Goal: Task Accomplishment & Management: Manage account settings

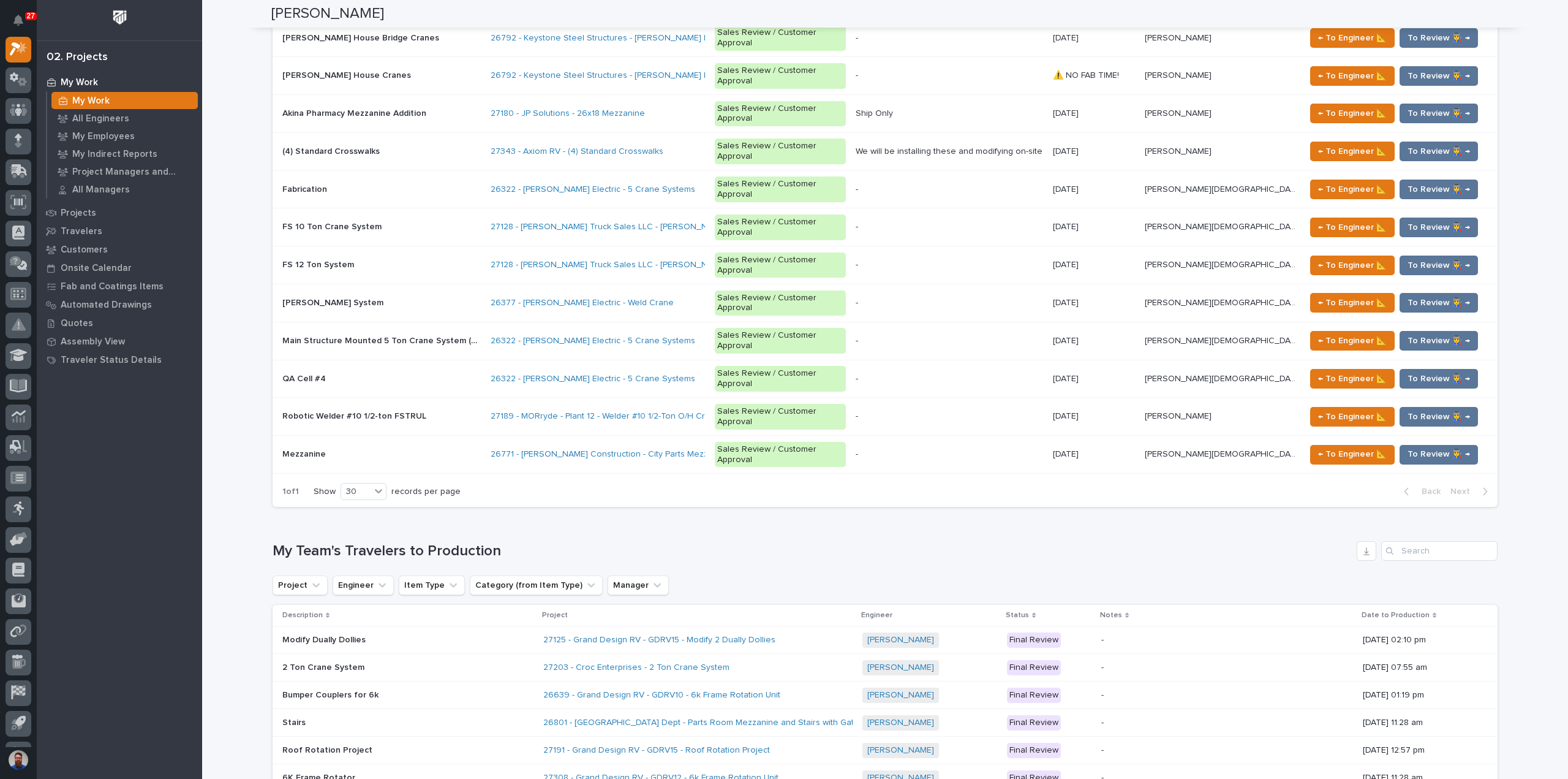
scroll to position [2411, 0]
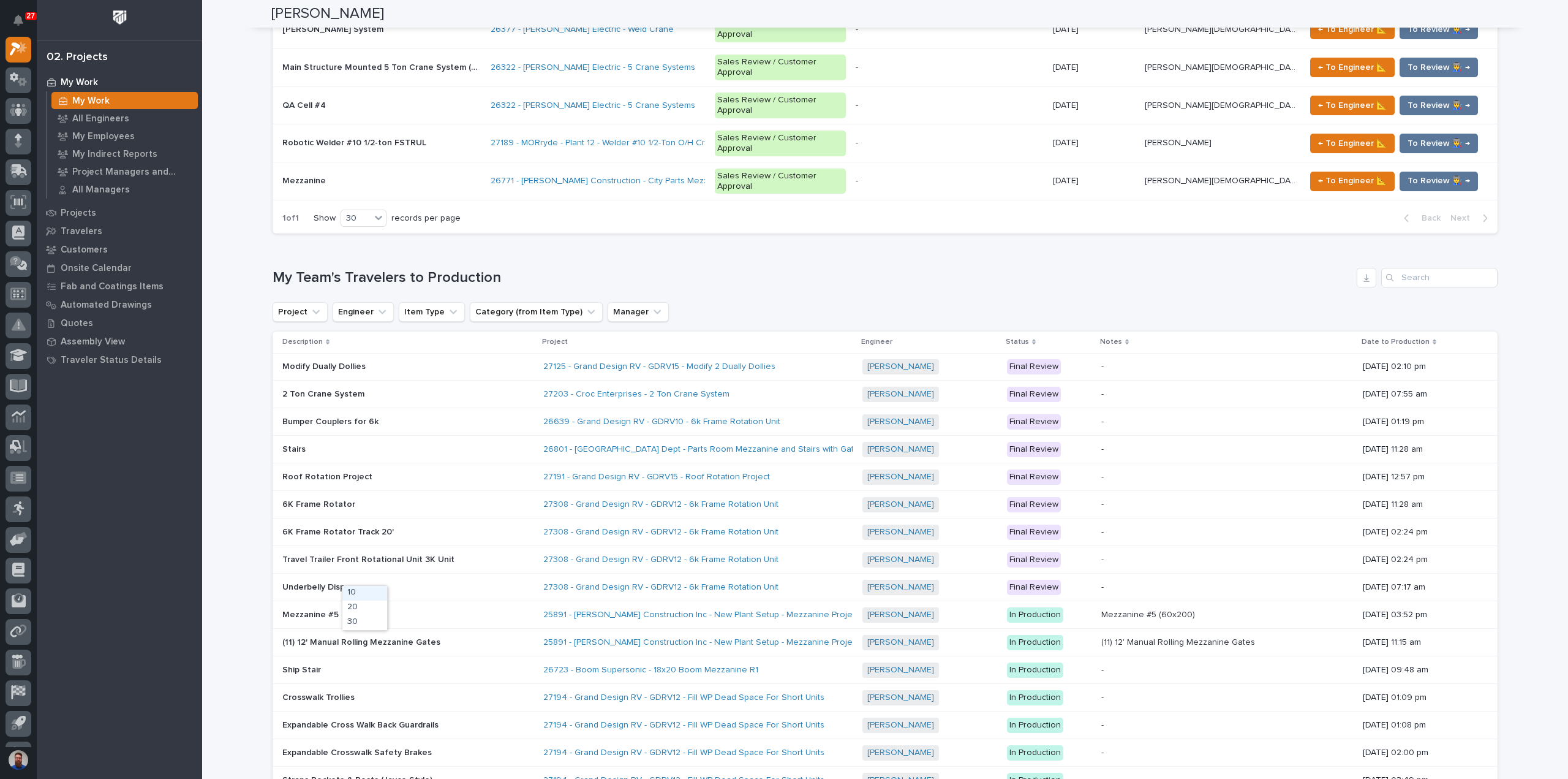
click at [363, 619] on div "30" at bounding box center [364, 622] width 44 height 15
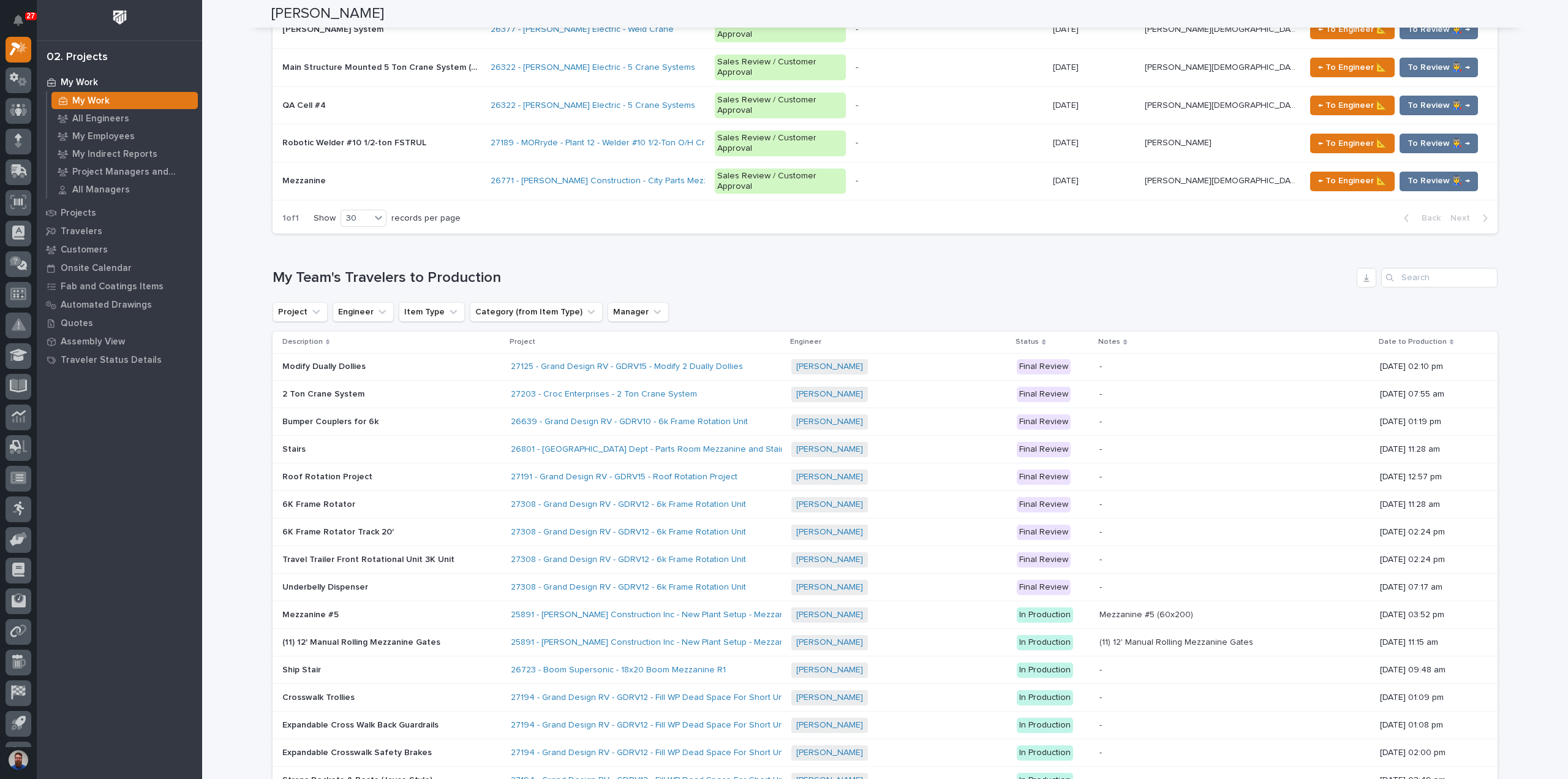
scroll to position [2684, 0]
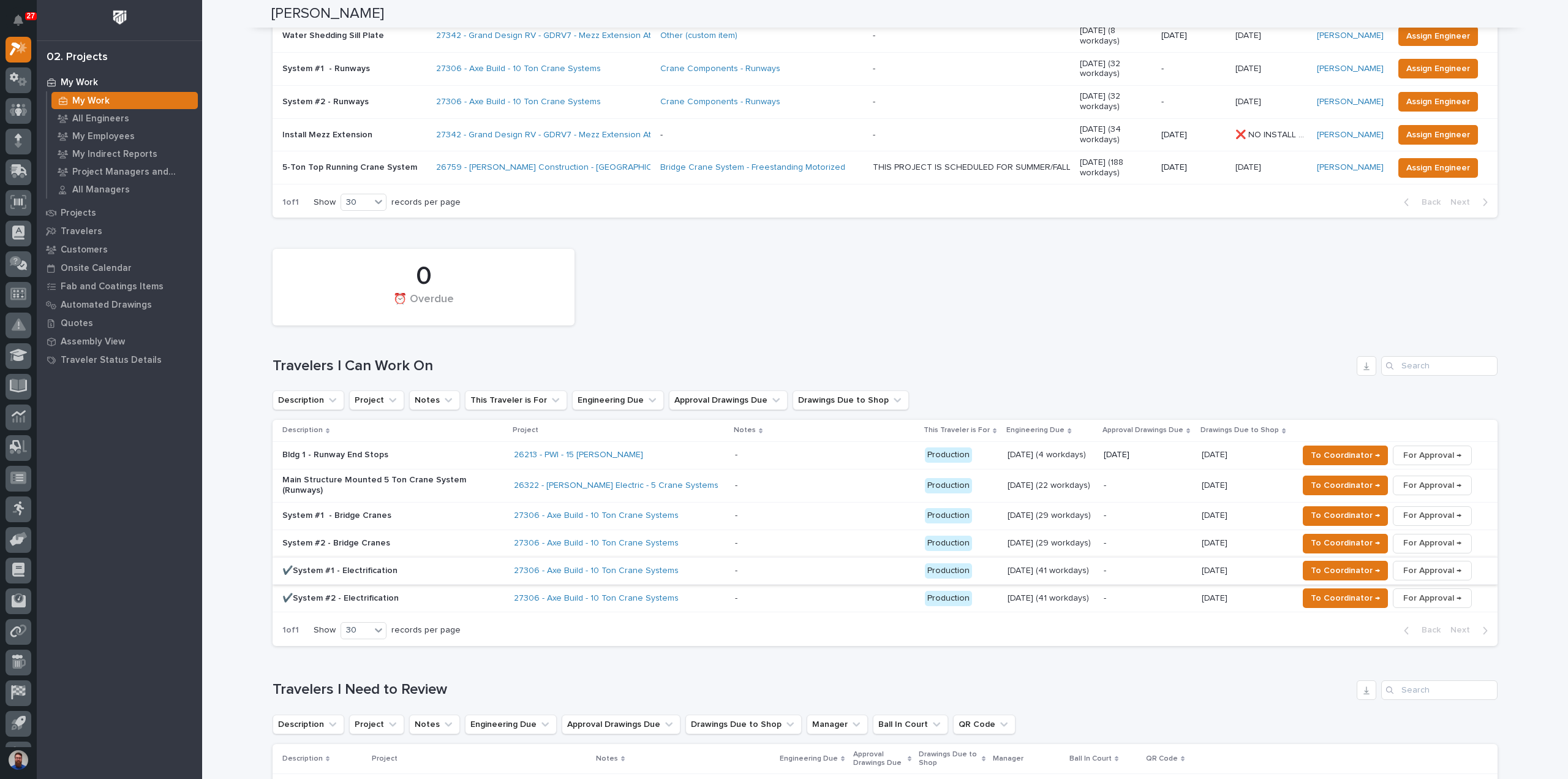
scroll to position [0, 0]
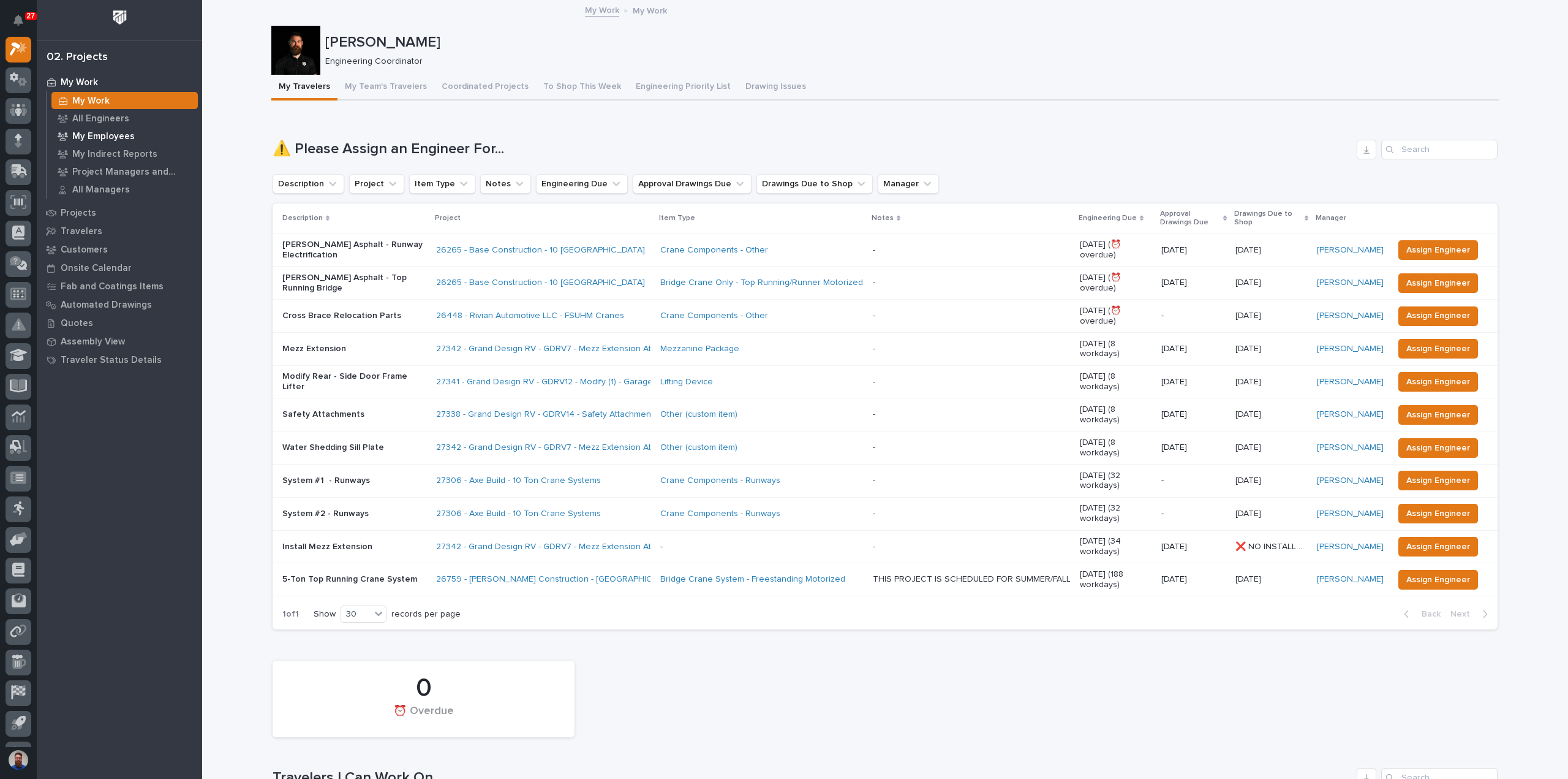
click at [123, 139] on p "My Employees" at bounding box center [103, 136] width 62 height 11
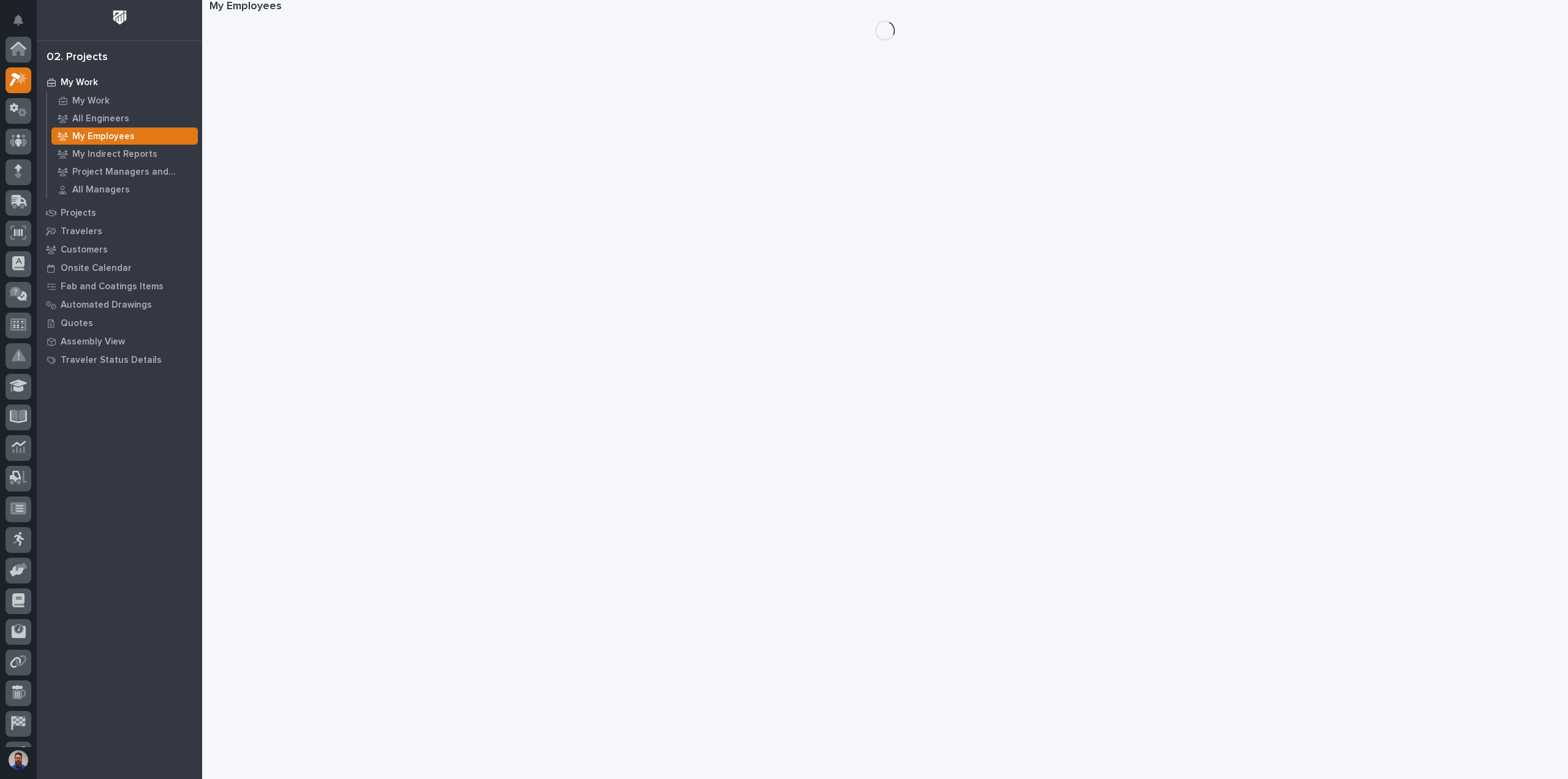
scroll to position [31, 0]
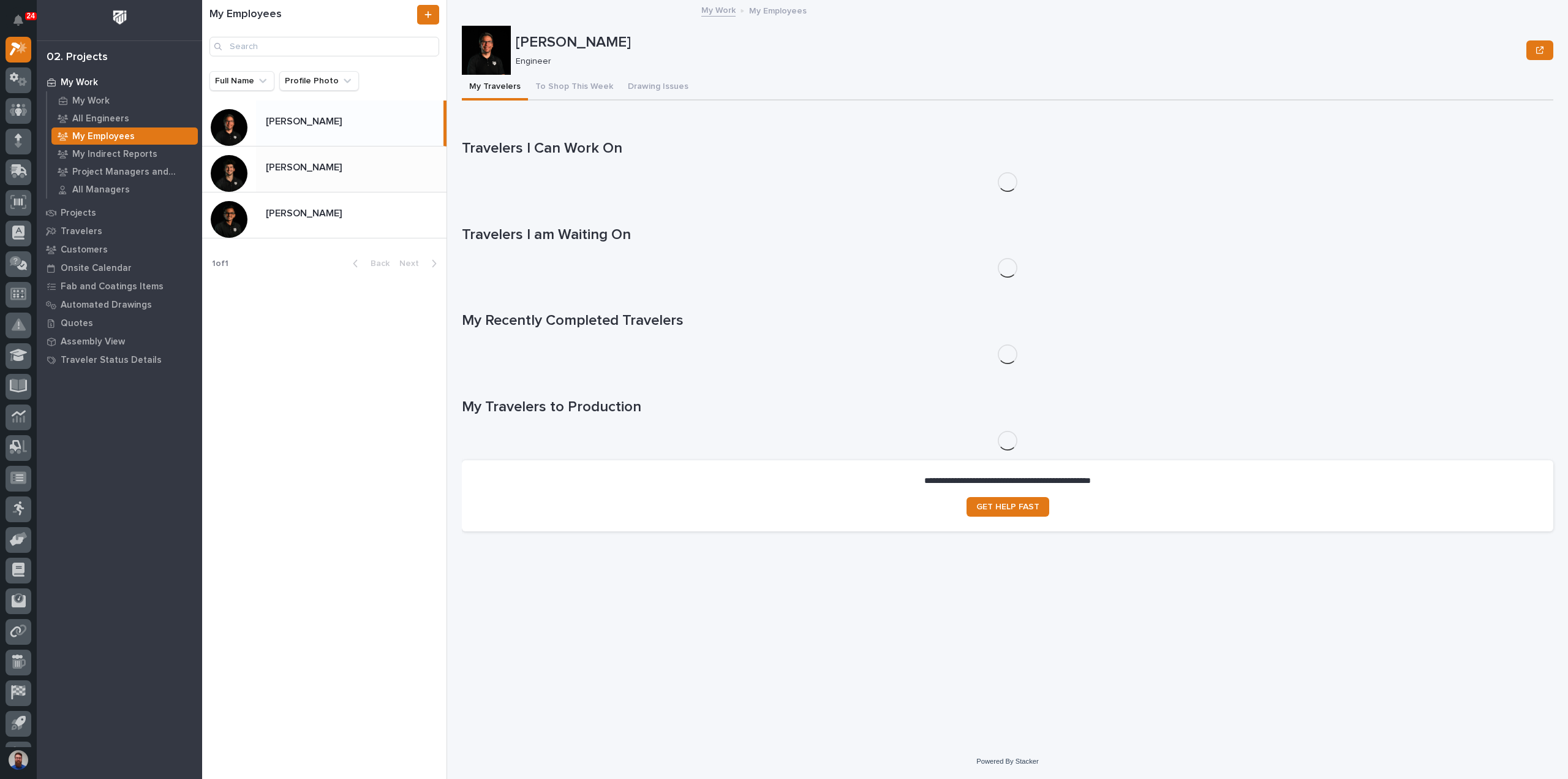
click at [340, 152] on div "Nate Rulli Nate Rulli" at bounding box center [323, 169] width 244 height 45
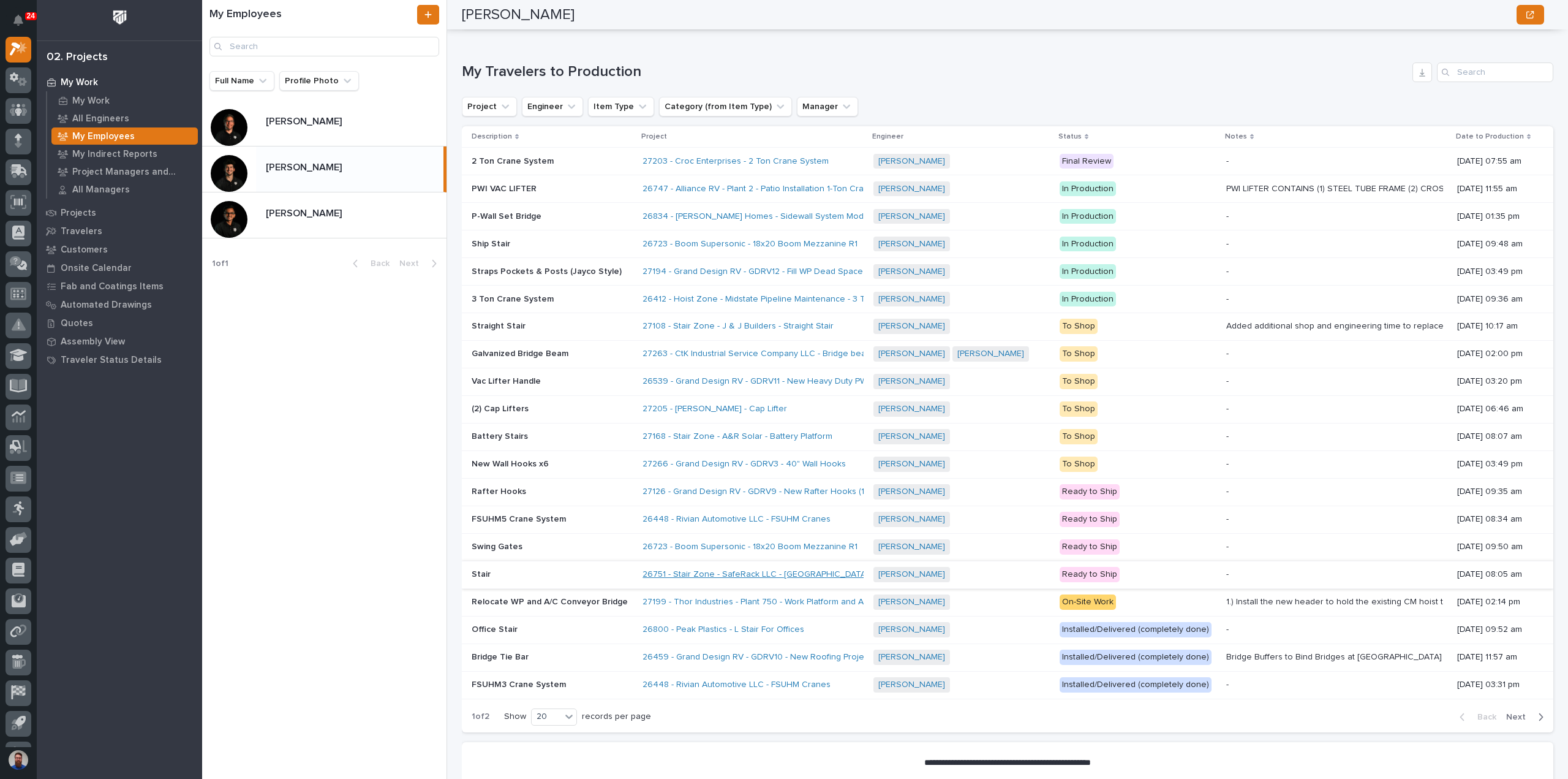
scroll to position [1443, 0]
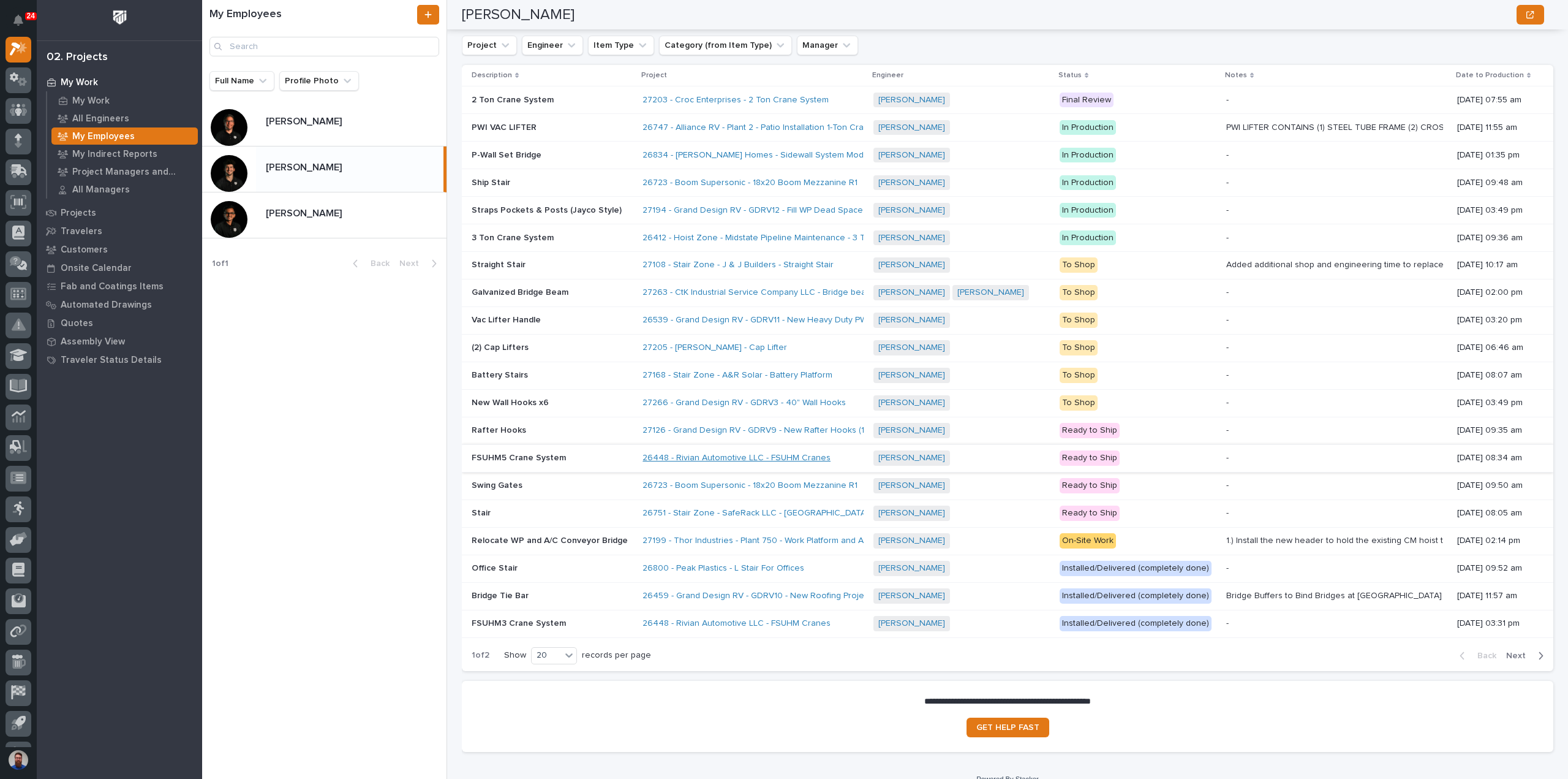
click at [779, 453] on link "26448 - Rivian Automotive LLC - FSUHM Cranes" at bounding box center [737, 458] width 188 height 11
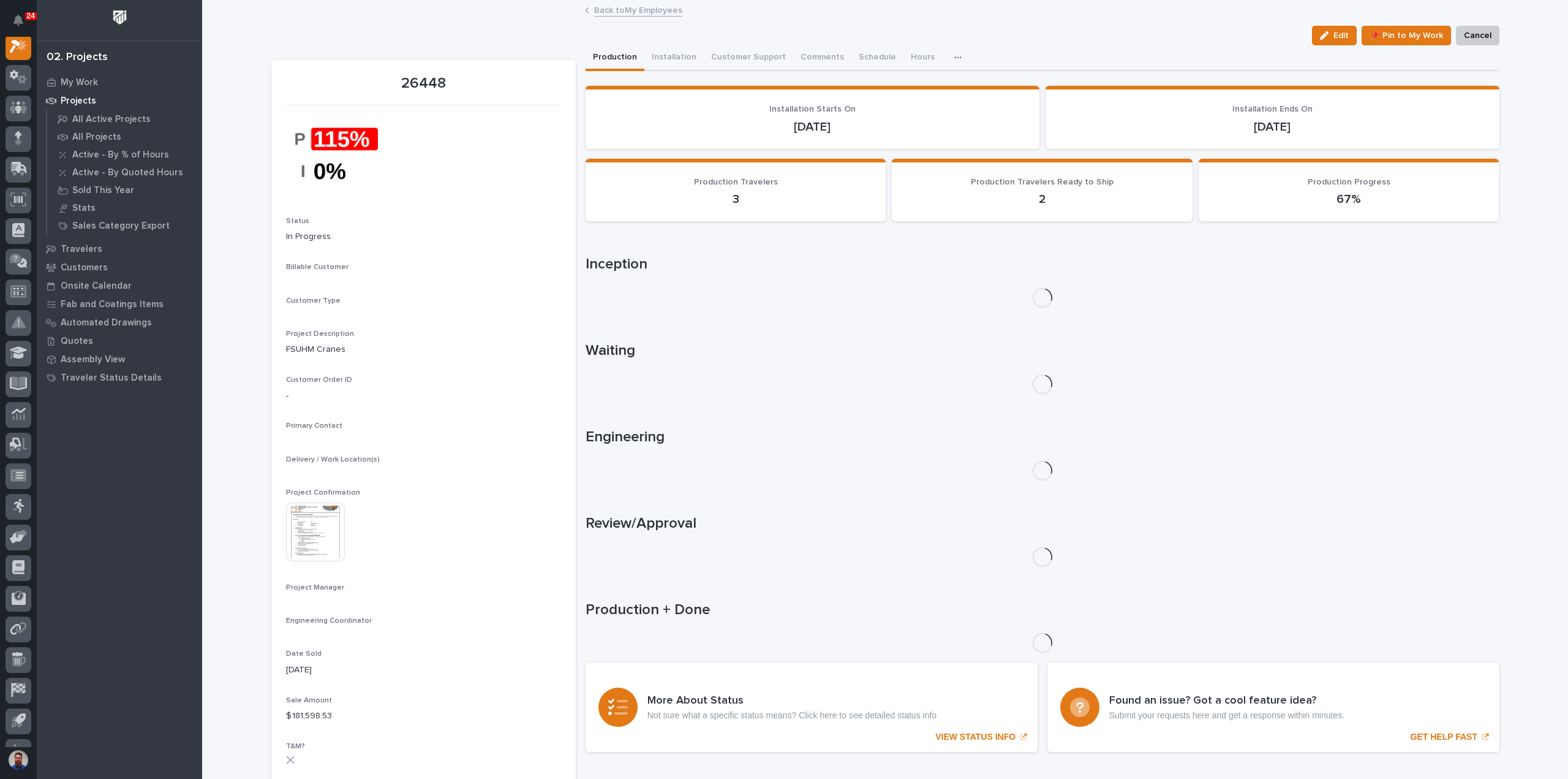
scroll to position [31, 0]
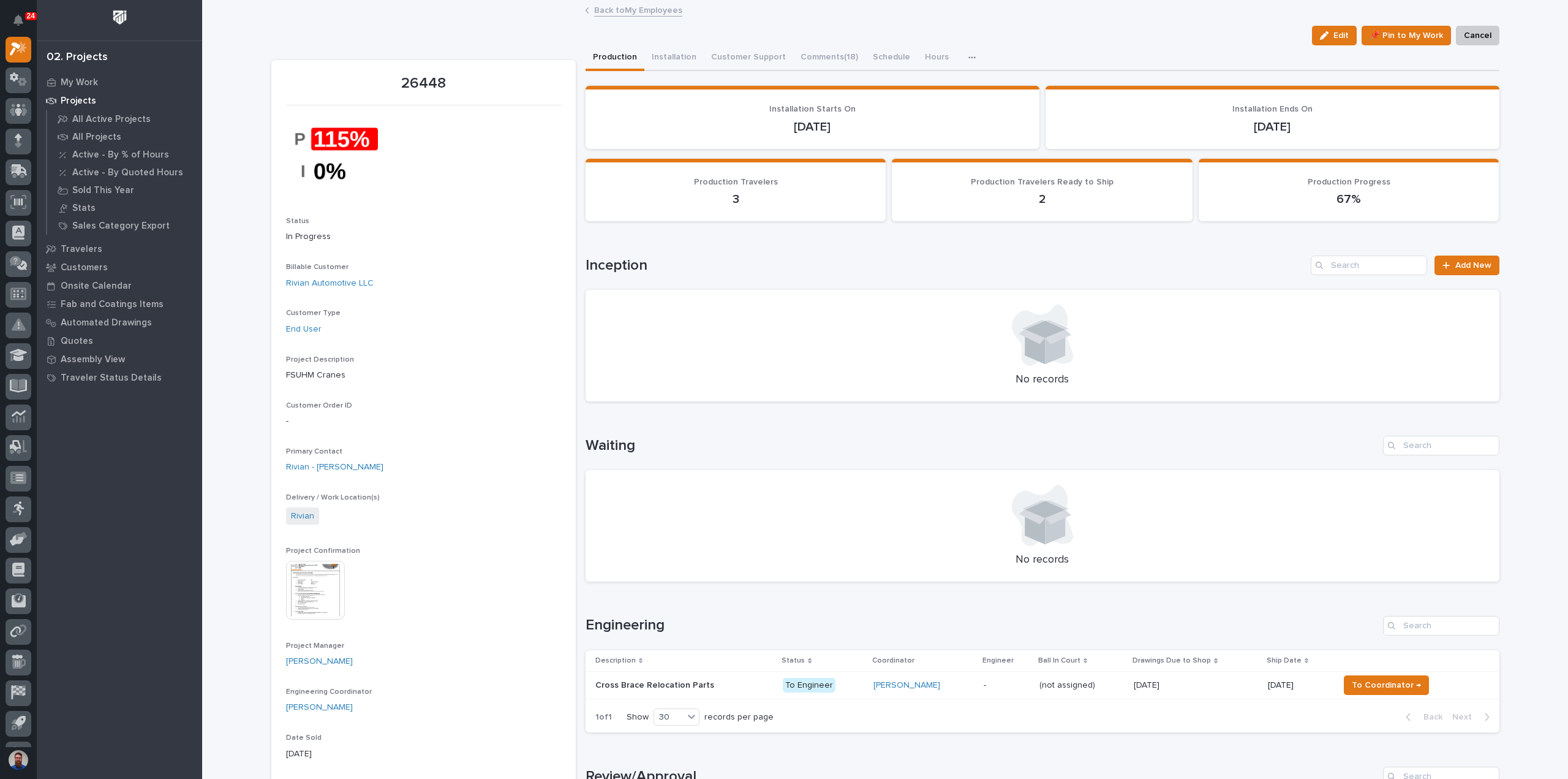
click at [1008, 680] on p "-" at bounding box center [1006, 685] width 45 height 11
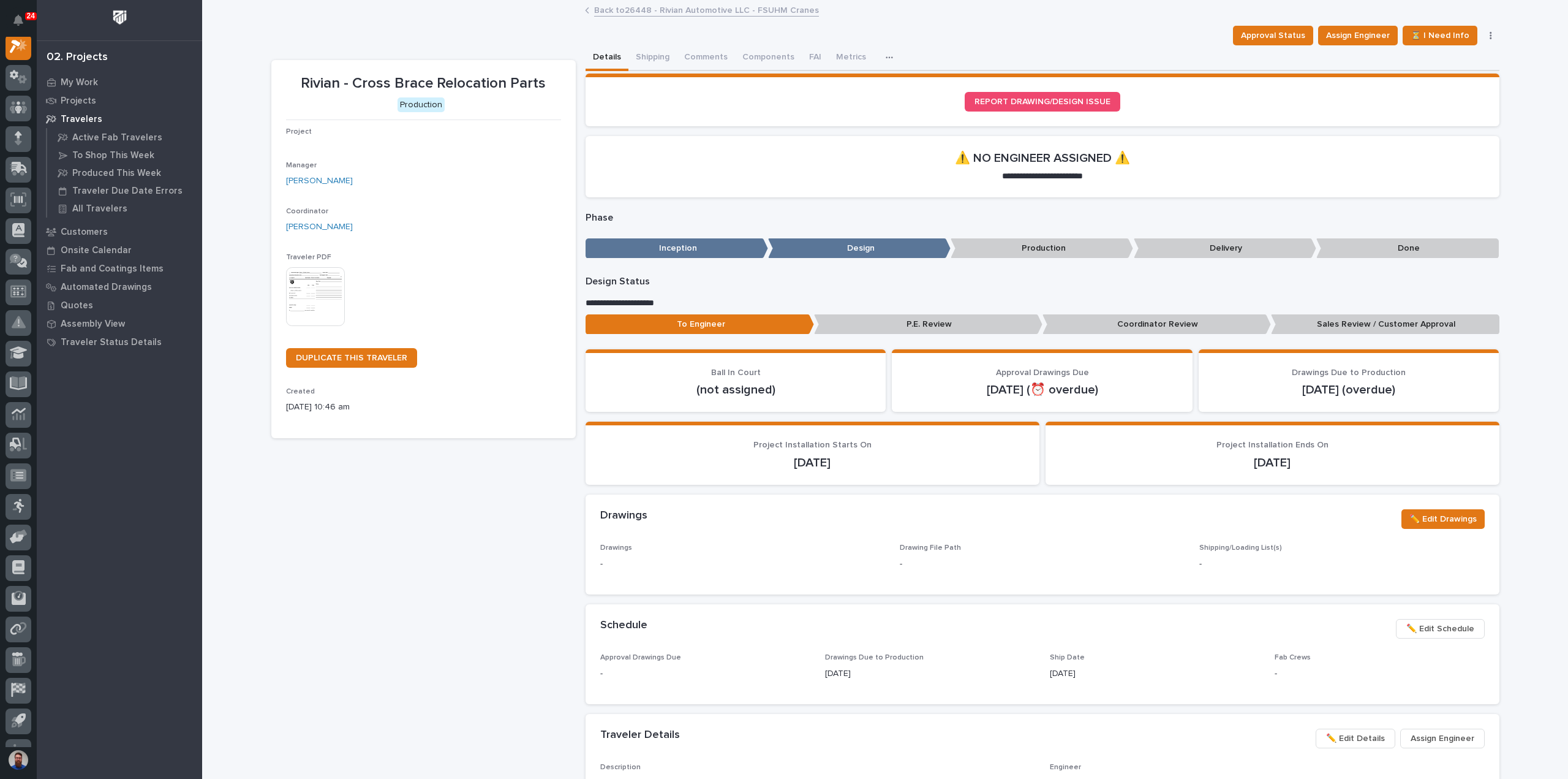
scroll to position [31, 0]
click at [1355, 33] on span "Assign Engineer" at bounding box center [1357, 36] width 63 height 15
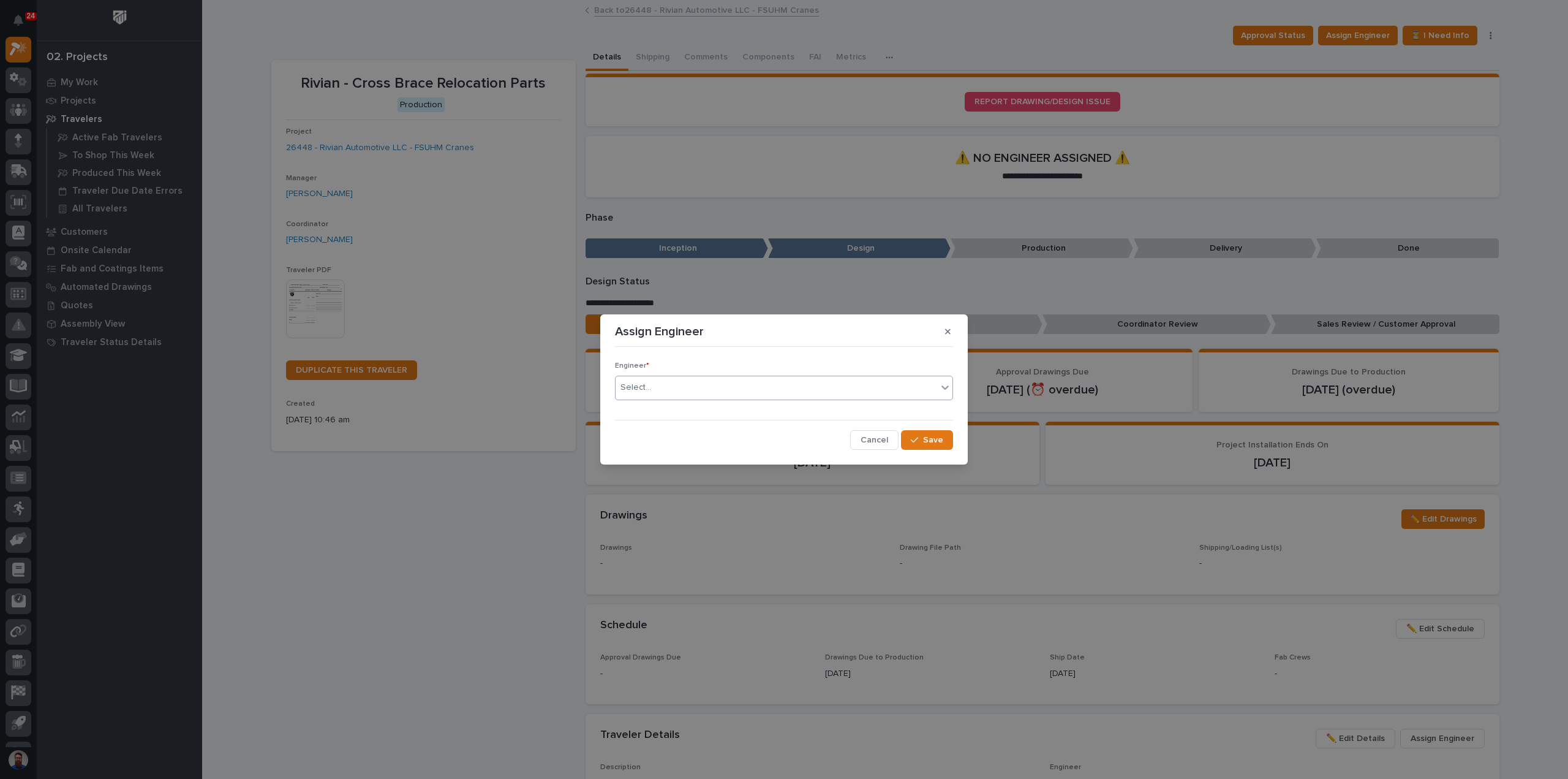
click at [713, 383] on div "Select..." at bounding box center [776, 388] width 321 height 20
type input "****"
click at [777, 415] on div "Nate Rulli" at bounding box center [784, 411] width 337 height 22
click at [933, 437] on span "Save" at bounding box center [933, 439] width 20 height 11
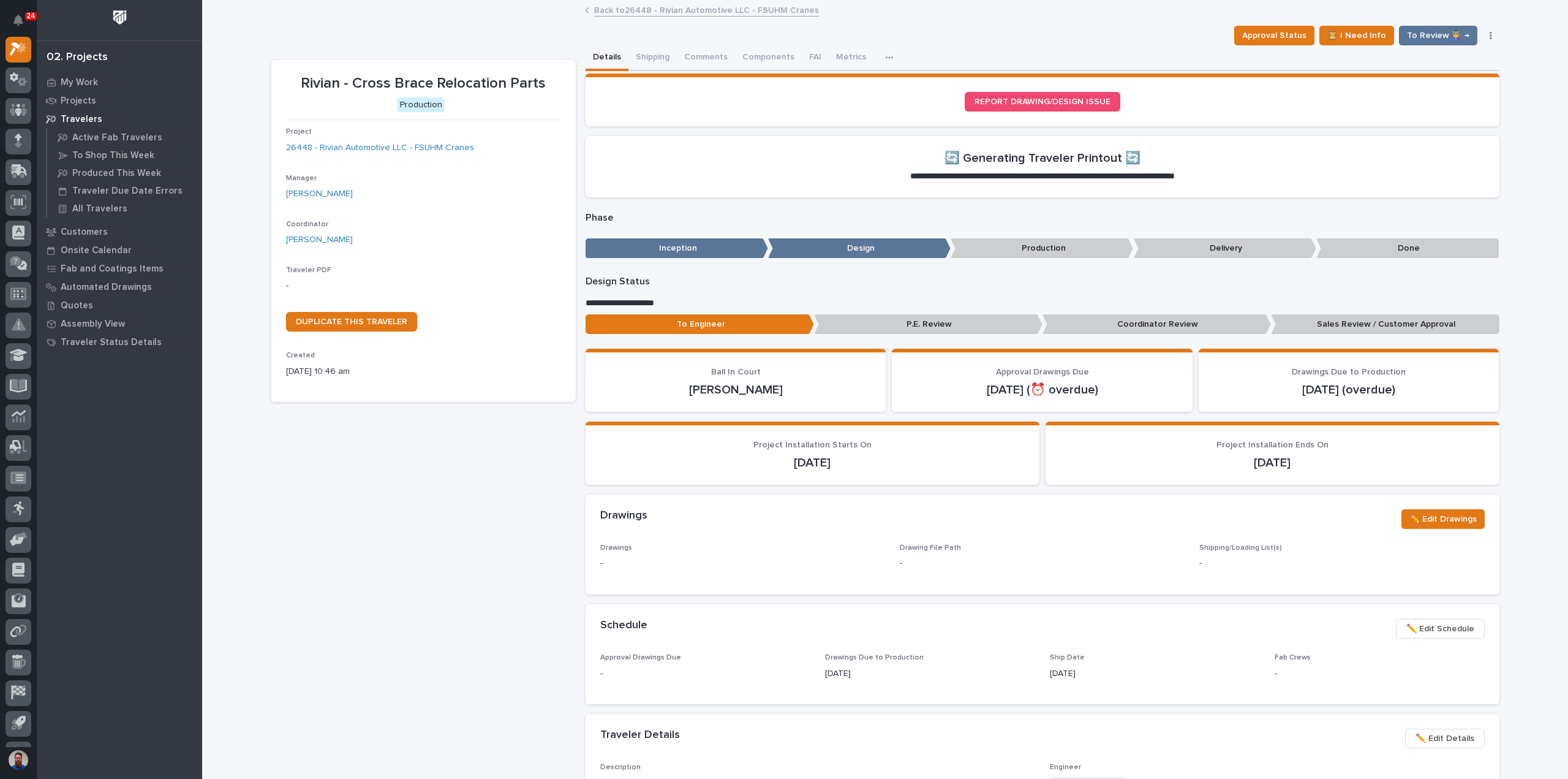
click at [1152, 329] on p "Coordinator Review" at bounding box center [1157, 324] width 228 height 20
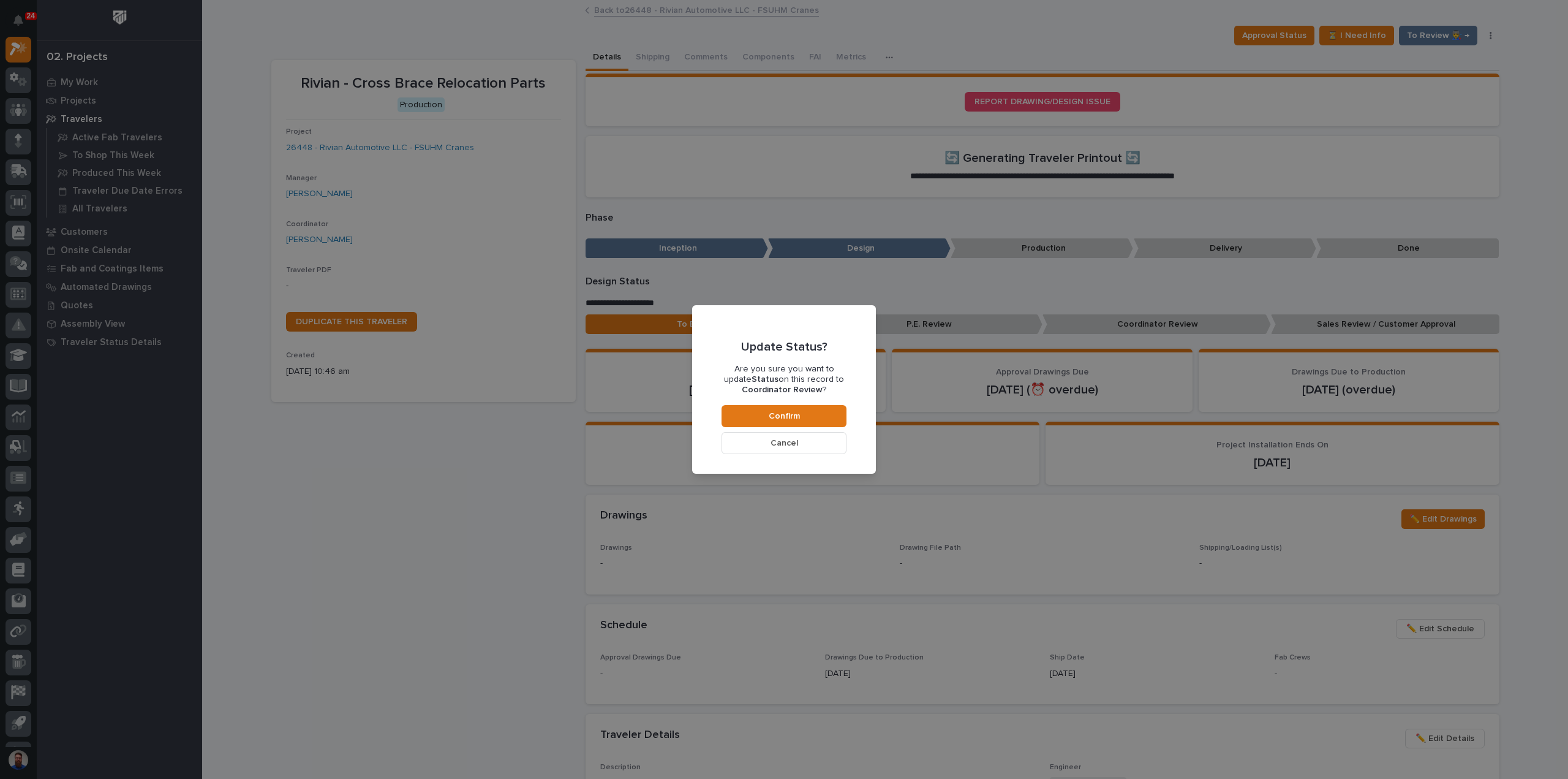
click at [783, 444] on span "Cancel" at bounding box center [784, 442] width 28 height 11
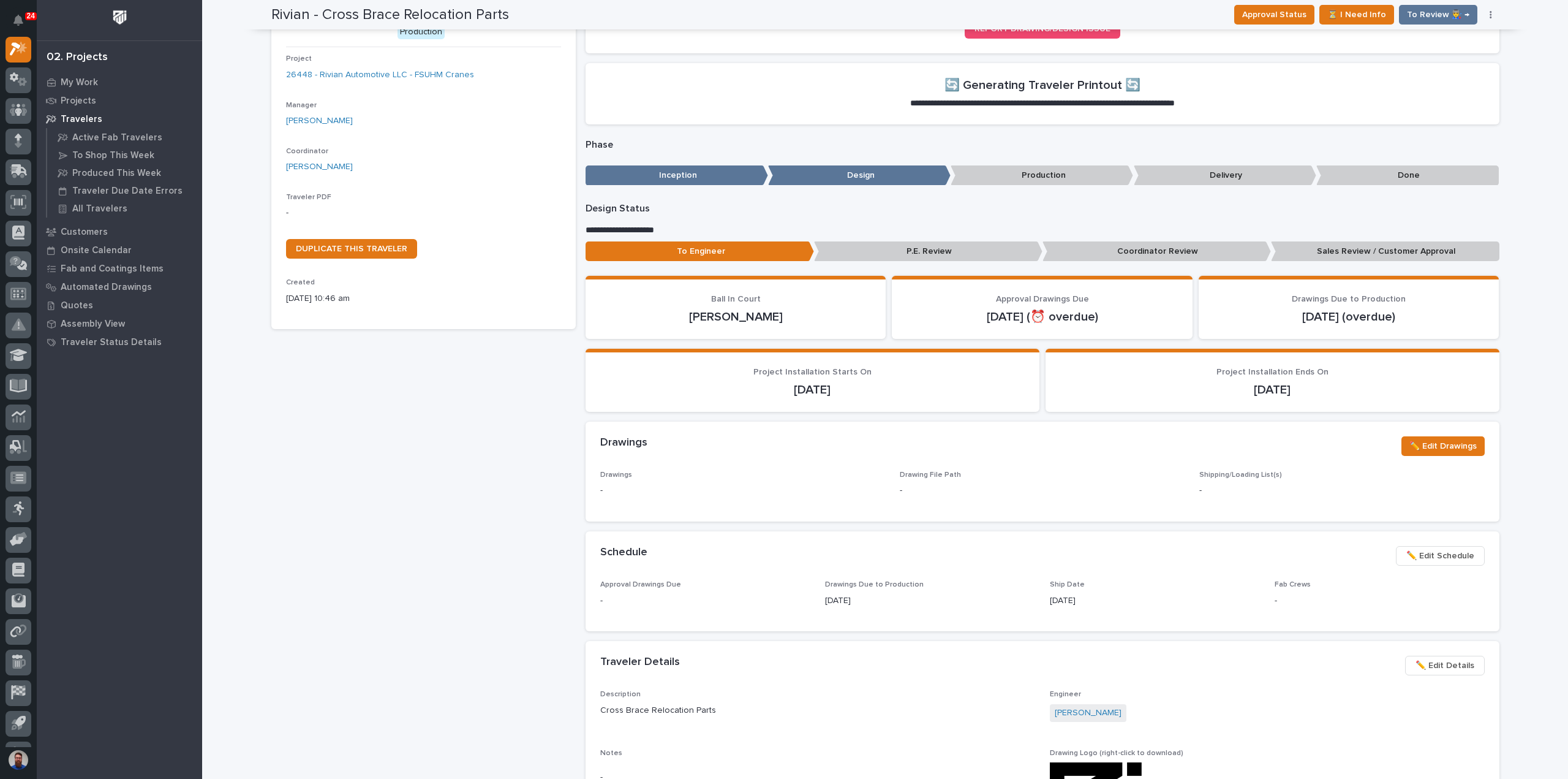
scroll to position [0, 0]
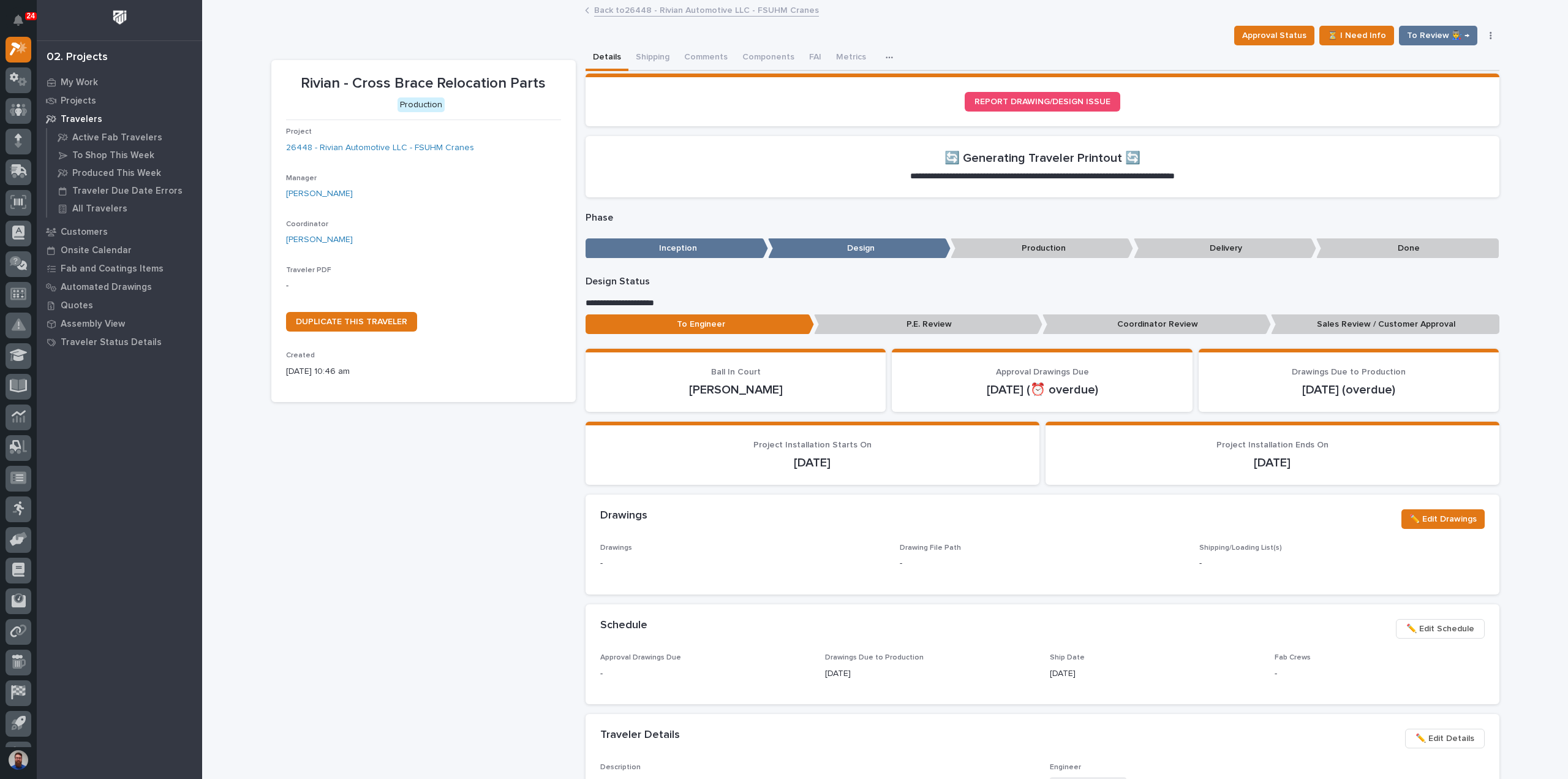
click at [1156, 286] on p "Design Status" at bounding box center [1042, 282] width 914 height 12
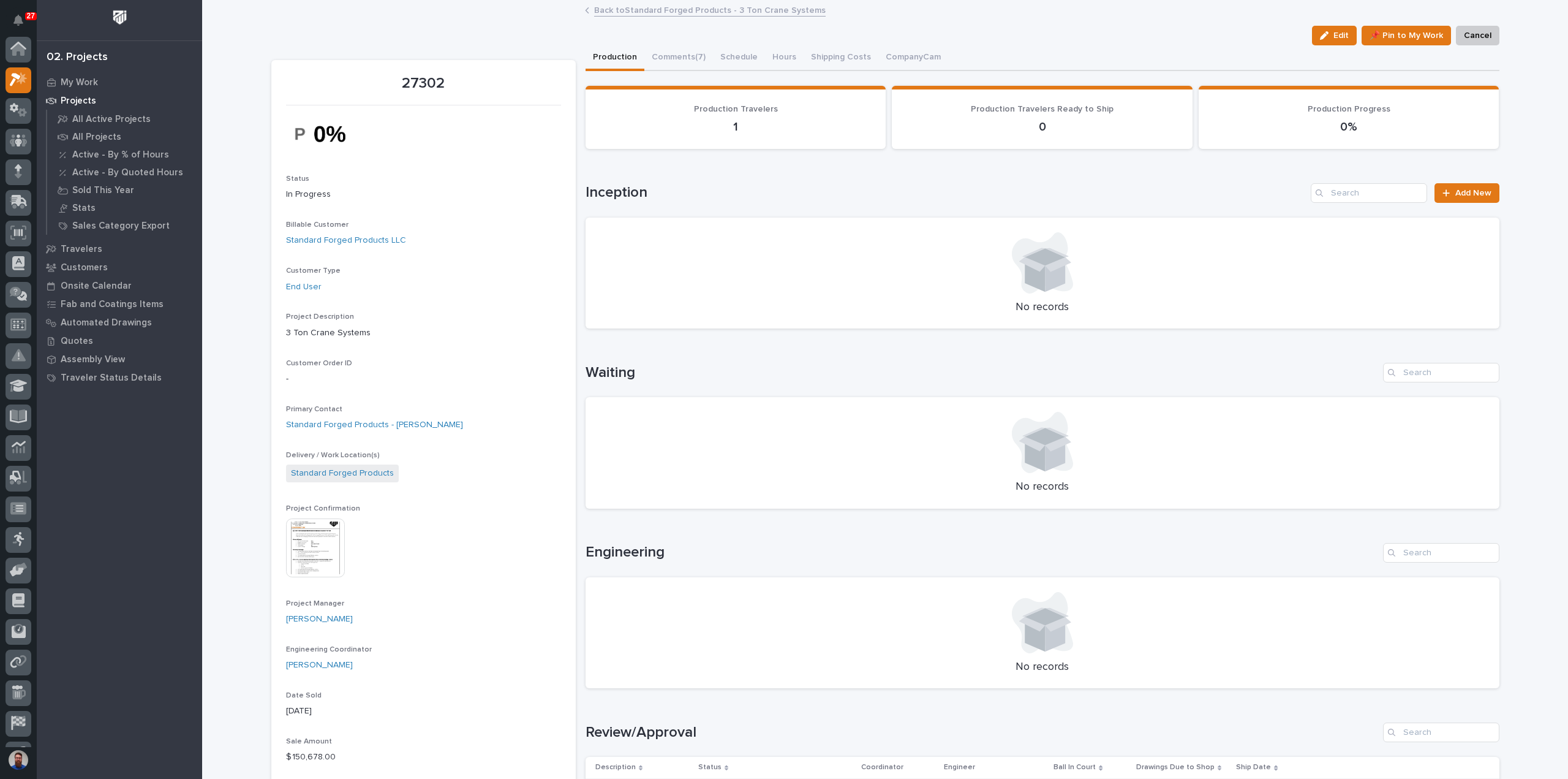
scroll to position [31, 0]
click at [680, 56] on button "Comments (7)" at bounding box center [678, 58] width 68 height 26
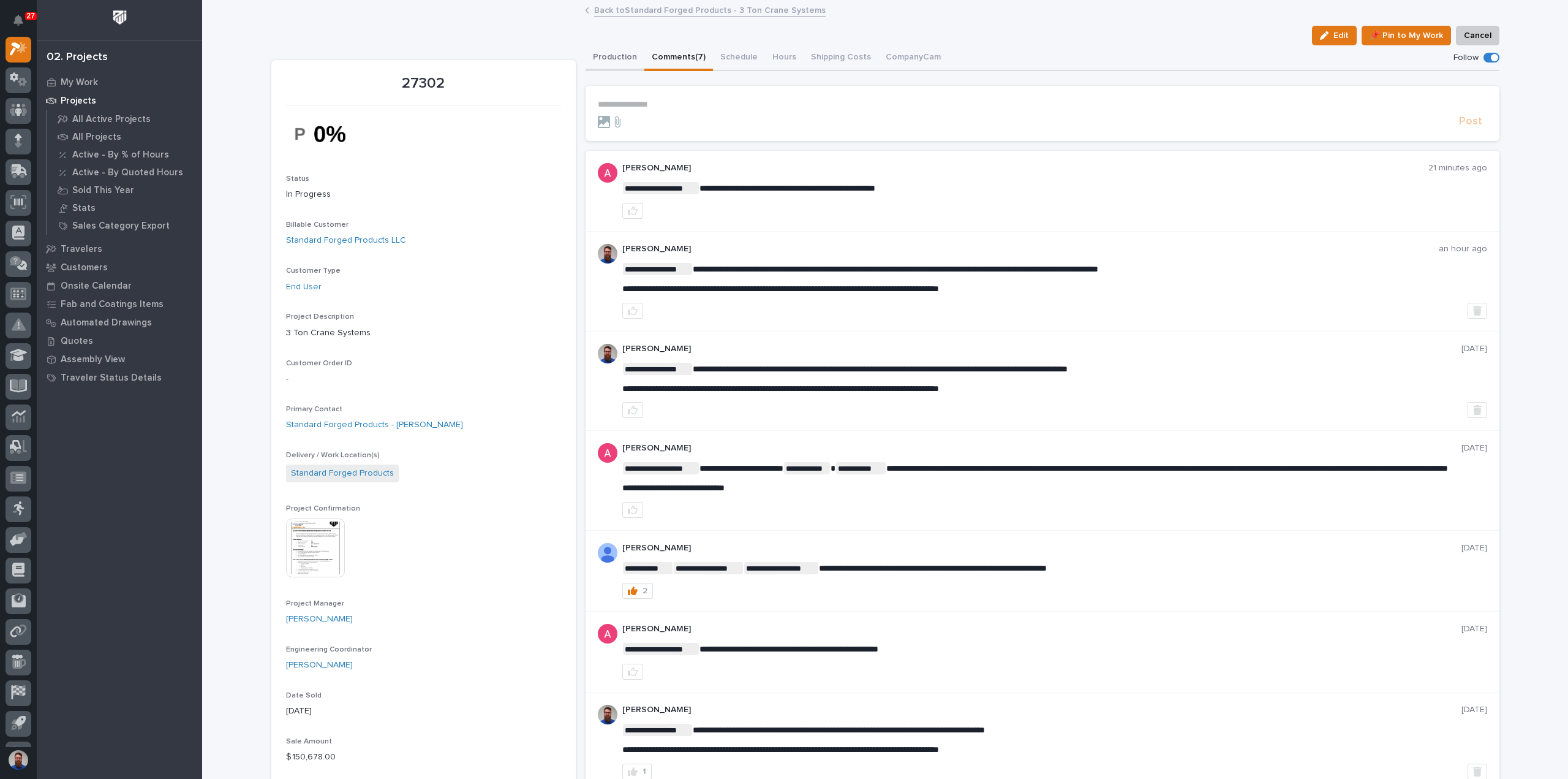
click at [621, 57] on button "Production" at bounding box center [614, 58] width 58 height 26
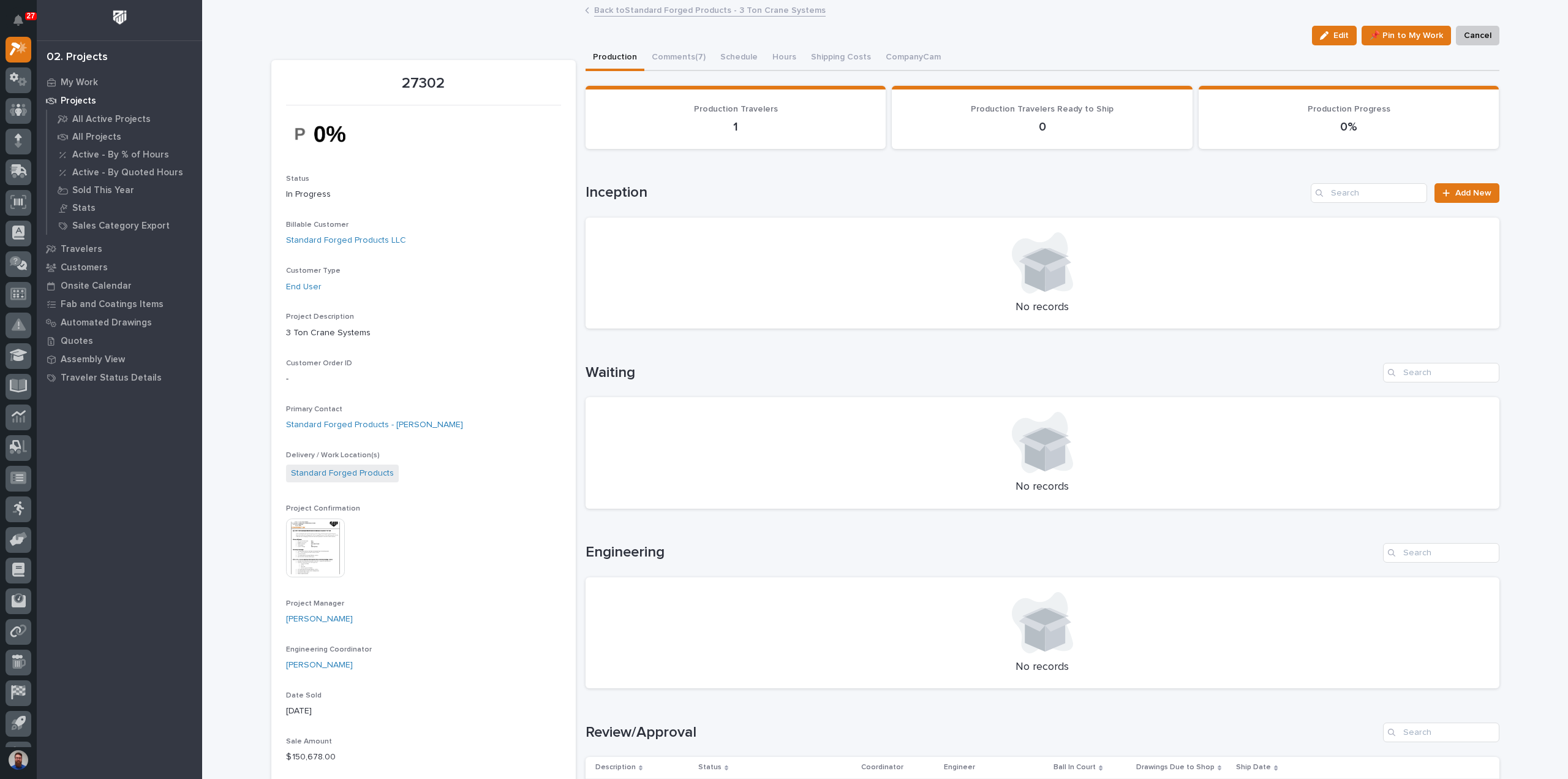
scroll to position [408, 0]
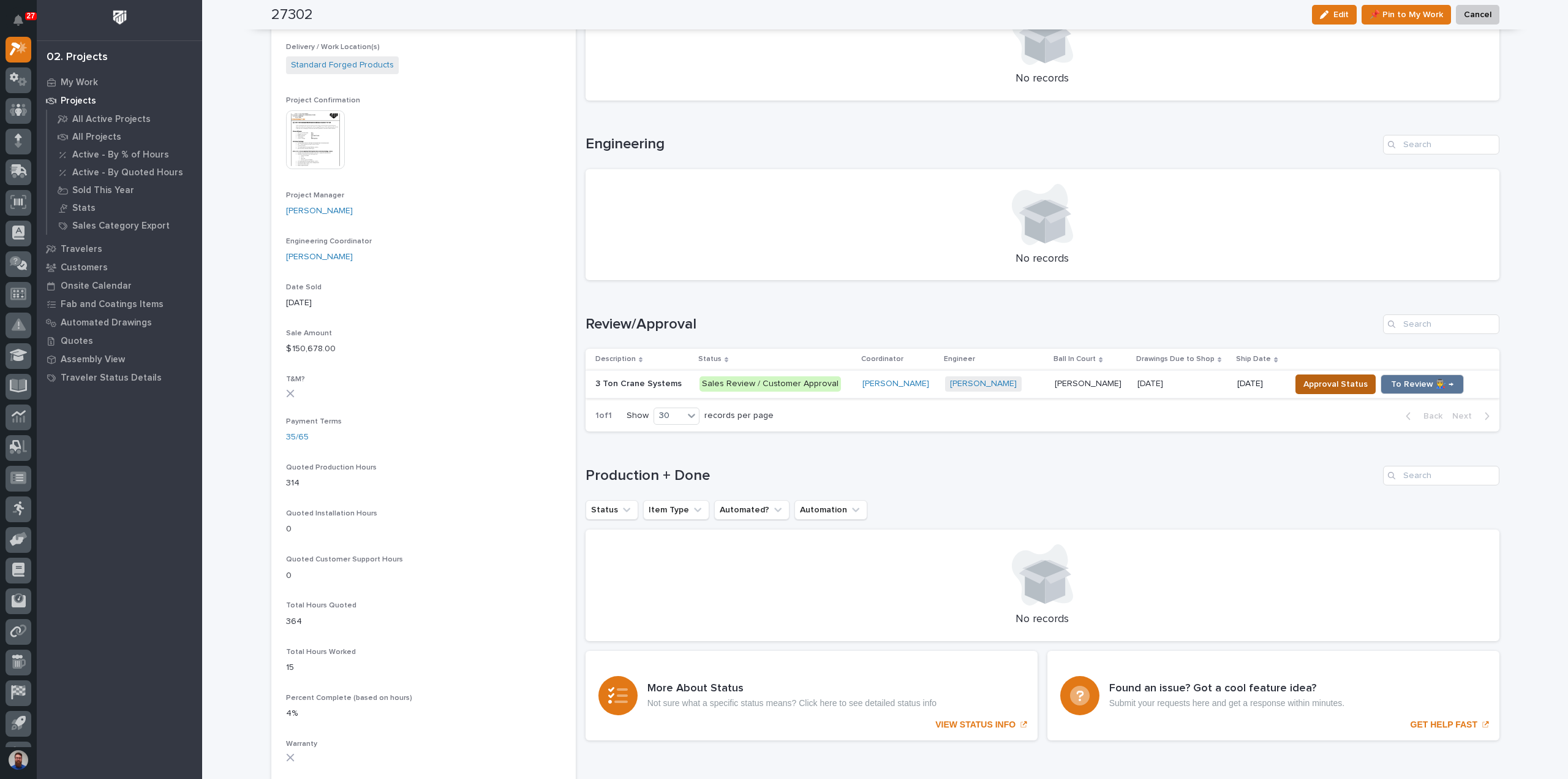
click at [1295, 383] on button "Approval Status" at bounding box center [1335, 385] width 80 height 20
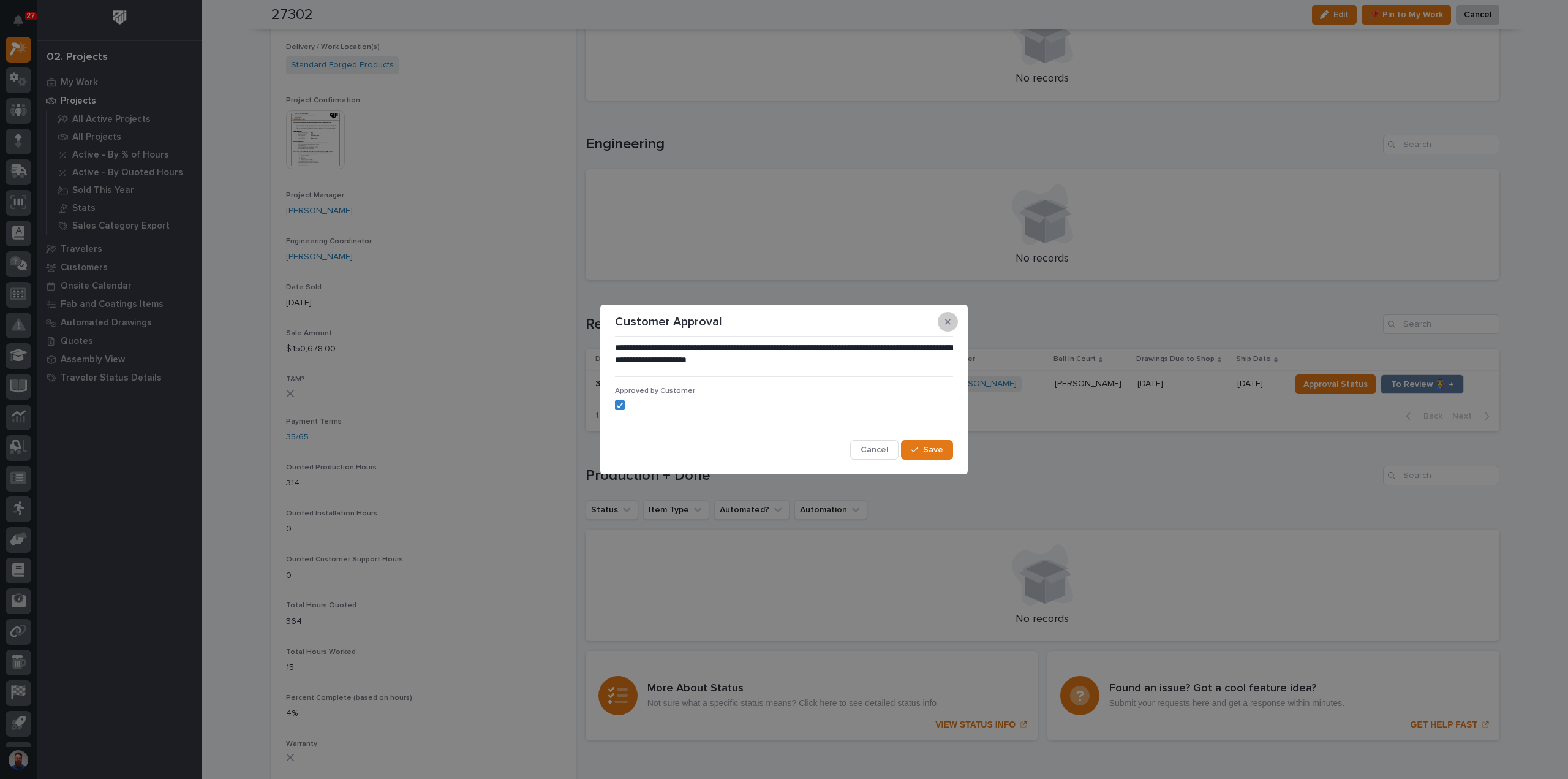
drag, startPoint x: 938, startPoint y: 323, endPoint x: 949, endPoint y: 323, distance: 11.0
click at [944, 323] on div "Customer Approval" at bounding box center [784, 321] width 338 height 20
click at [957, 323] on button "button" at bounding box center [948, 321] width 20 height 20
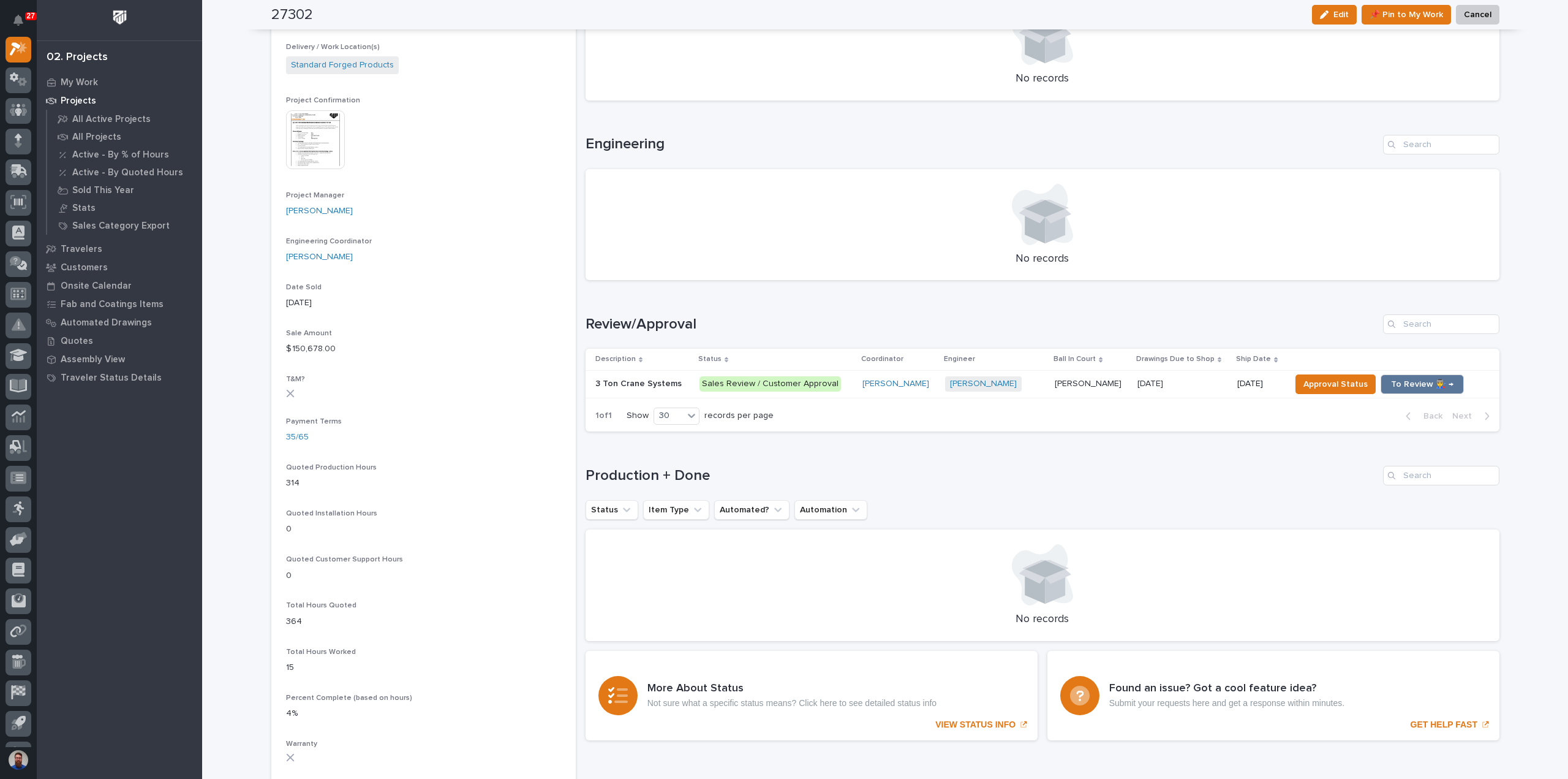
click at [1014, 378] on div "Rishi Desai + 0" at bounding box center [995, 383] width 100 height 15
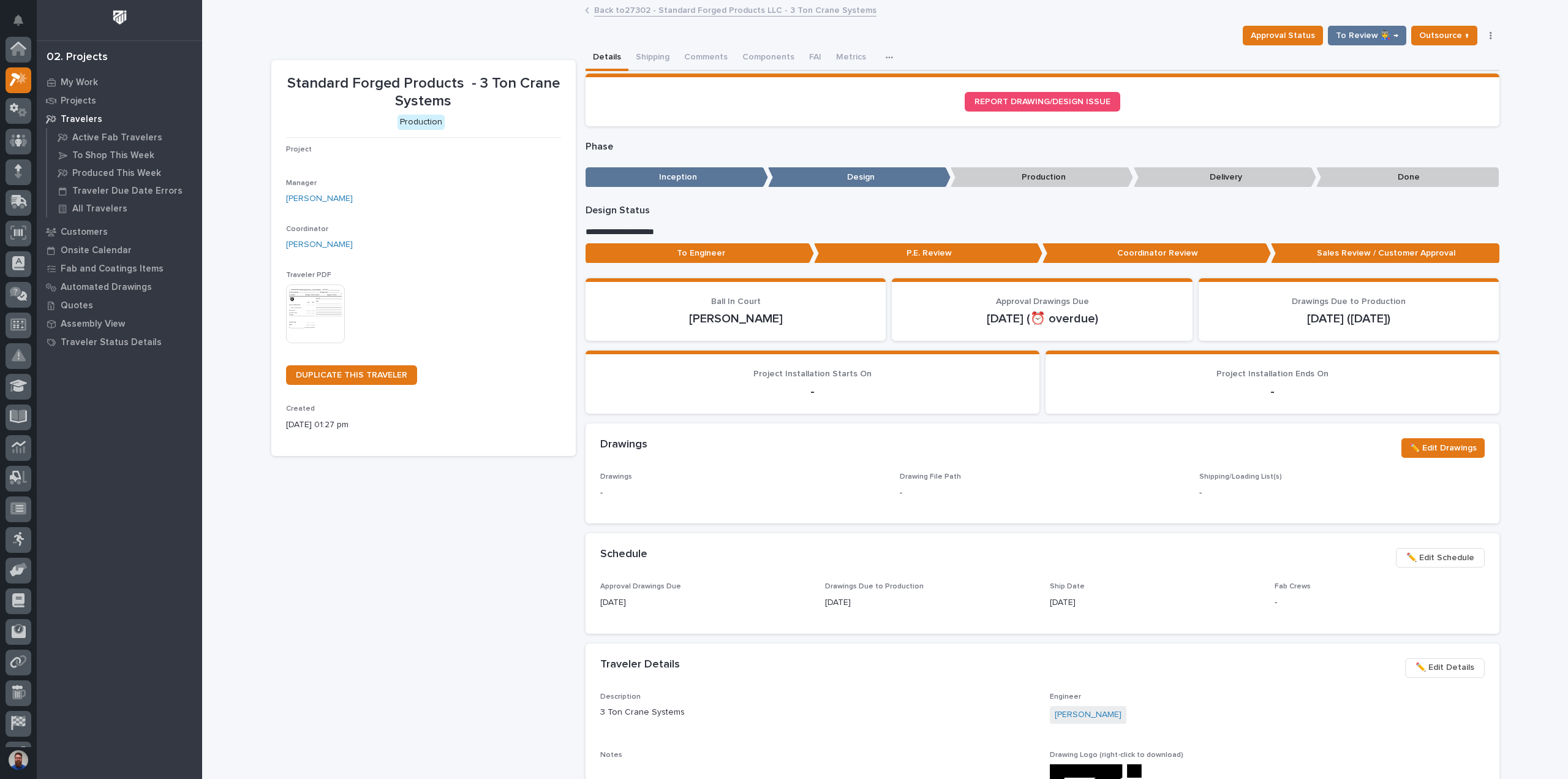
scroll to position [31, 0]
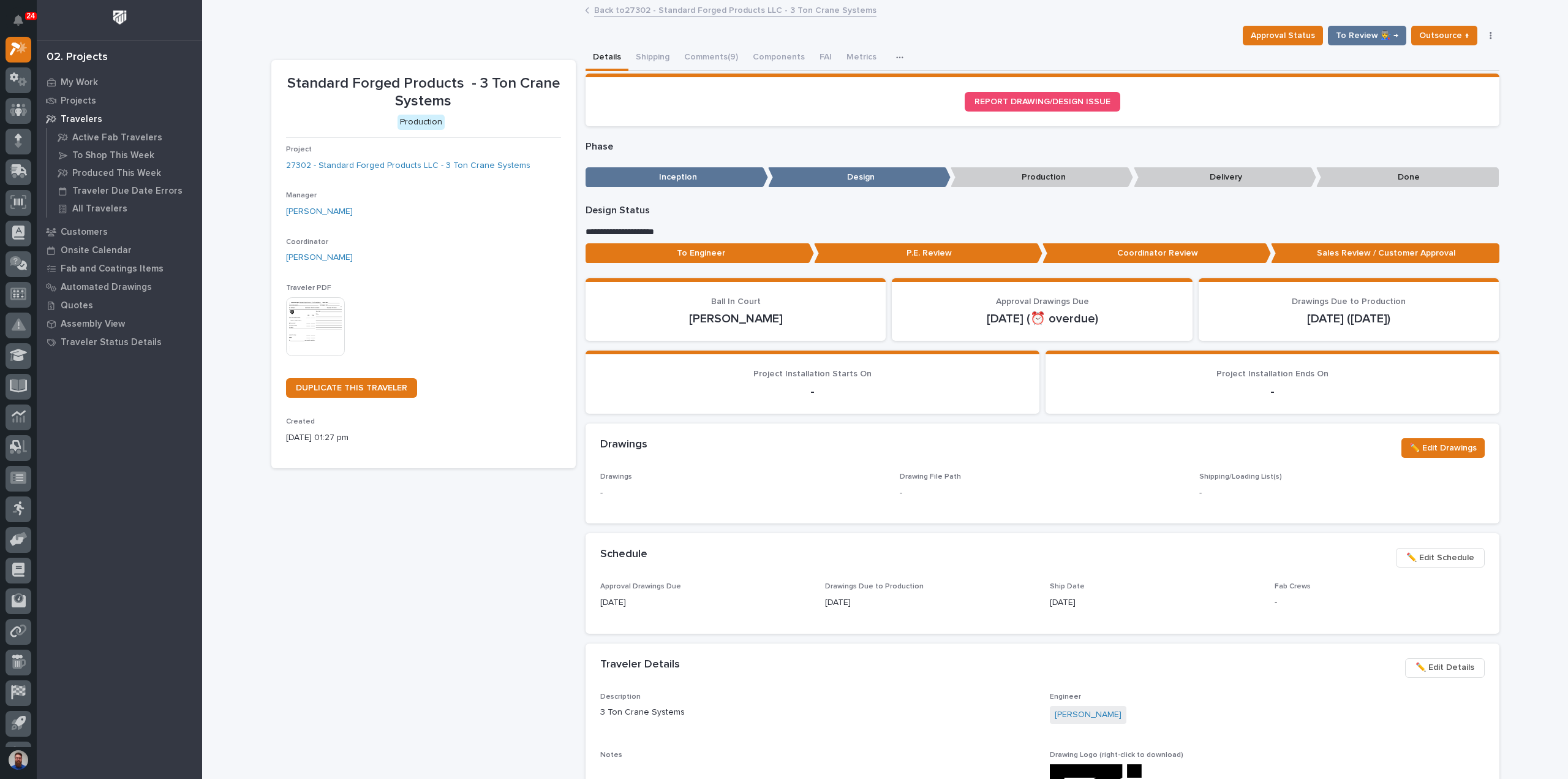
click at [723, 255] on p "To Engineer" at bounding box center [699, 253] width 228 height 20
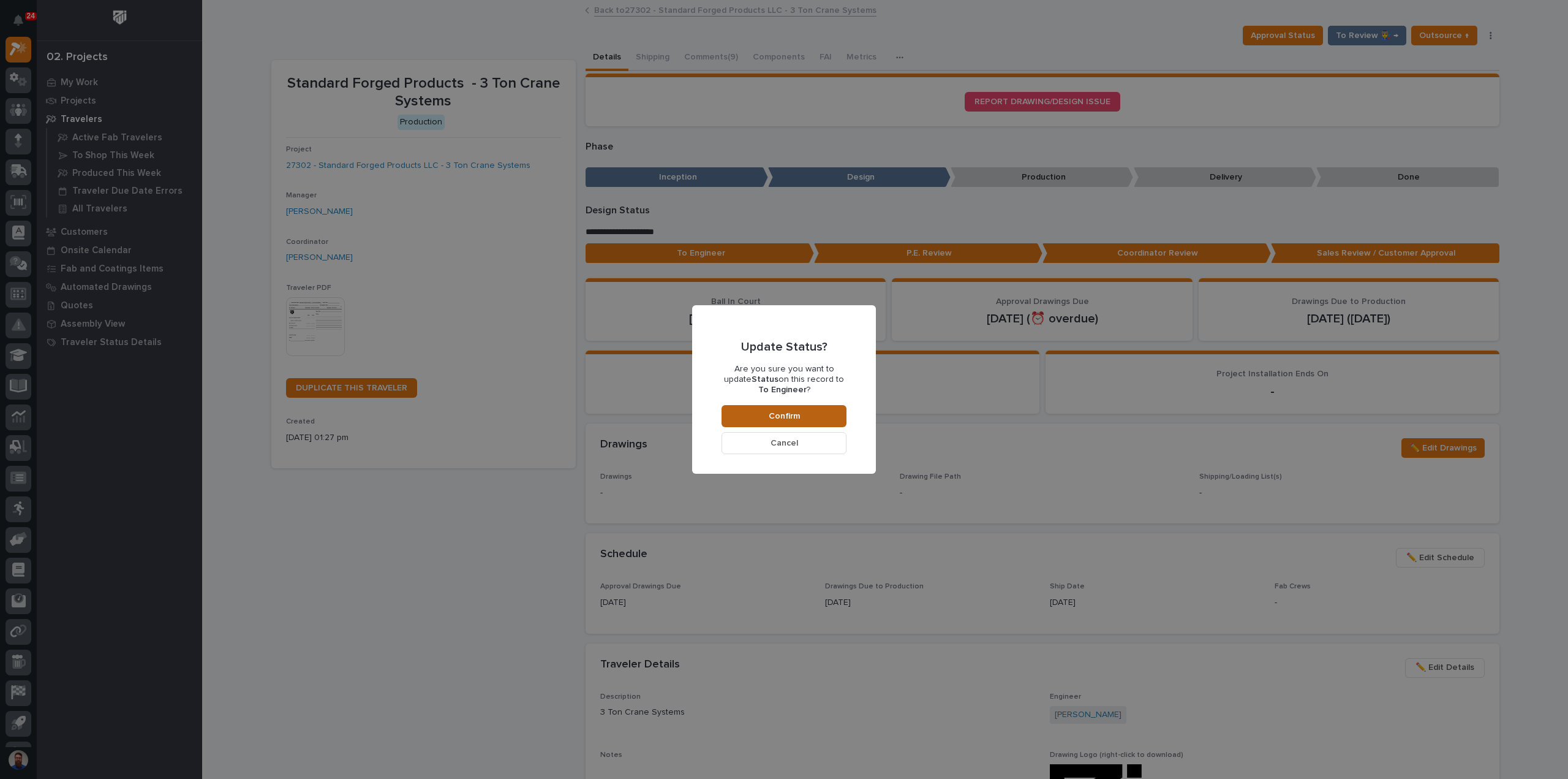
click at [762, 399] on div "Update Status? Are you sure you want to update Status on this record to To Engi…" at bounding box center [784, 389] width 125 height 129
click at [767, 410] on button "Confirm" at bounding box center [784, 416] width 125 height 22
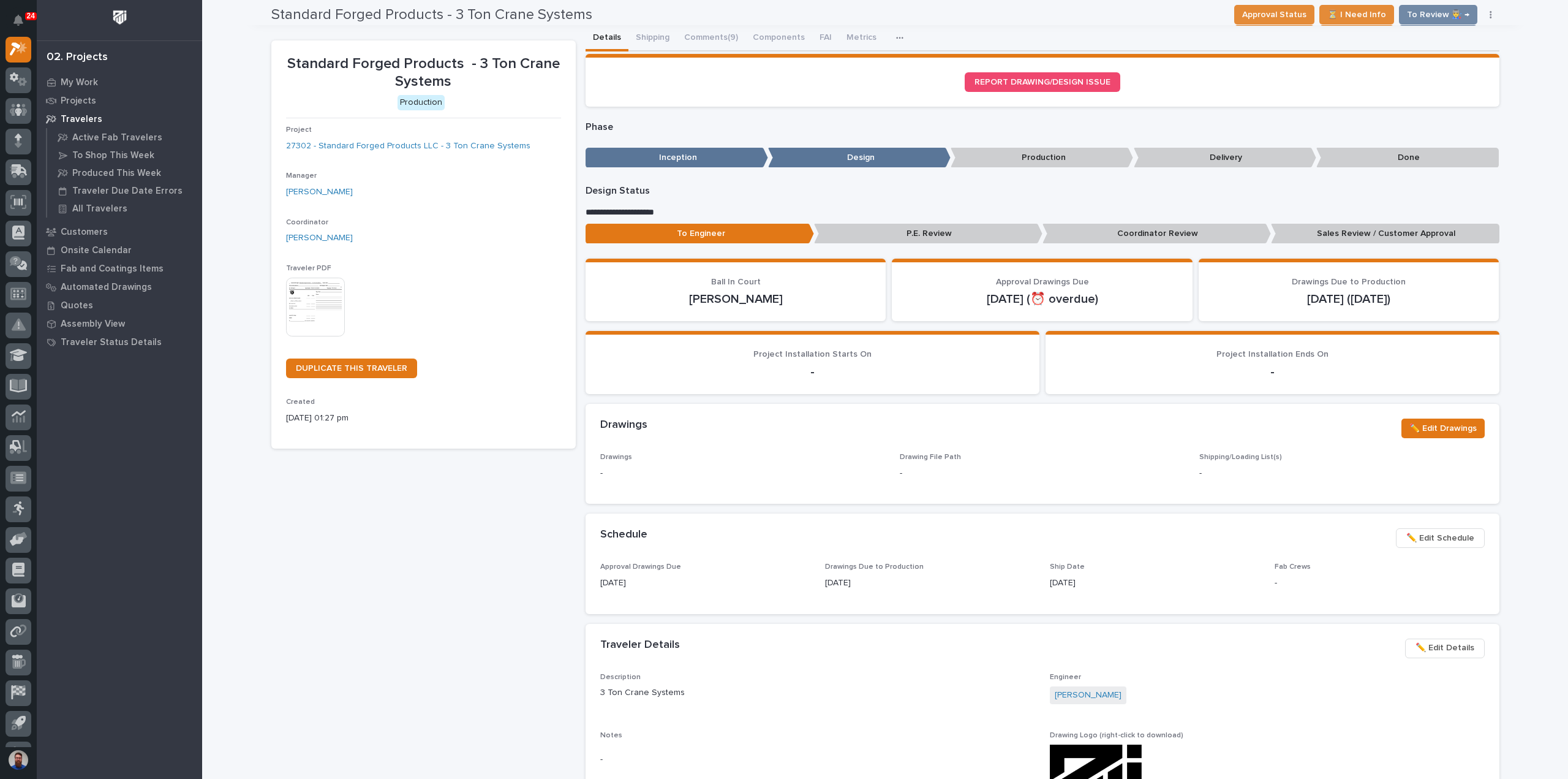
scroll to position [0, 0]
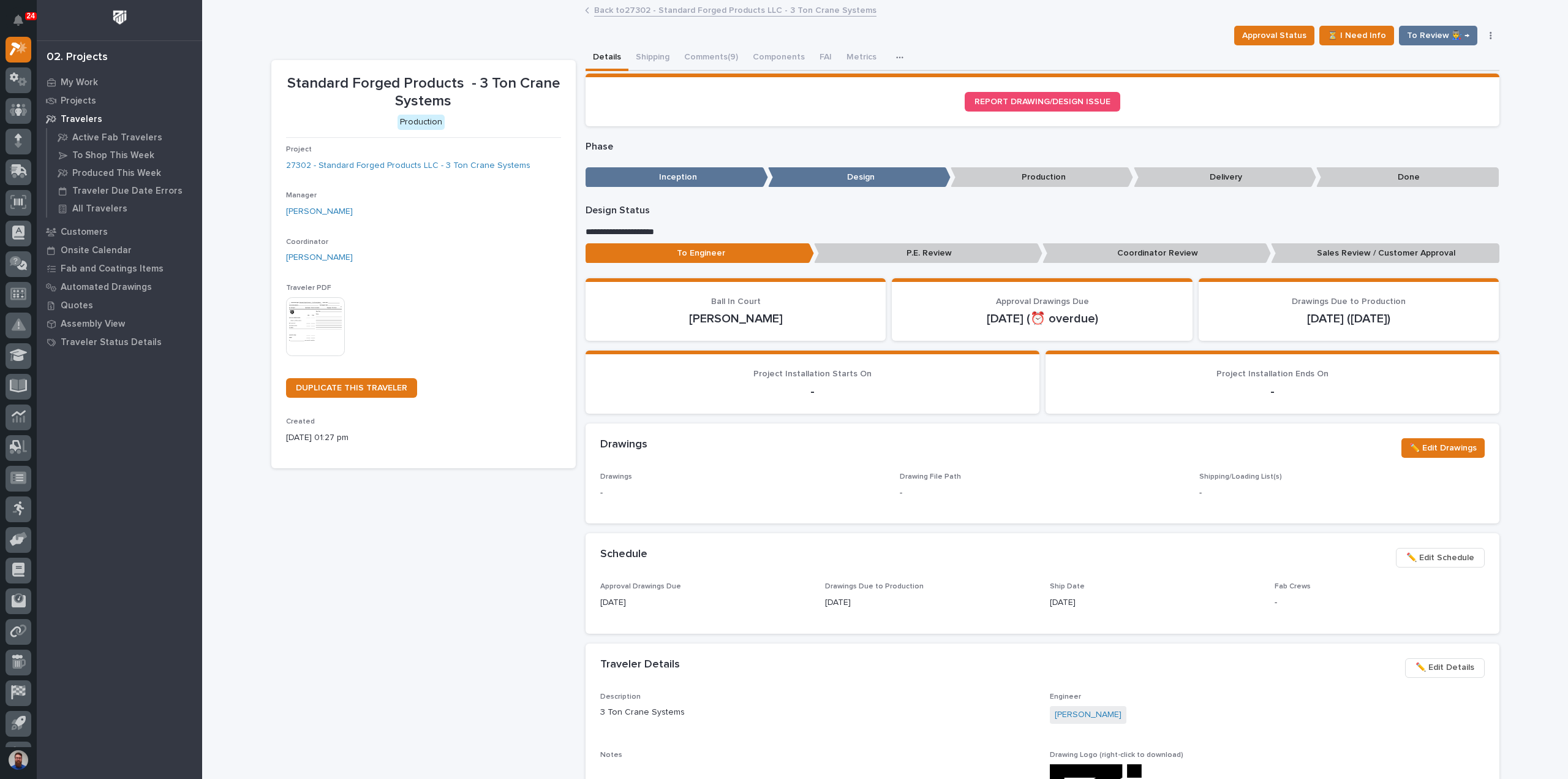
click at [713, 70] on button "Comments (9)" at bounding box center [711, 58] width 68 height 26
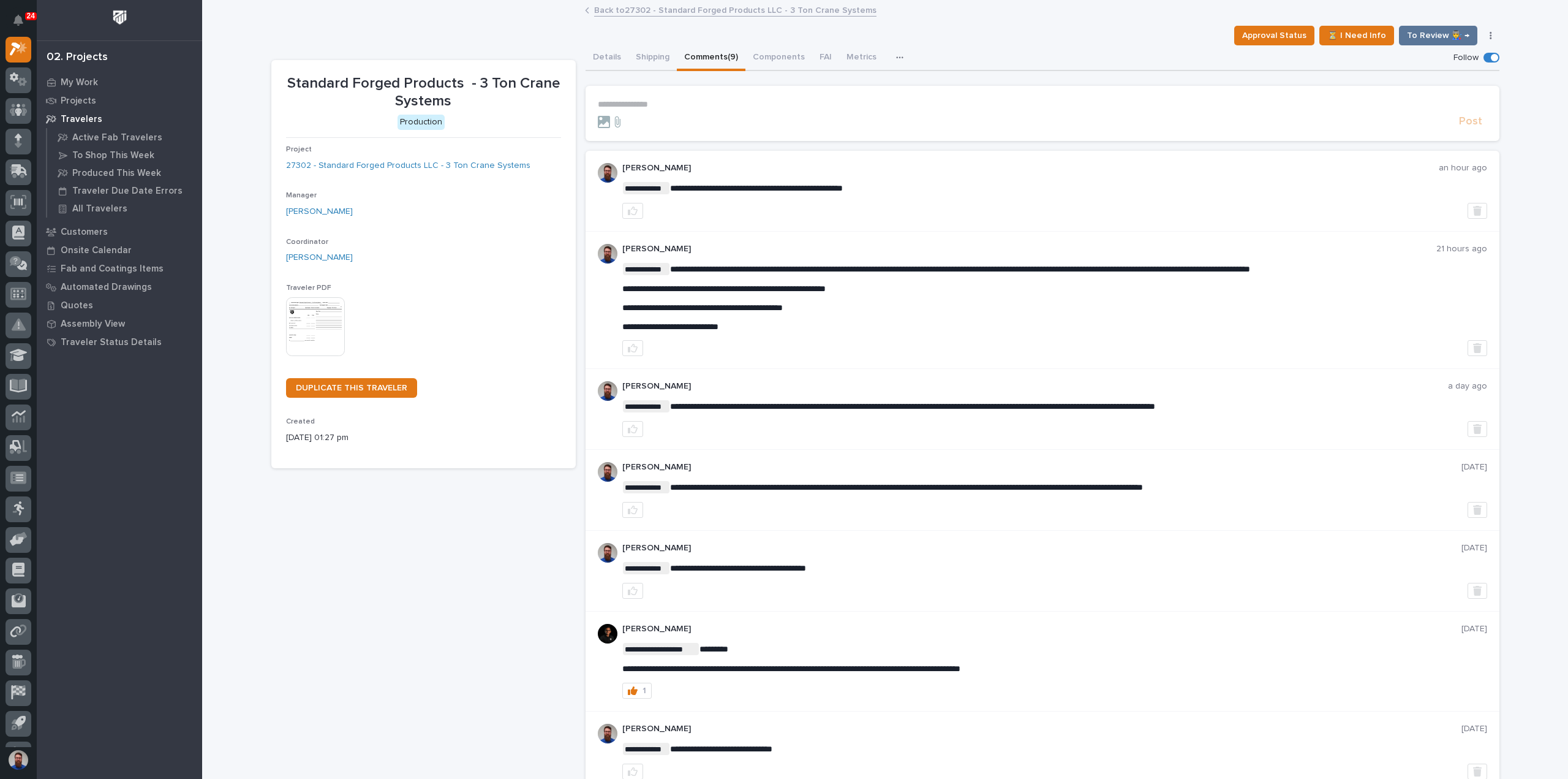
click at [711, 57] on button "Comments (9)" at bounding box center [711, 58] width 68 height 26
click at [693, 106] on p "**********" at bounding box center [1043, 104] width 890 height 11
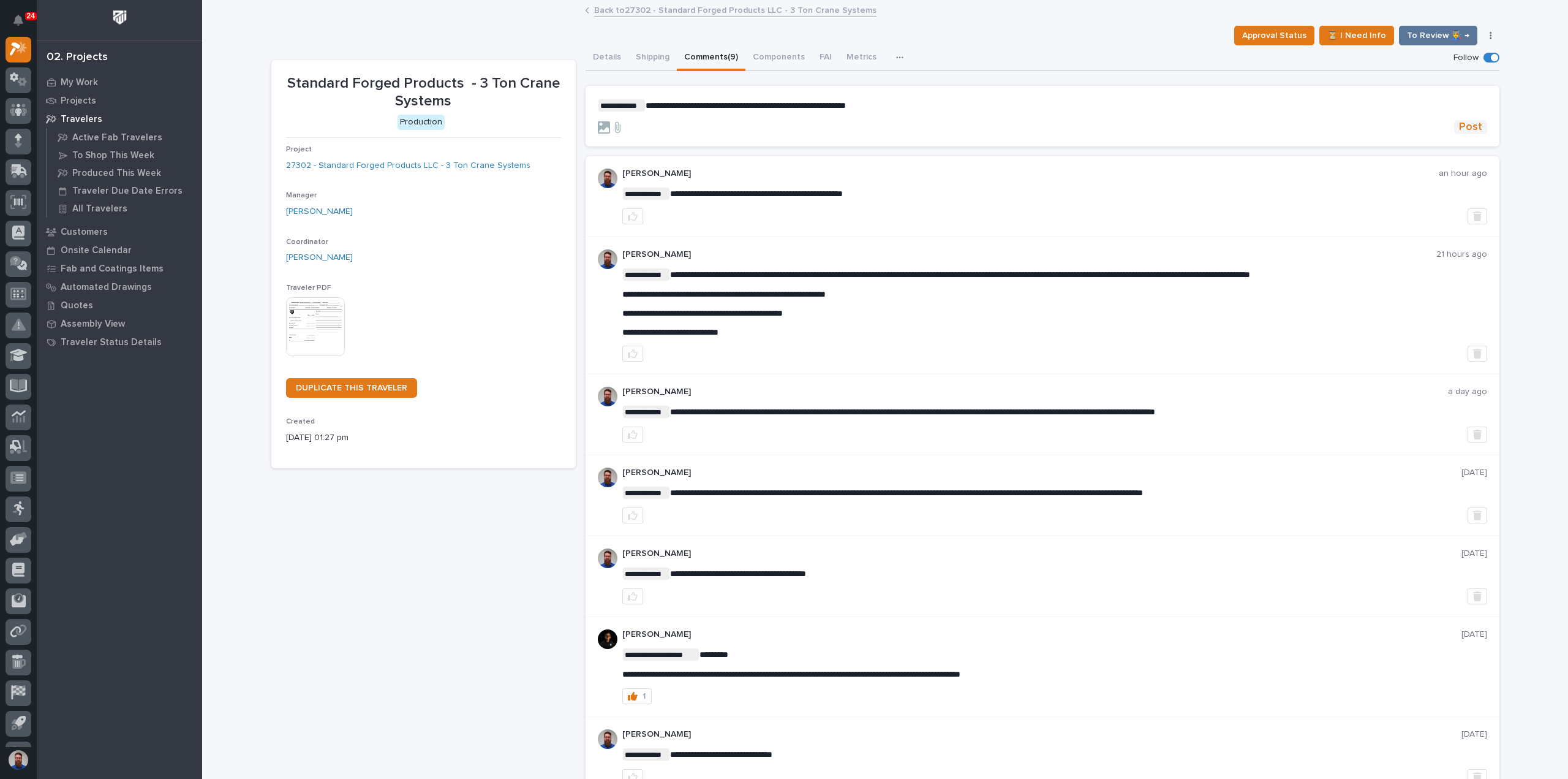
click at [1459, 125] on span "Post" at bounding box center [1471, 127] width 24 height 14
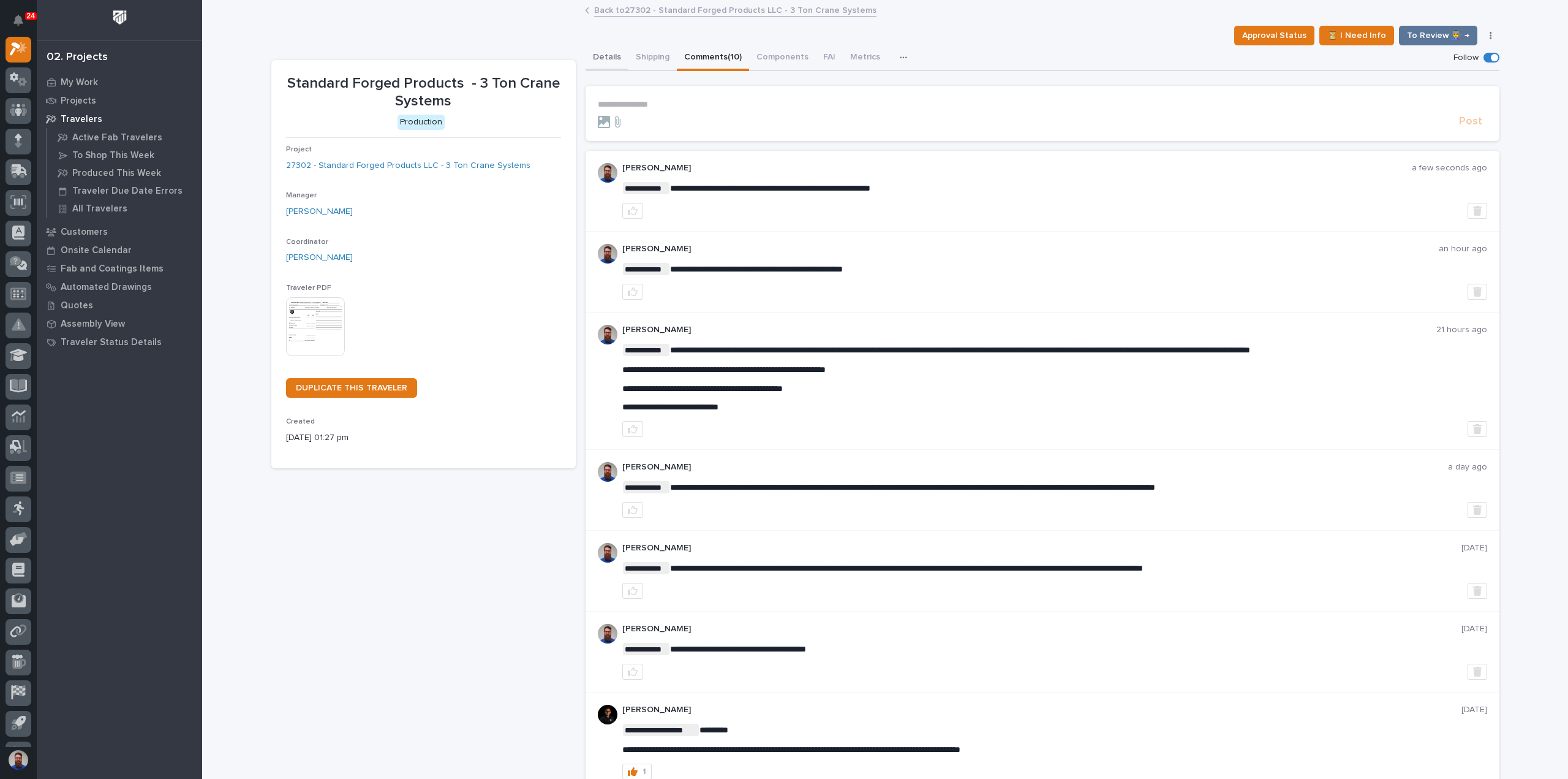
click at [605, 54] on button "Details" at bounding box center [606, 58] width 43 height 26
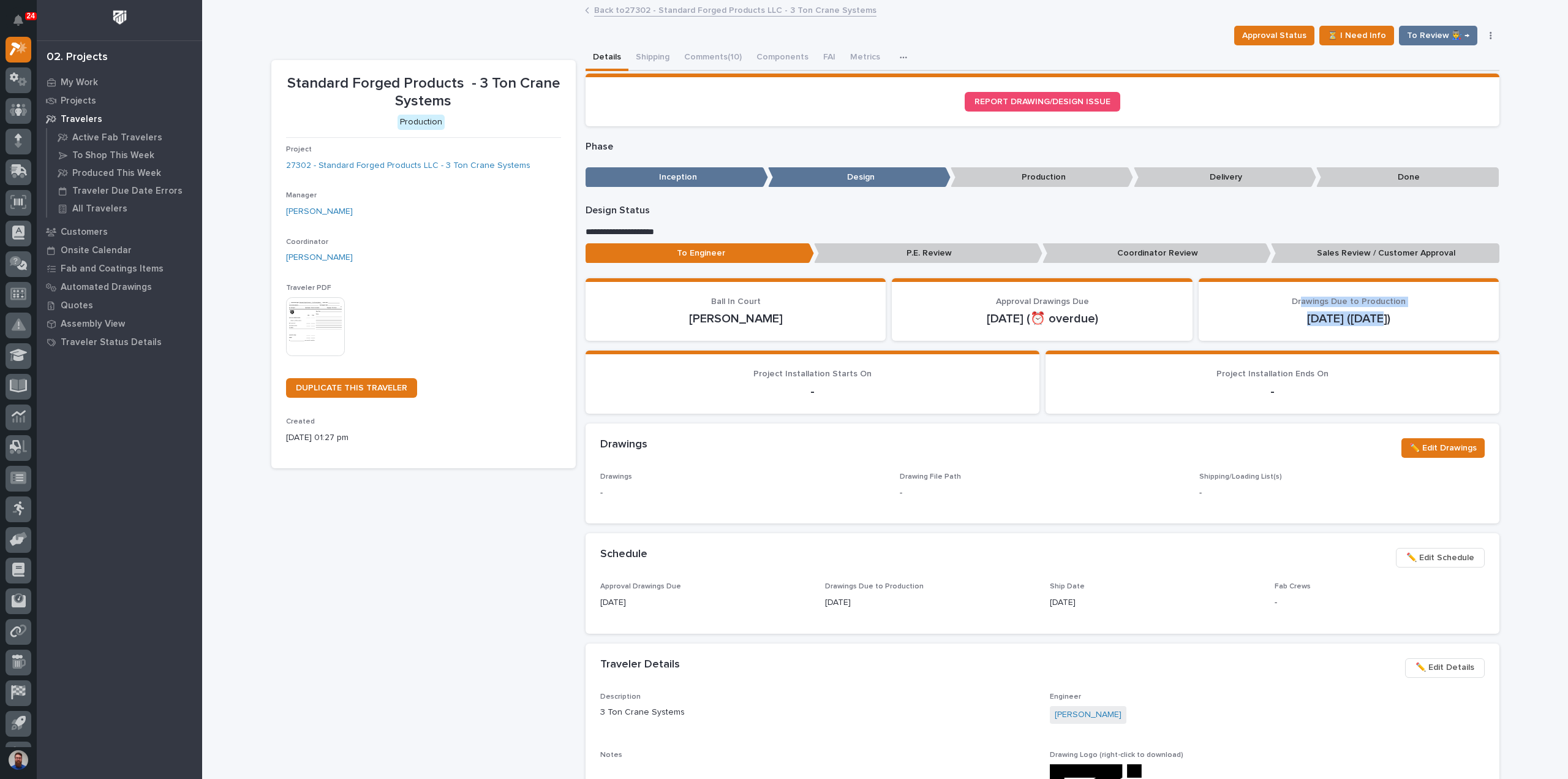
drag, startPoint x: 1405, startPoint y: 319, endPoint x: 1289, endPoint y: 303, distance: 117.1
click at [1289, 303] on div "Drawings Due to Production Oct 7 (today)" at bounding box center [1349, 311] width 271 height 30
click at [1289, 303] on p "Drawings Due to Production" at bounding box center [1349, 302] width 271 height 11
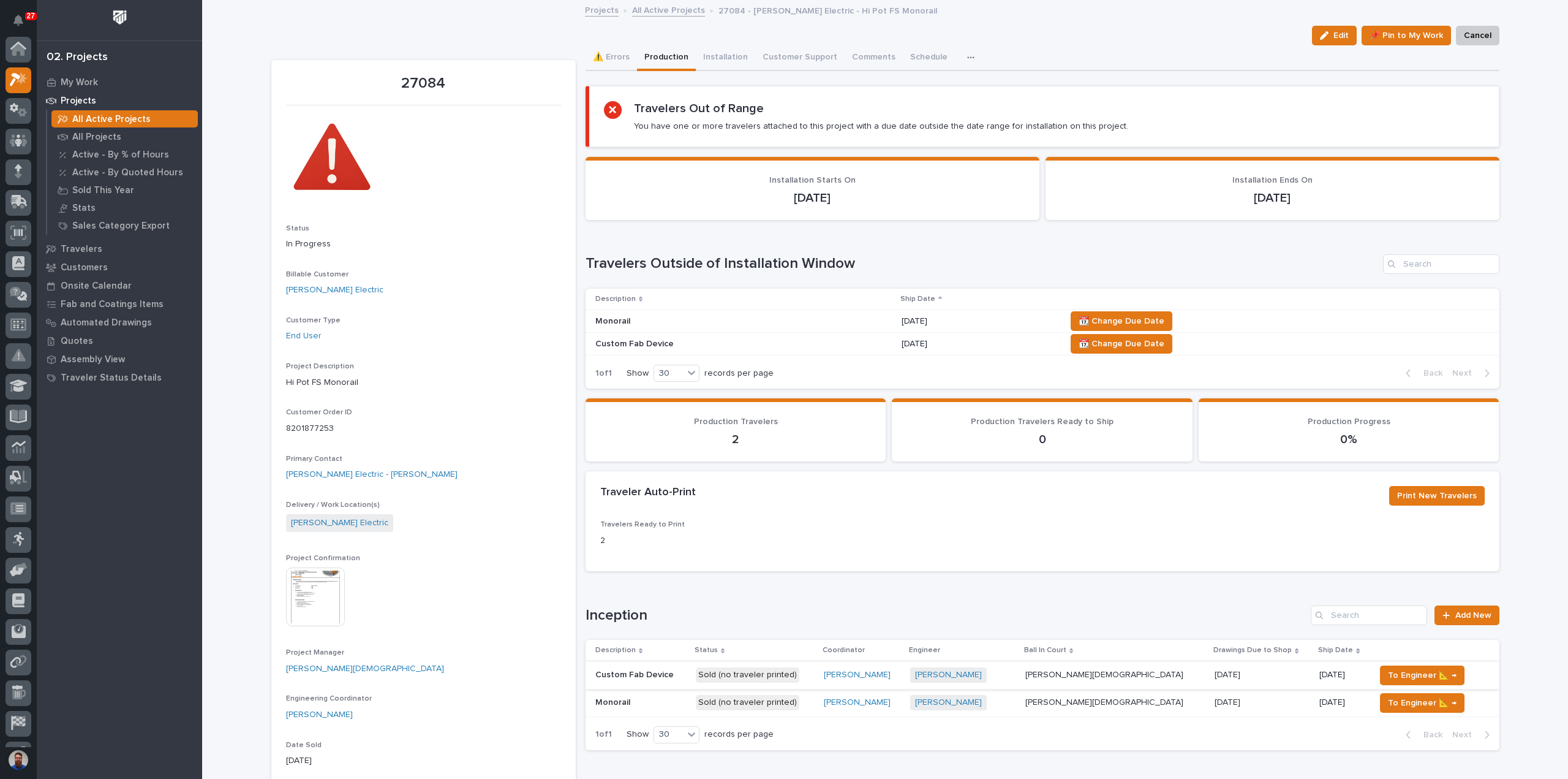
scroll to position [31, 0]
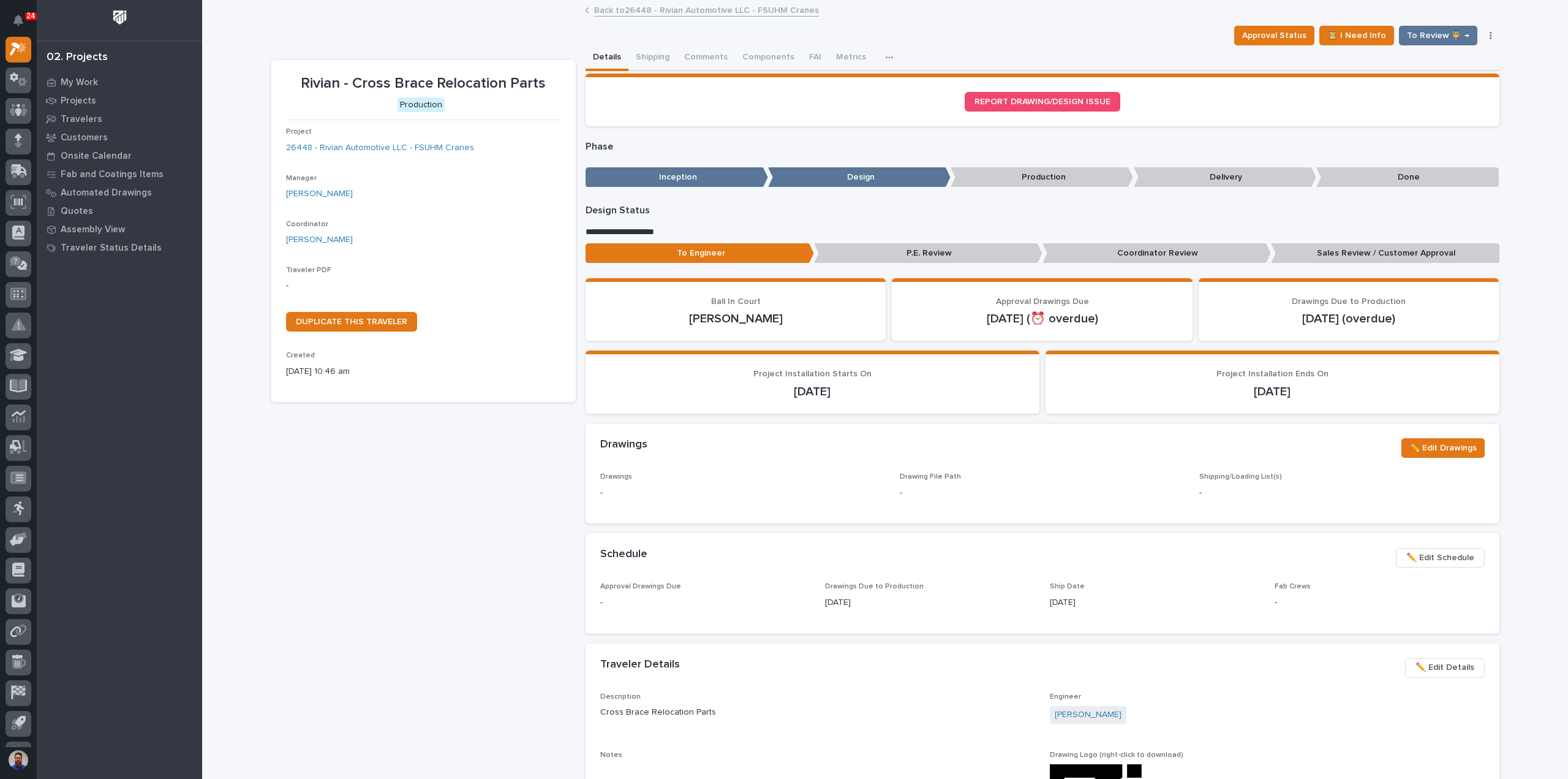
click at [1438, 558] on span "✏️ Edit Schedule" at bounding box center [1440, 557] width 68 height 15
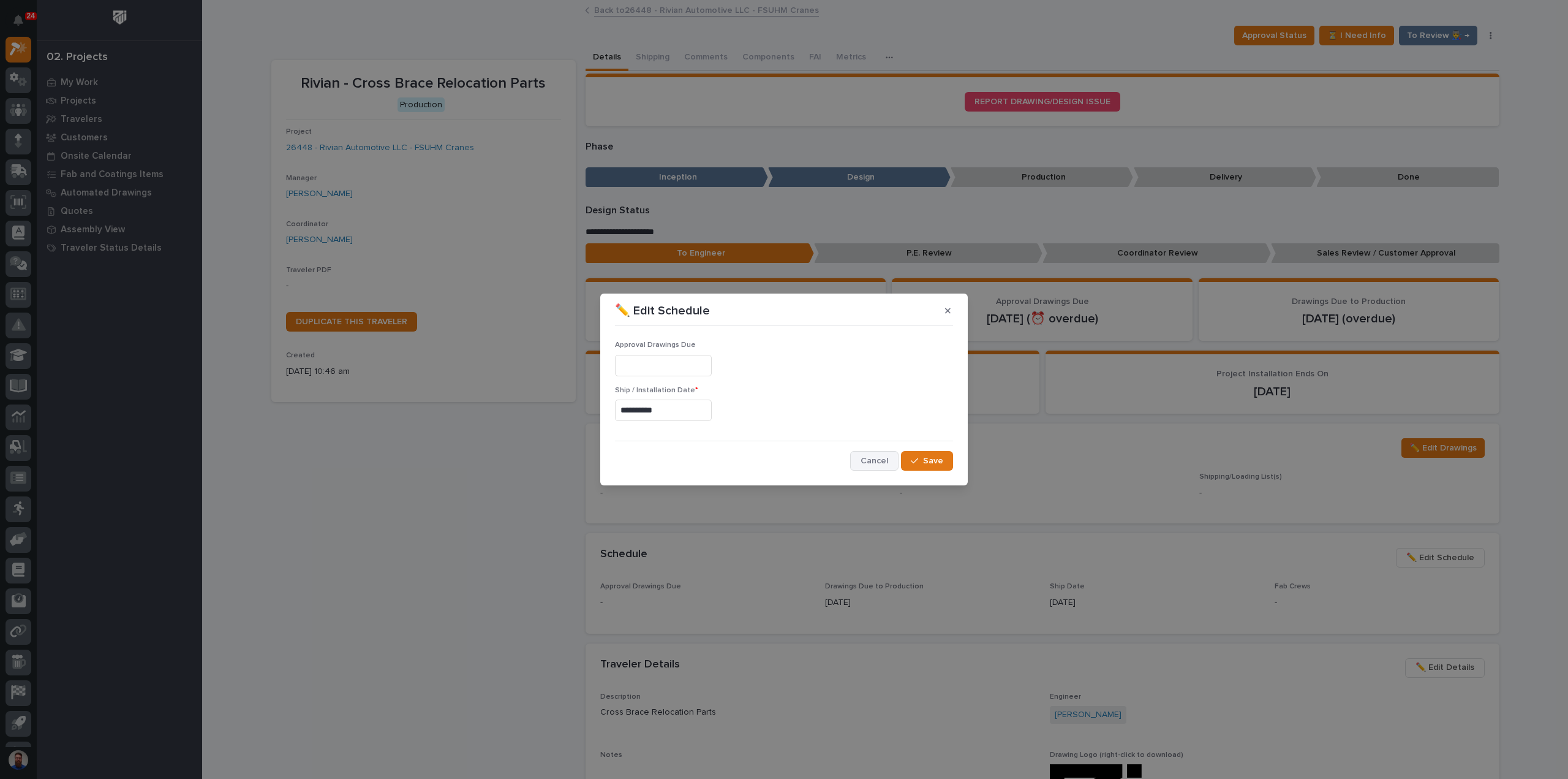
click at [875, 454] on button "Cancel" at bounding box center [874, 461] width 48 height 20
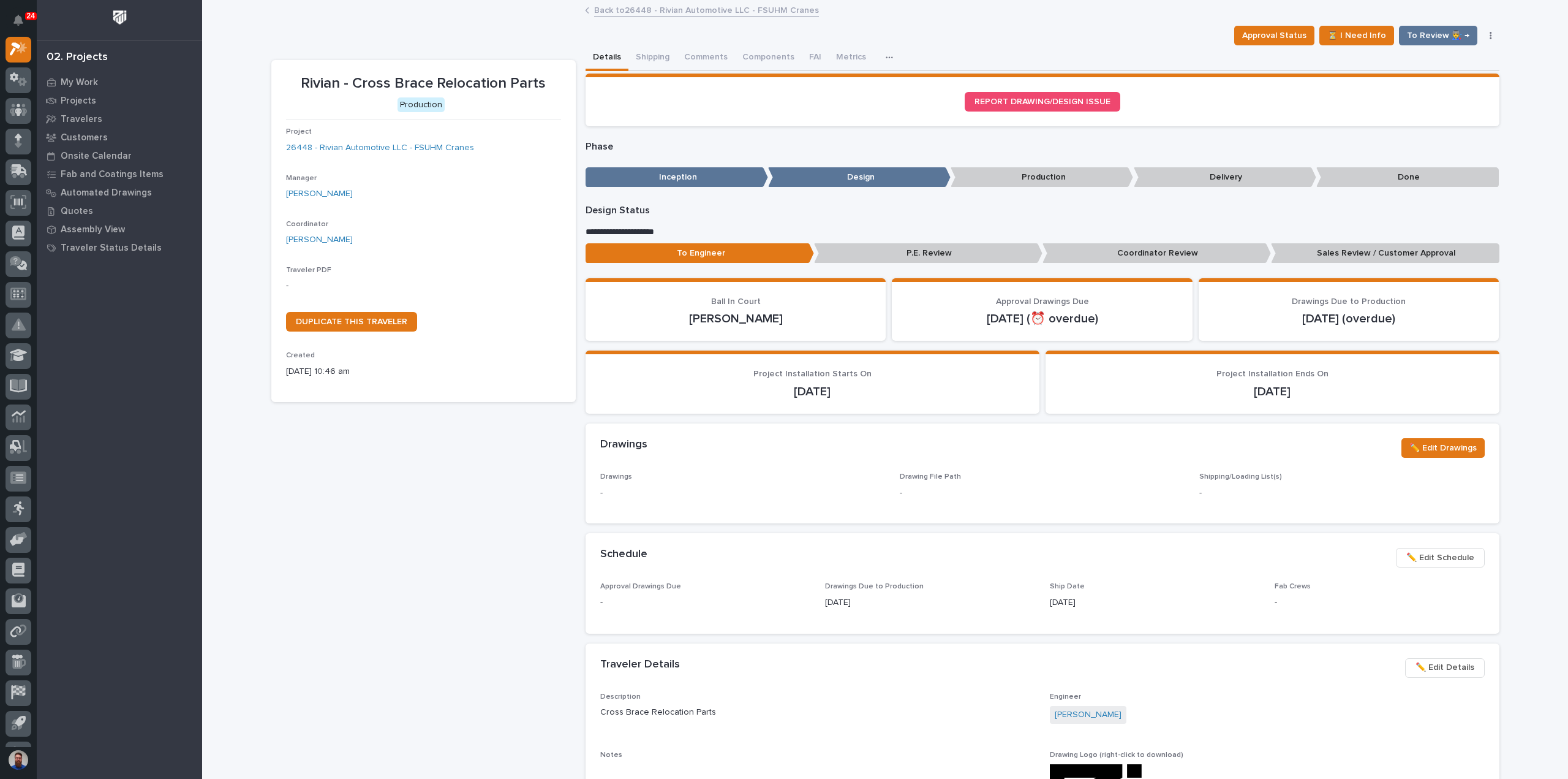
click at [1424, 551] on span "✏️ Edit Schedule" at bounding box center [1440, 557] width 68 height 15
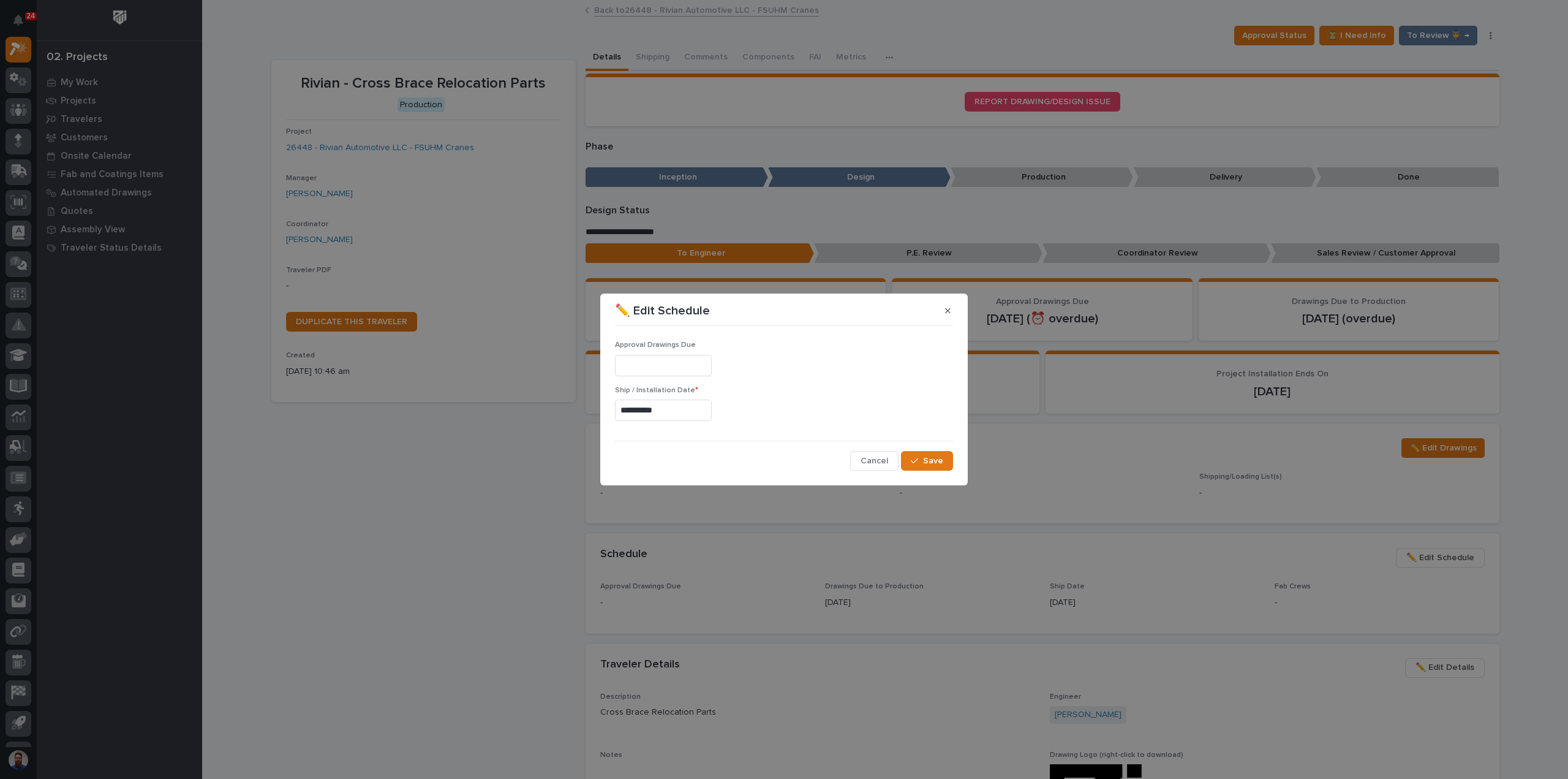
click at [867, 447] on div "**********" at bounding box center [784, 400] width 338 height 139
click at [867, 461] on span "Cancel" at bounding box center [875, 460] width 28 height 11
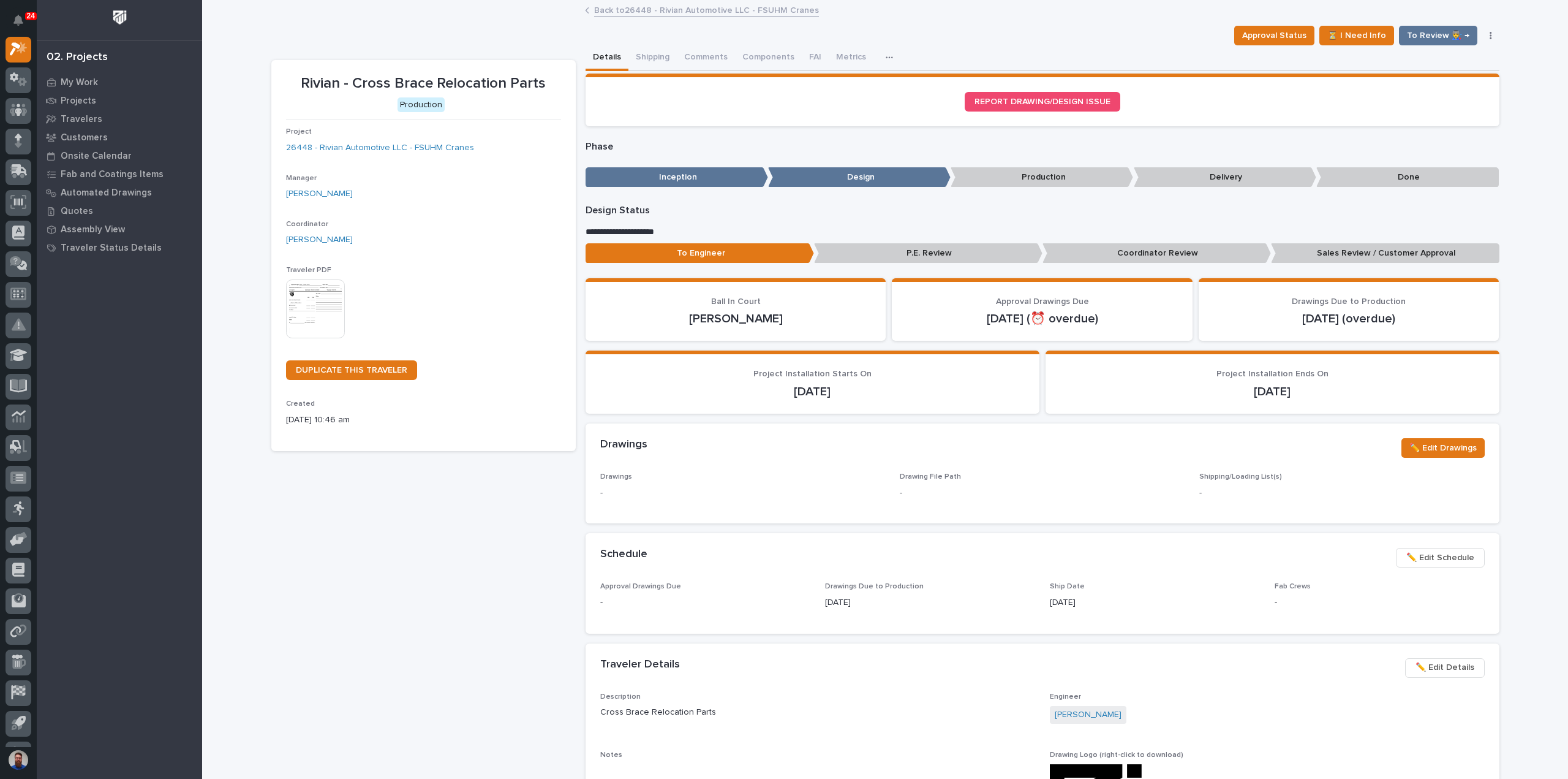
drag, startPoint x: 89, startPoint y: 81, endPoint x: 226, endPoint y: 15, distance: 152.1
click at [831, 590] on div "Drawings Due to Production 10/02/2025" at bounding box center [930, 600] width 211 height 37
click at [830, 589] on span "Drawings Due to Production" at bounding box center [875, 585] width 99 height 7
click at [706, 57] on button "Comments" at bounding box center [706, 58] width 58 height 26
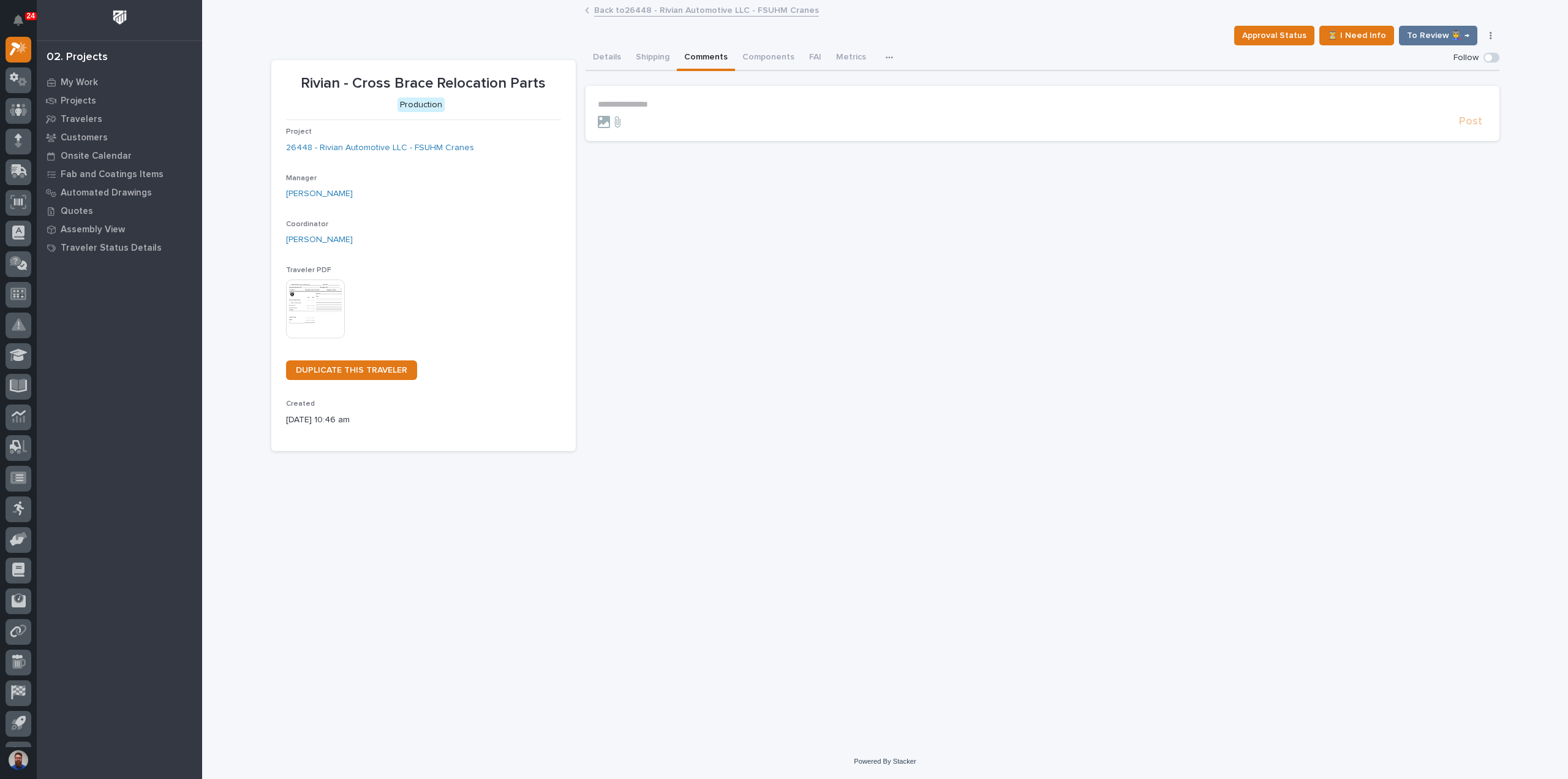
click at [670, 97] on section "**********" at bounding box center [1042, 114] width 914 height 55
click at [670, 100] on p "**********" at bounding box center [1043, 104] width 890 height 11
click at [1018, 94] on section "**********" at bounding box center [1042, 117] width 914 height 61
click at [1013, 105] on p "**********" at bounding box center [1043, 105] width 890 height 12
click at [1471, 130] on span "Post" at bounding box center [1471, 127] width 24 height 14
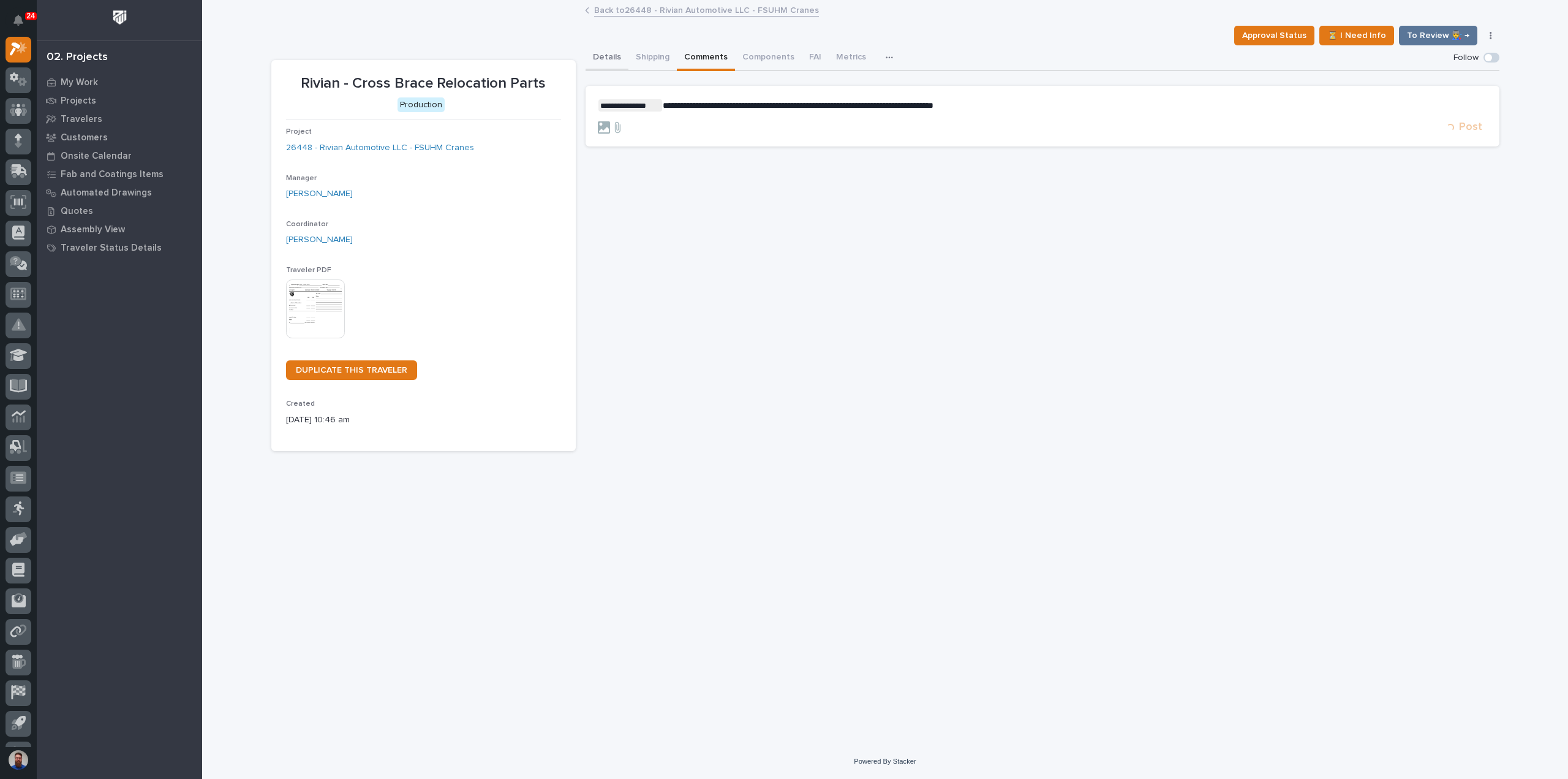
click at [606, 63] on button "Details" at bounding box center [606, 58] width 43 height 26
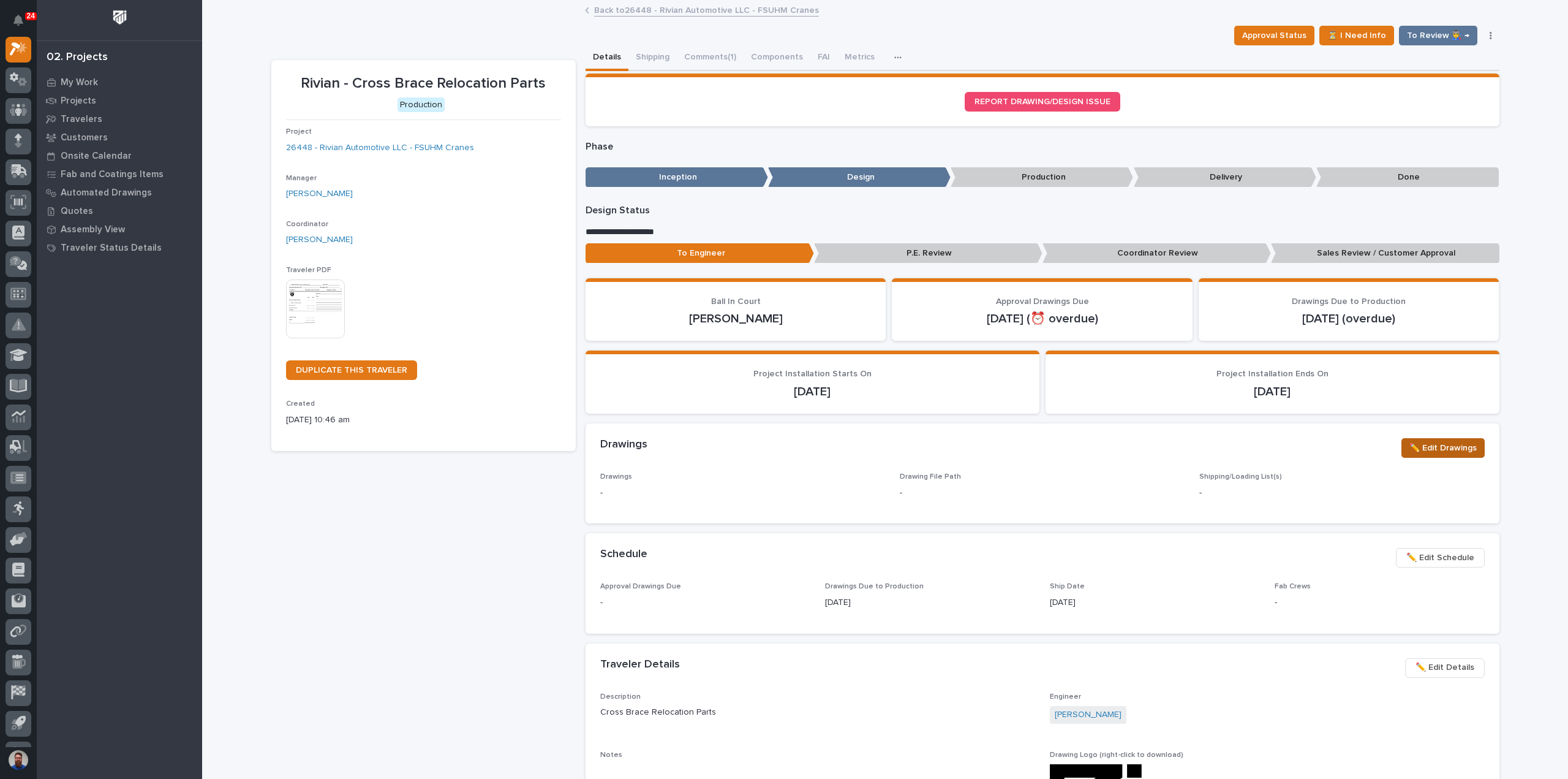
click at [1421, 450] on span "✏️ Edit Drawings" at bounding box center [1443, 447] width 67 height 15
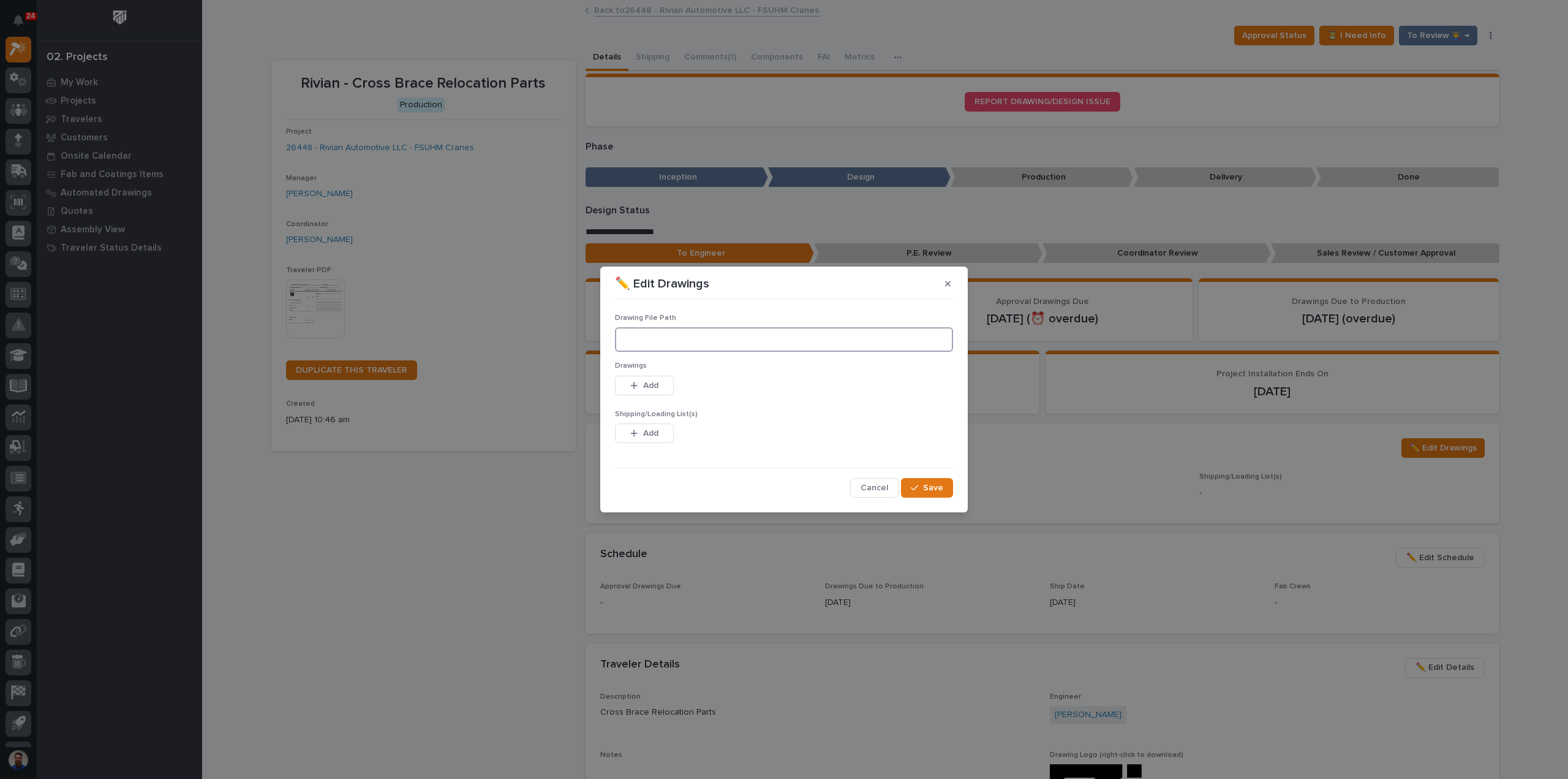
click at [696, 344] on input at bounding box center [784, 339] width 338 height 25
click at [708, 344] on input at bounding box center [784, 339] width 338 height 25
paste input ""M:\Rivian Automotive LLC\26448 - FSUHM Cranes\01 Engineering\09 Final Document…"
type input "M:\Rivian Automotive LLC\26448 - FSUHM Cranes\01 Engineering\09 Final Documents…"
click at [649, 382] on span "Add" at bounding box center [651, 385] width 15 height 11
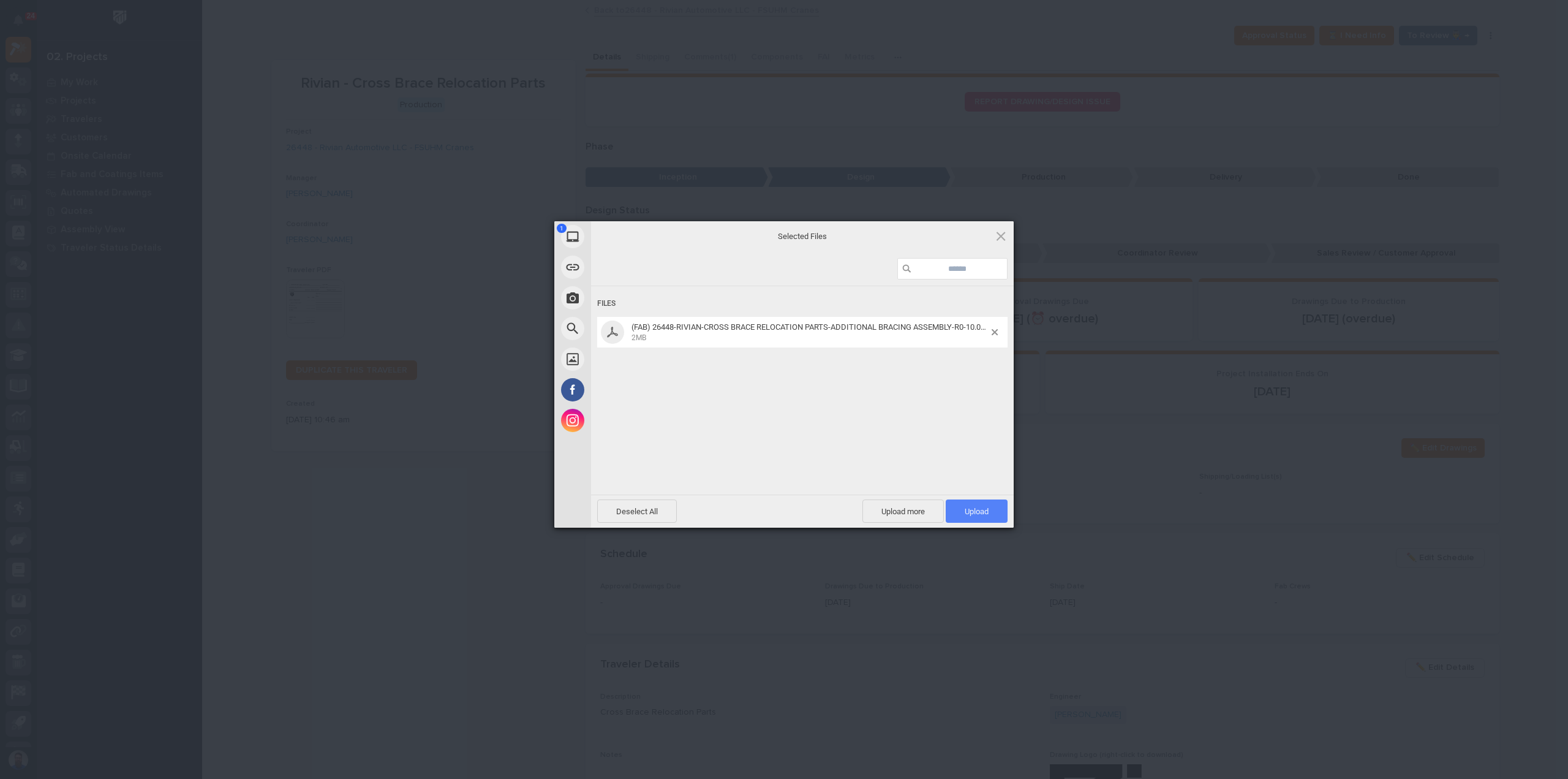
click at [965, 513] on span "Upload 1" at bounding box center [977, 510] width 24 height 9
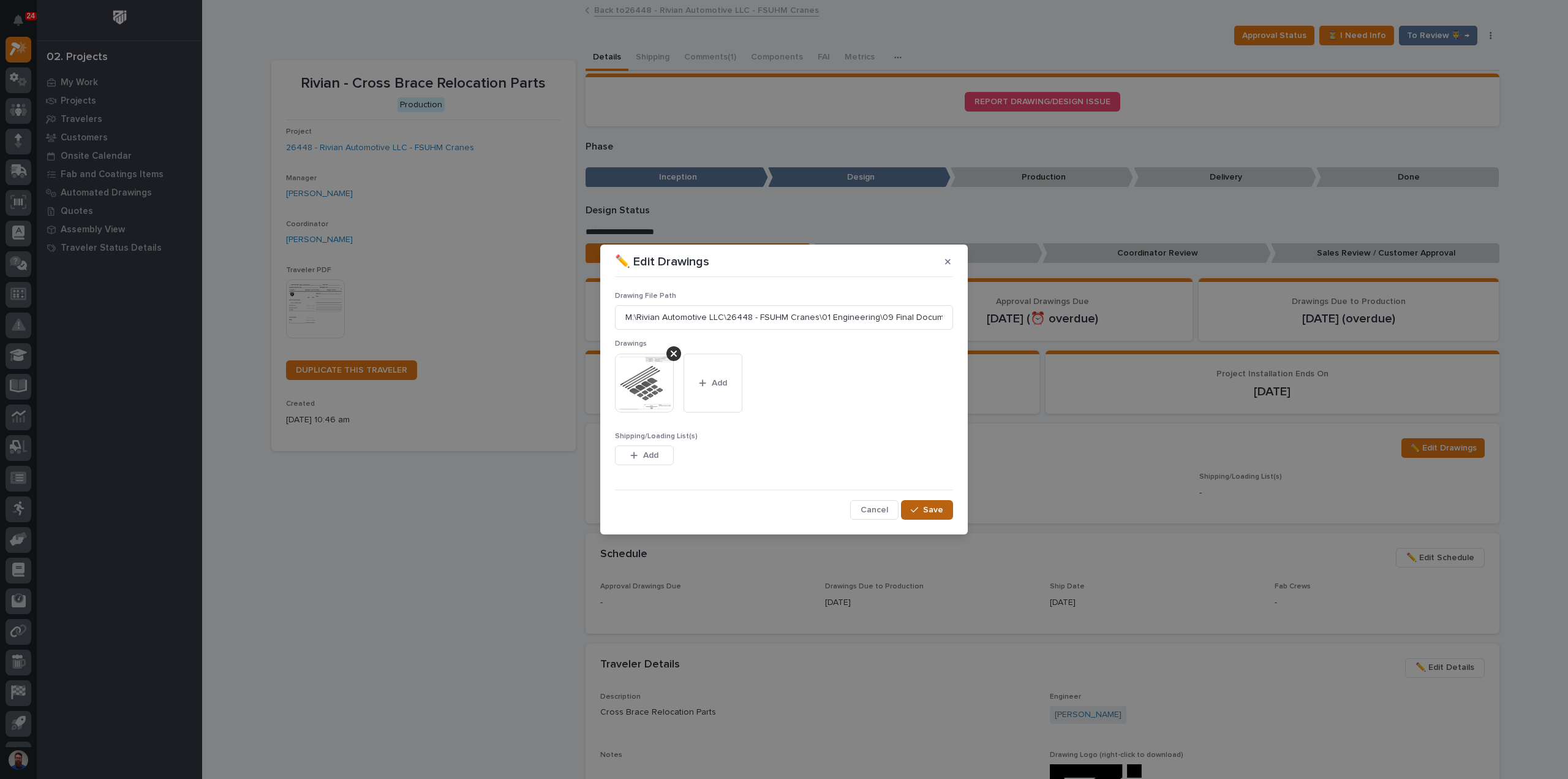
click at [930, 505] on span "Save" at bounding box center [933, 509] width 20 height 11
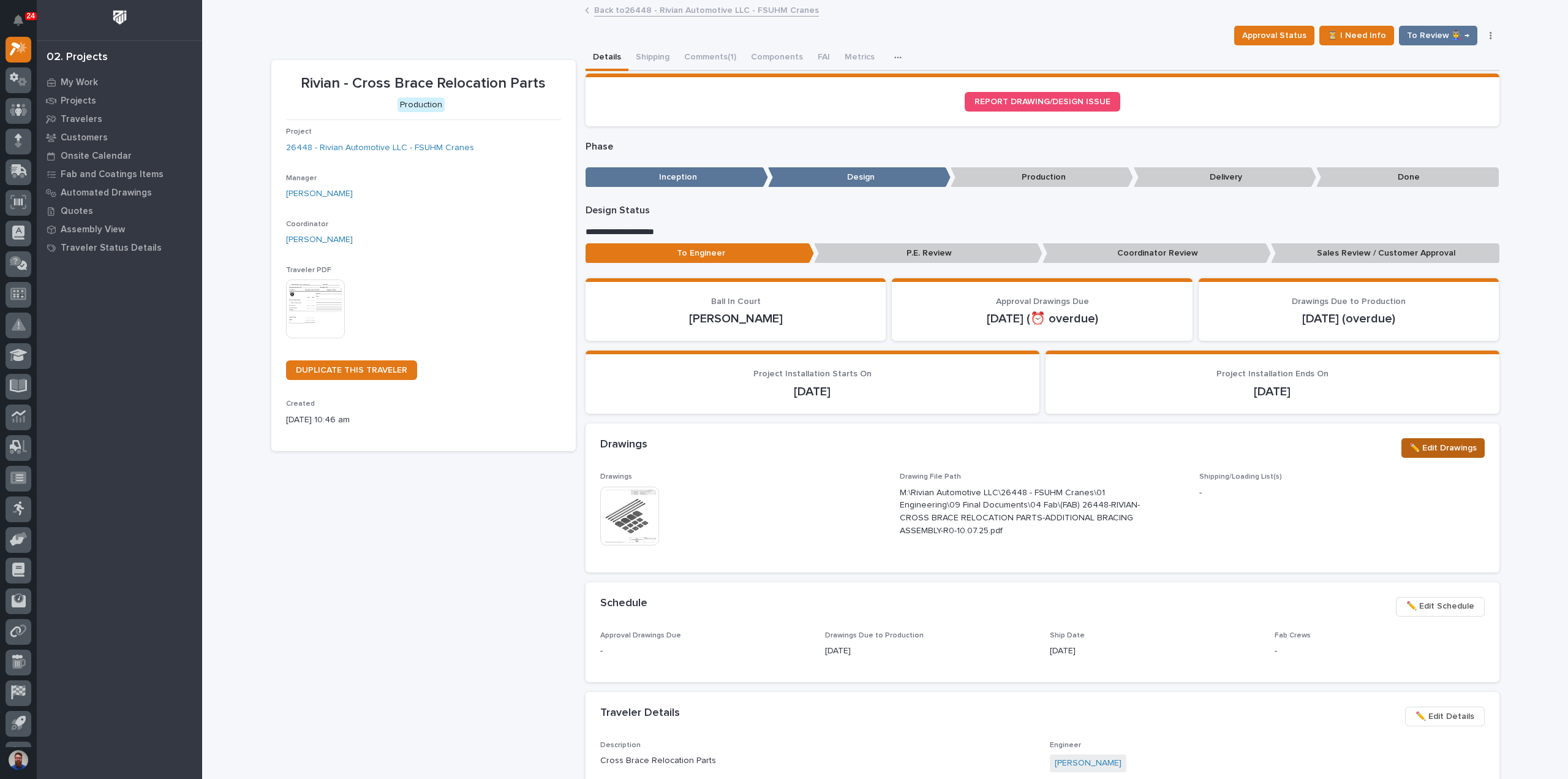
click at [1431, 449] on span "✏️ Edit Drawings" at bounding box center [1443, 447] width 67 height 15
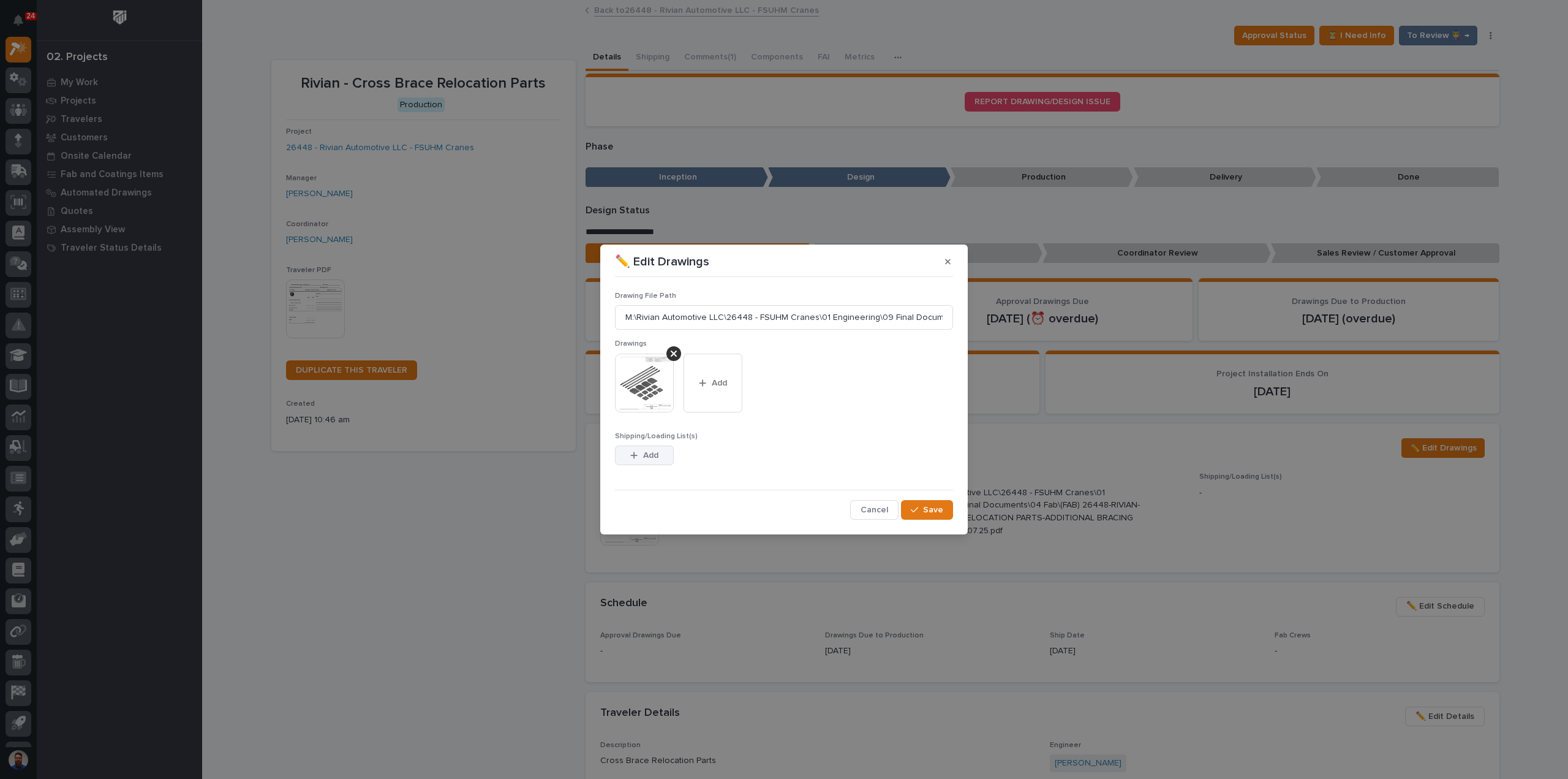
click at [652, 458] on span "Add" at bounding box center [651, 455] width 15 height 11
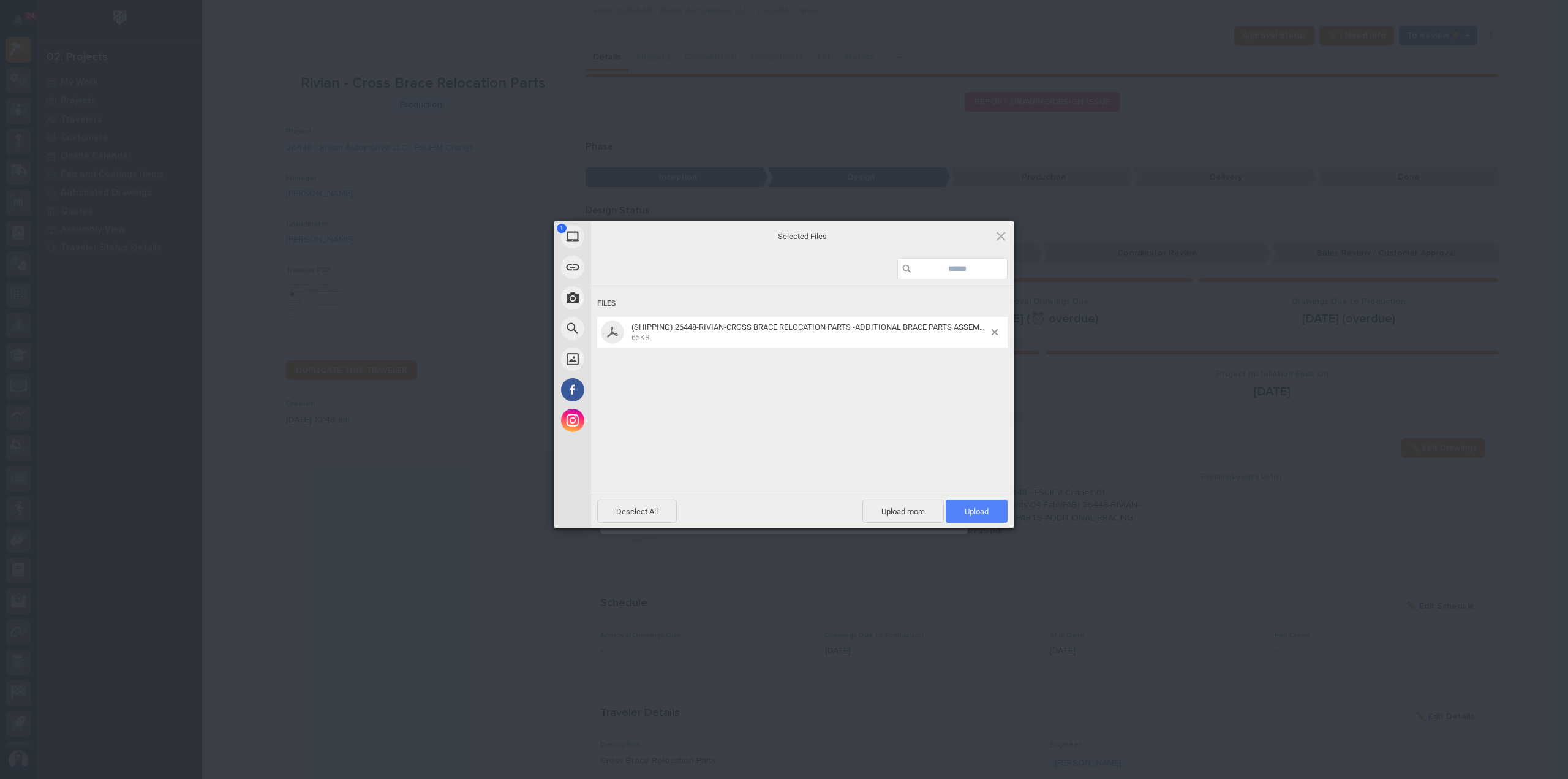
click at [995, 509] on span "Upload 1" at bounding box center [977, 511] width 62 height 24
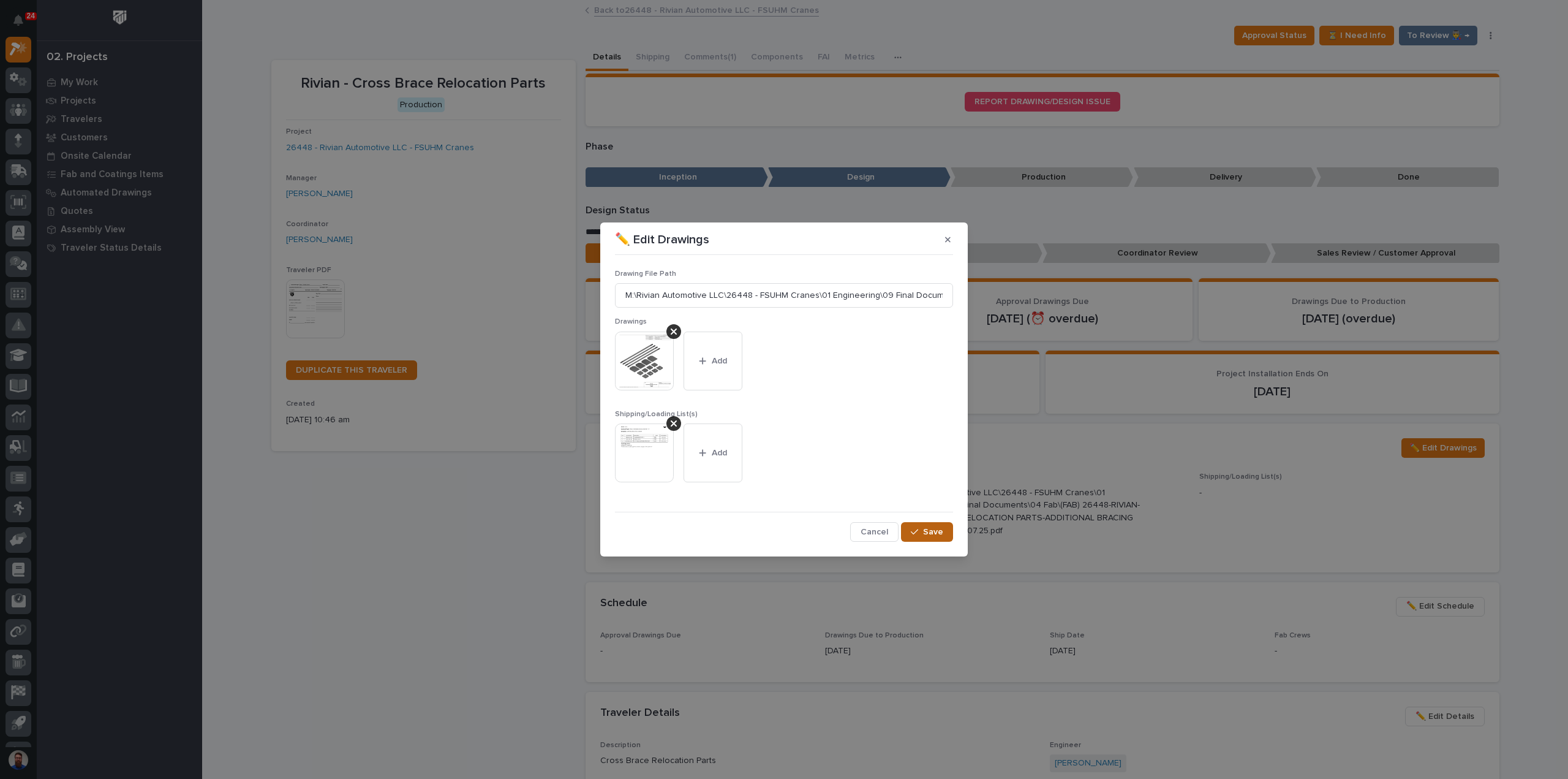
click at [925, 533] on span "Save" at bounding box center [933, 531] width 20 height 11
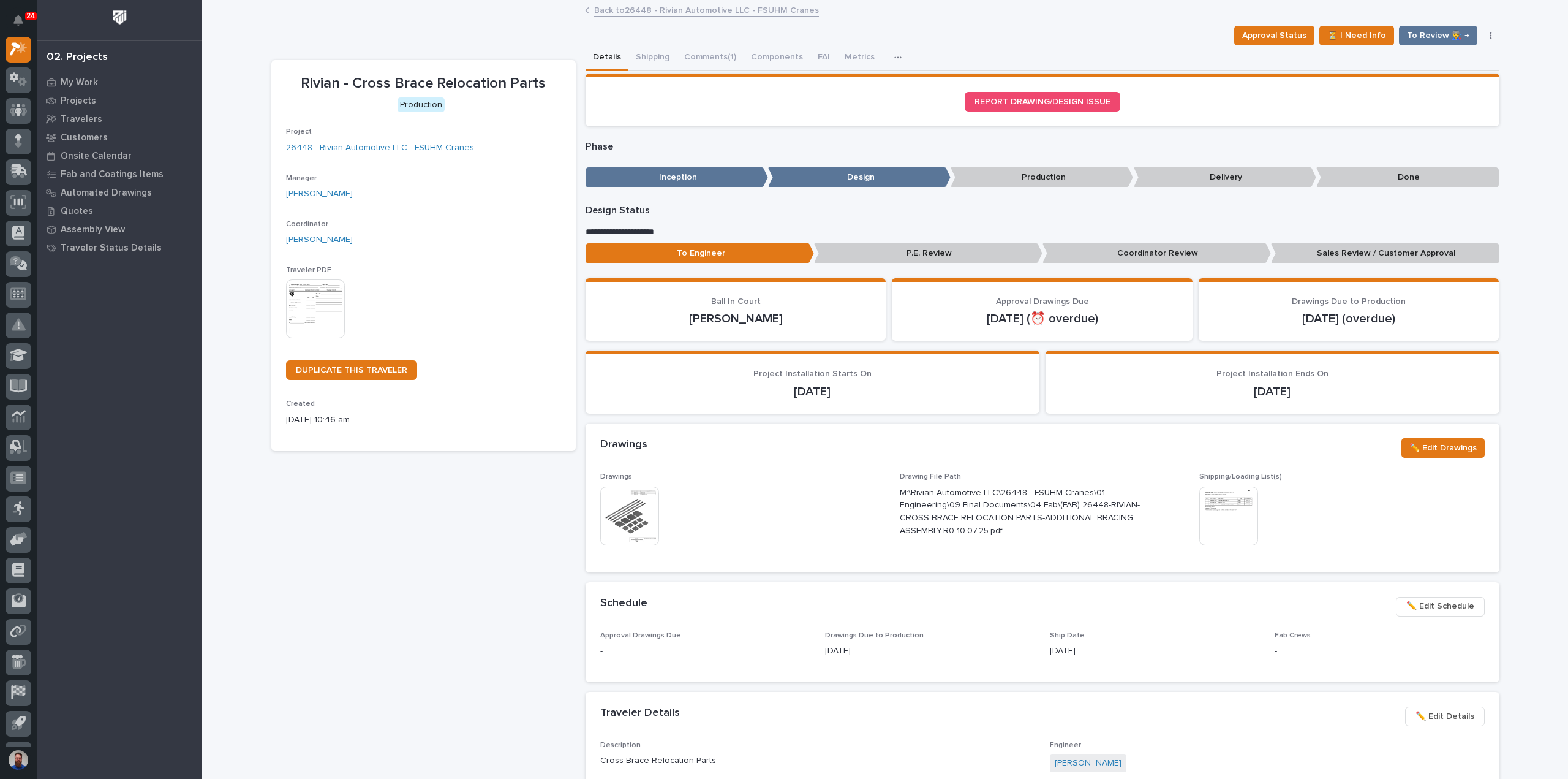
click at [1340, 249] on p "Sales Review / Customer Approval" at bounding box center [1385, 253] width 228 height 20
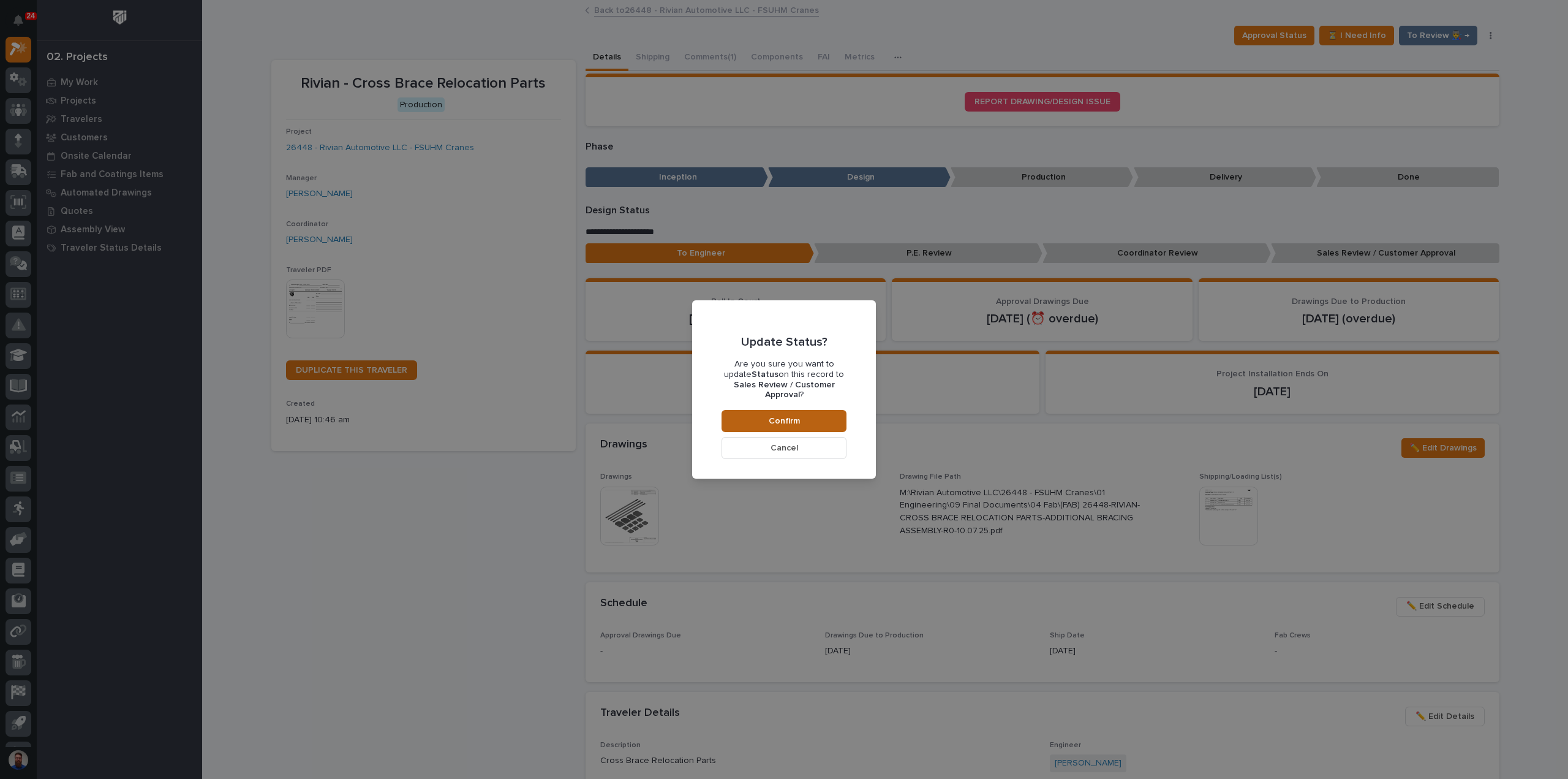
click at [811, 419] on button "Confirm" at bounding box center [784, 421] width 125 height 22
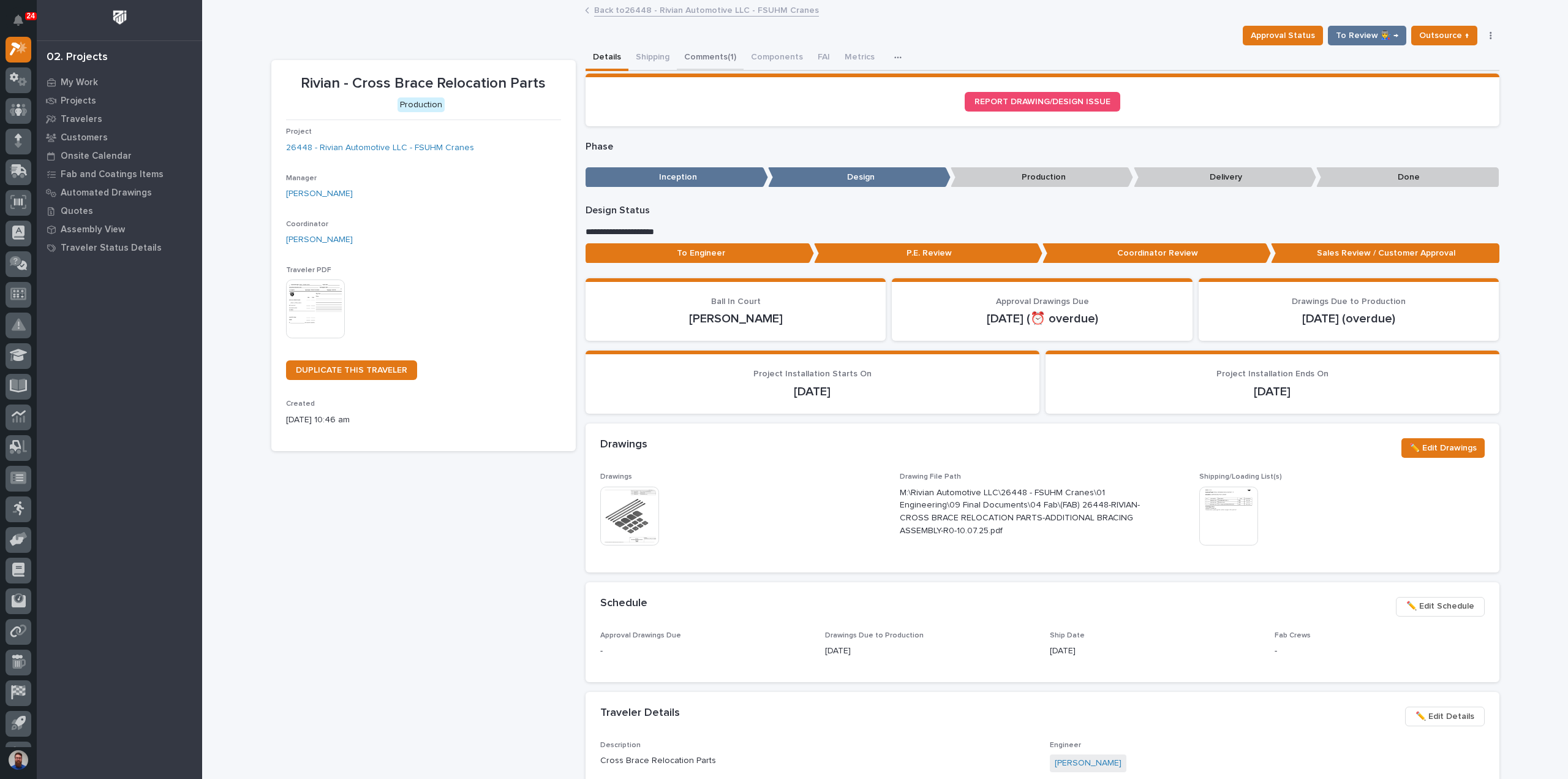
click at [707, 59] on button "Comments (1)" at bounding box center [711, 58] width 67 height 26
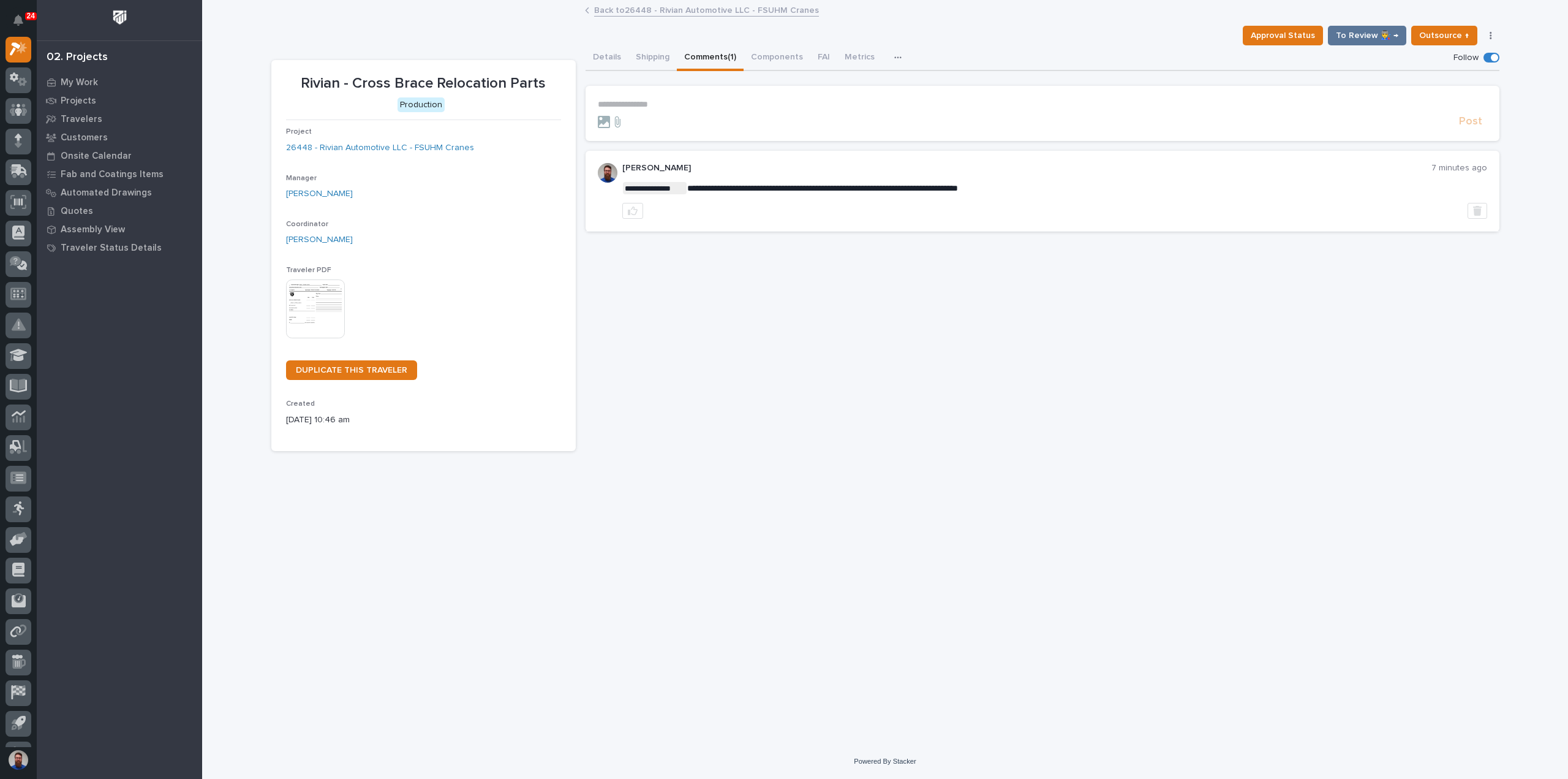
click at [680, 109] on p "**********" at bounding box center [1043, 104] width 890 height 11
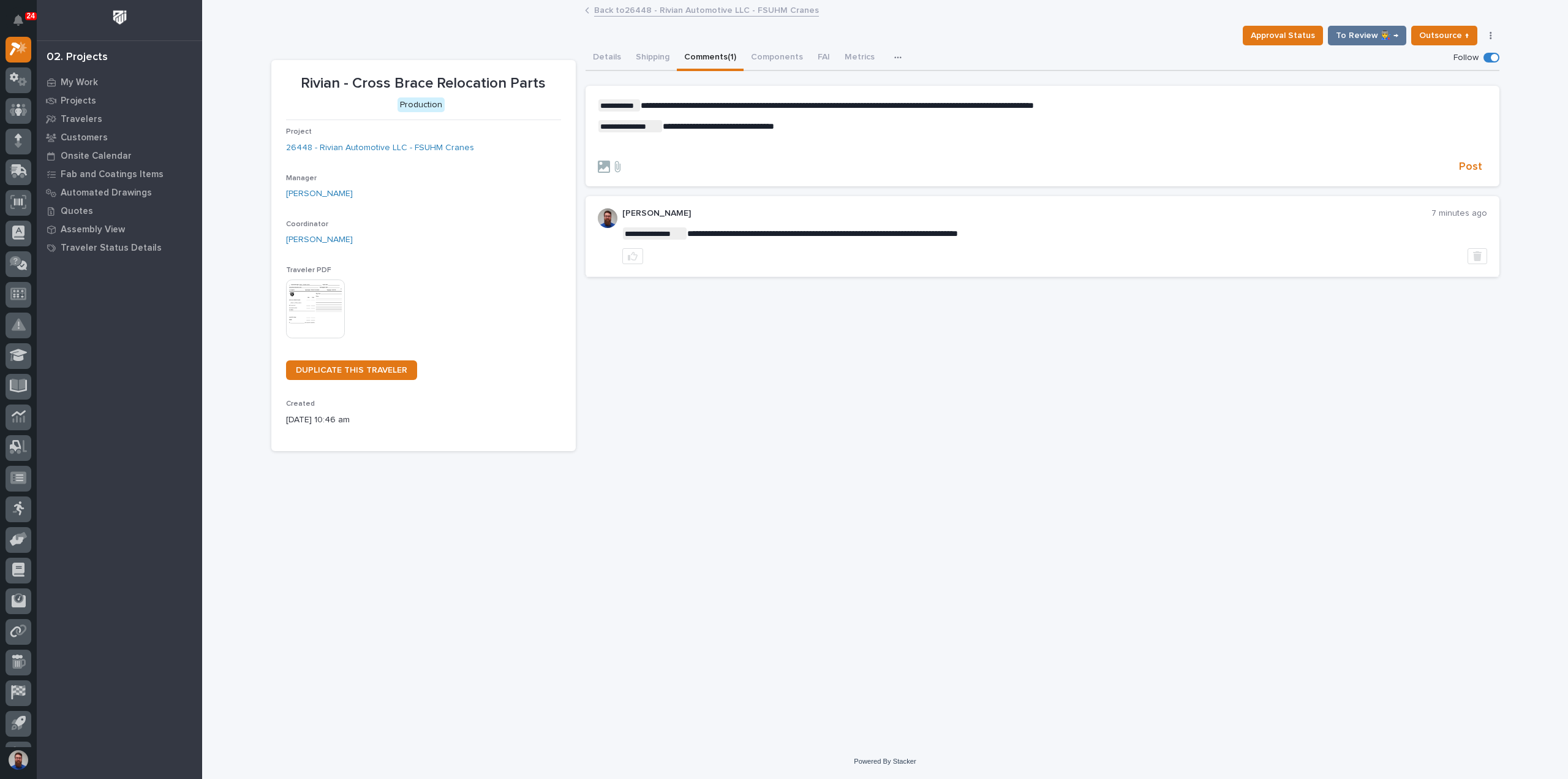
click at [713, 141] on p "﻿" at bounding box center [1043, 146] width 890 height 11
click at [1473, 166] on span "Post" at bounding box center [1471, 167] width 24 height 14
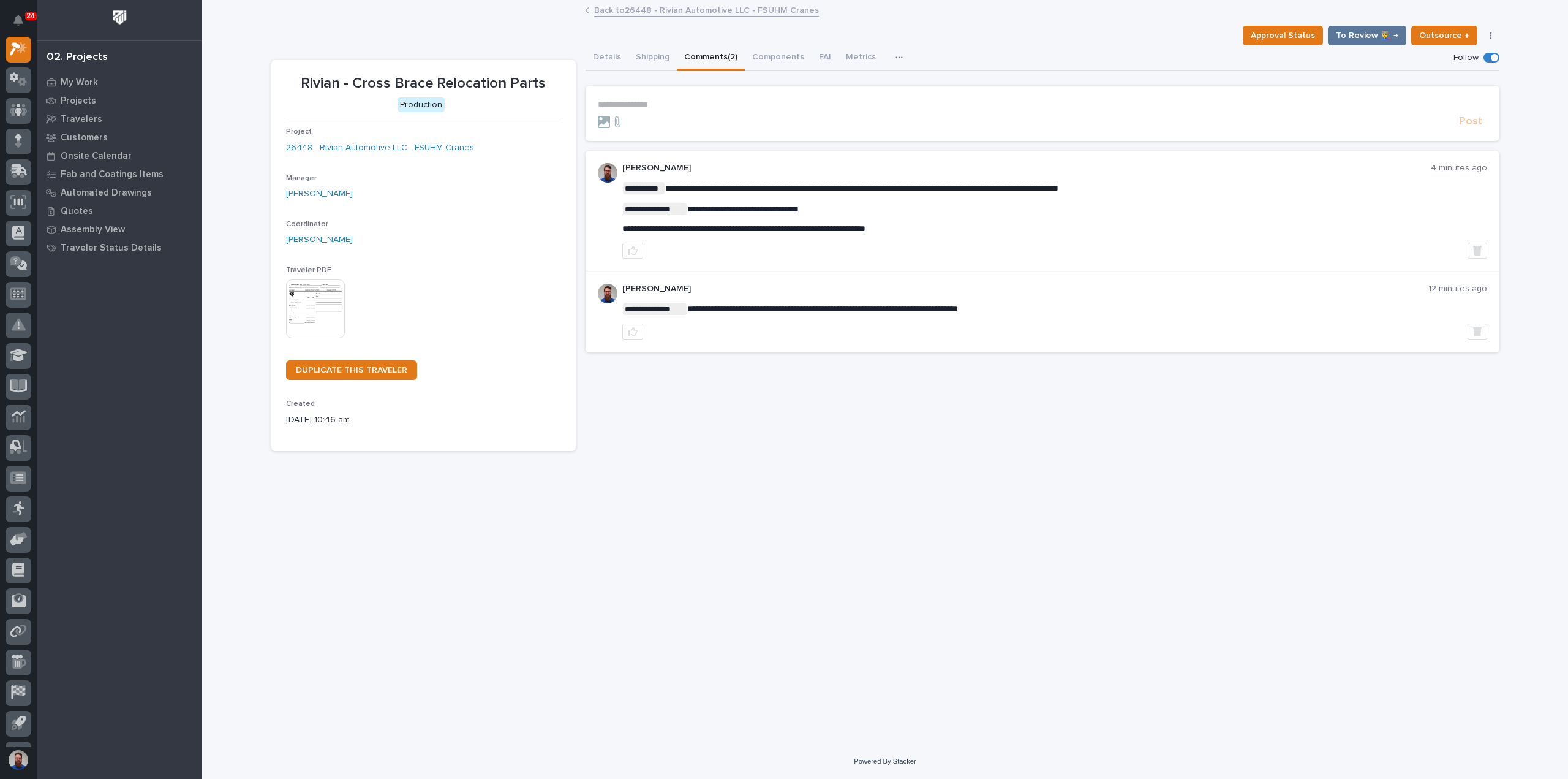
click at [288, 507] on div "**********" at bounding box center [885, 357] width 1241 height 712
click at [604, 58] on button "Details" at bounding box center [606, 58] width 43 height 26
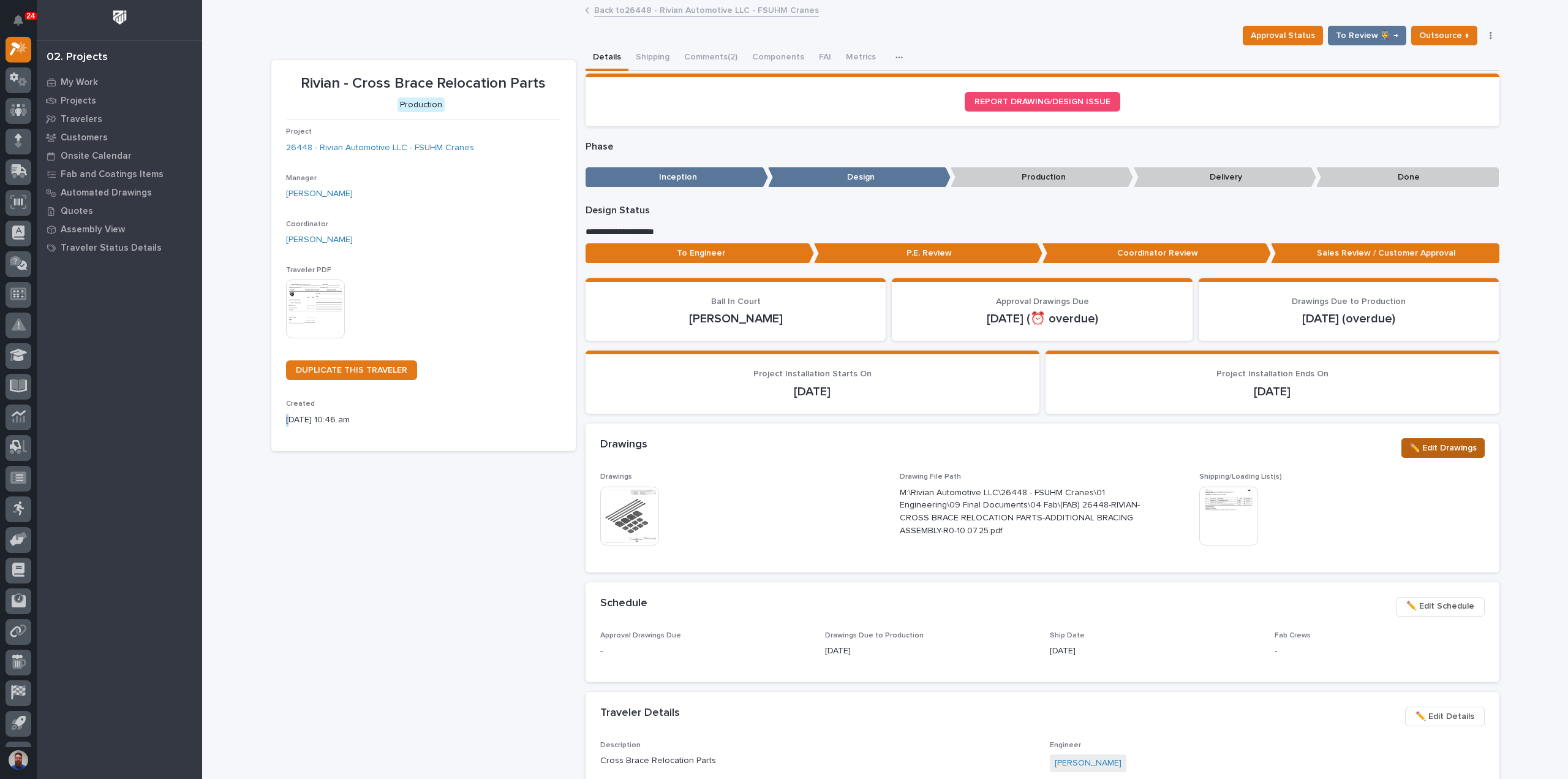
click at [1417, 449] on span "✏️ Edit Drawings" at bounding box center [1443, 447] width 67 height 15
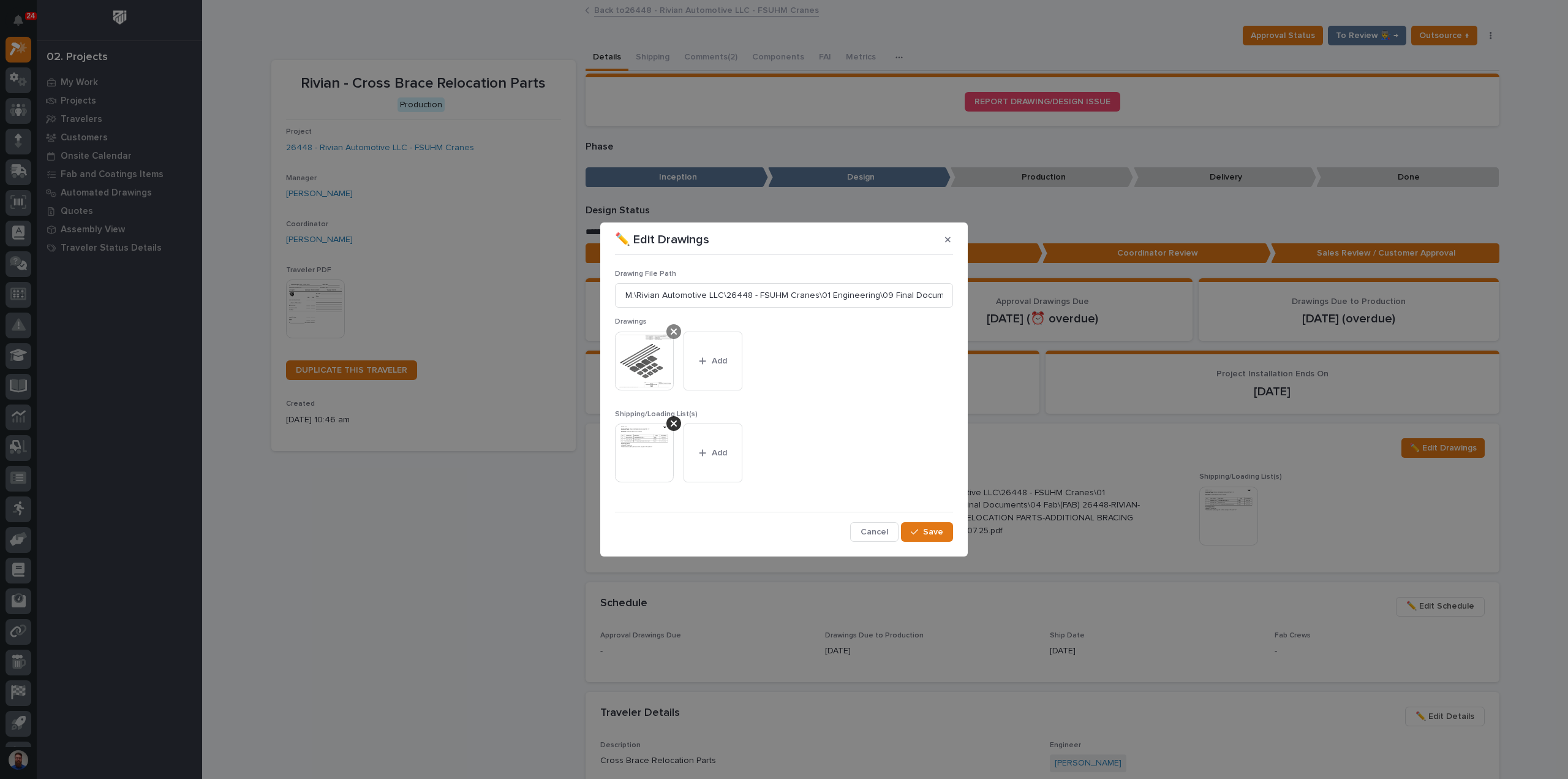
click at [670, 330] on icon at bounding box center [673, 331] width 6 height 10
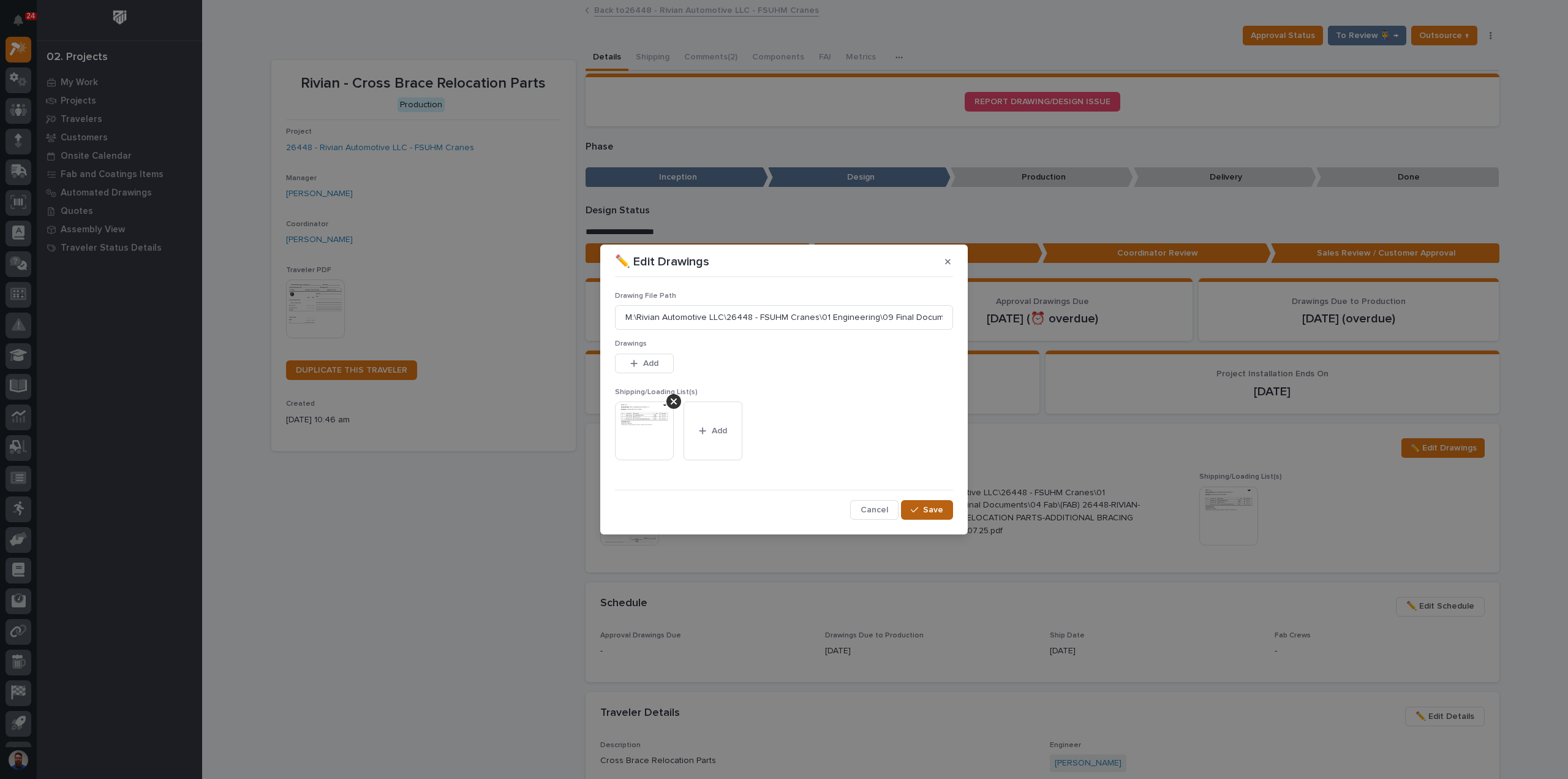
click at [930, 511] on span "Save" at bounding box center [933, 509] width 20 height 11
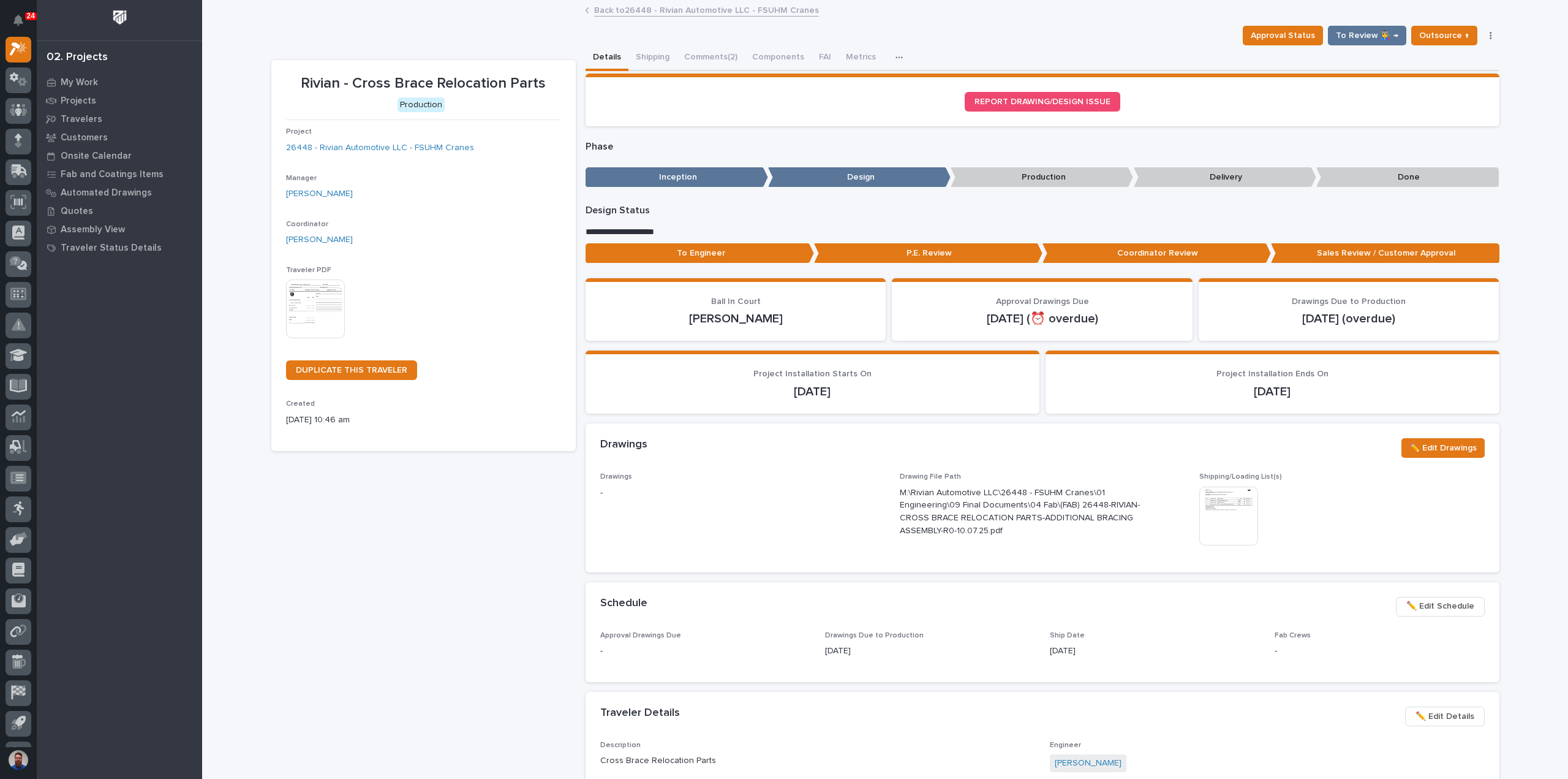
click at [1434, 216] on p "Design Status" at bounding box center [1042, 211] width 914 height 12
click at [1449, 442] on span "✏️ Edit Drawings" at bounding box center [1443, 447] width 67 height 15
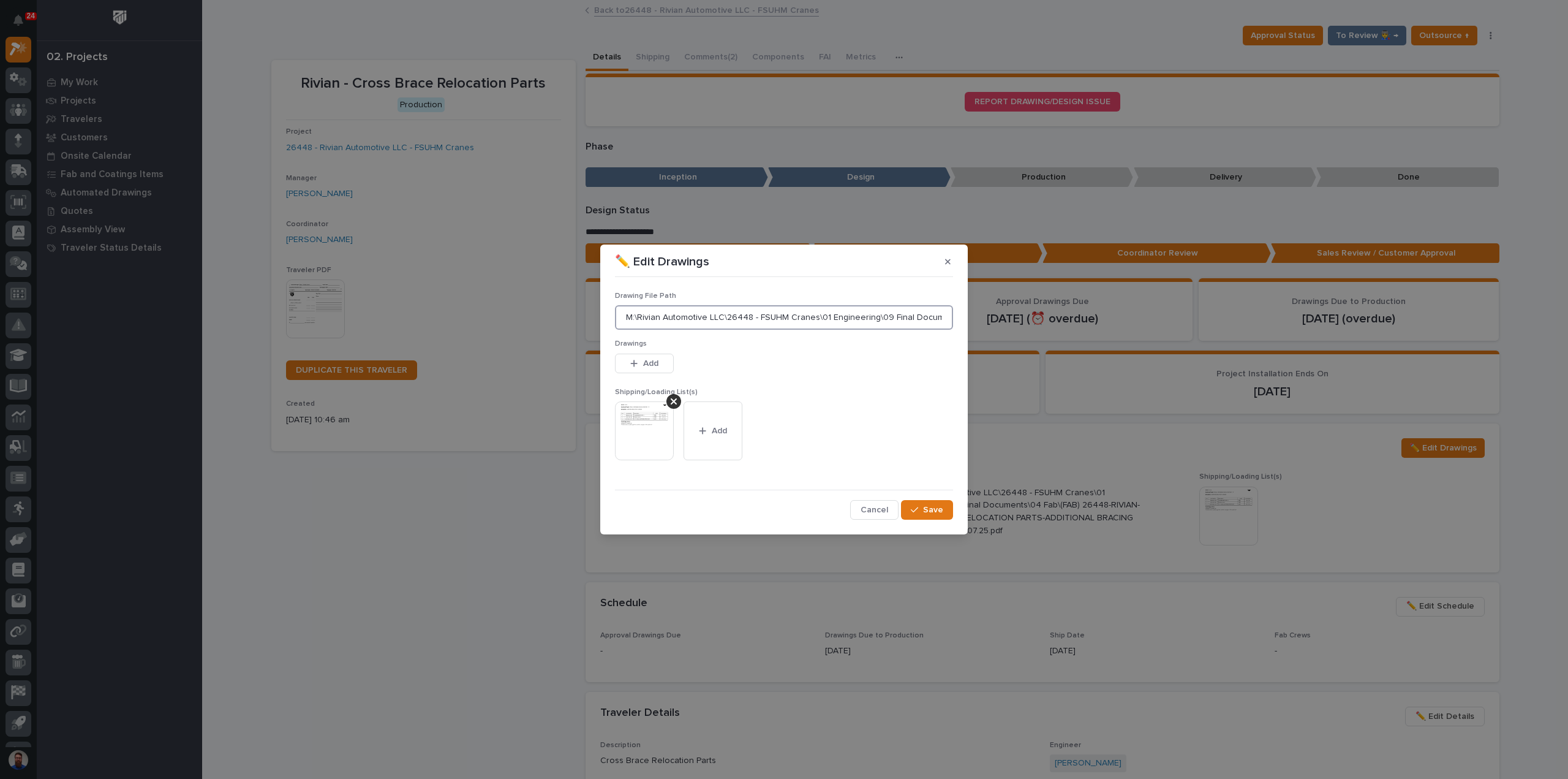
scroll to position [0, 447]
drag, startPoint x: 623, startPoint y: 314, endPoint x: 1229, endPoint y: 287, distance: 606.6
click at [1229, 287] on div "✏️ Edit Drawings Drawing File Path M:\Rivian Automotive LLC\26448 - FSUHM Crane…" at bounding box center [784, 390] width 1568 height 779
click at [935, 508] on span "Save" at bounding box center [933, 509] width 20 height 11
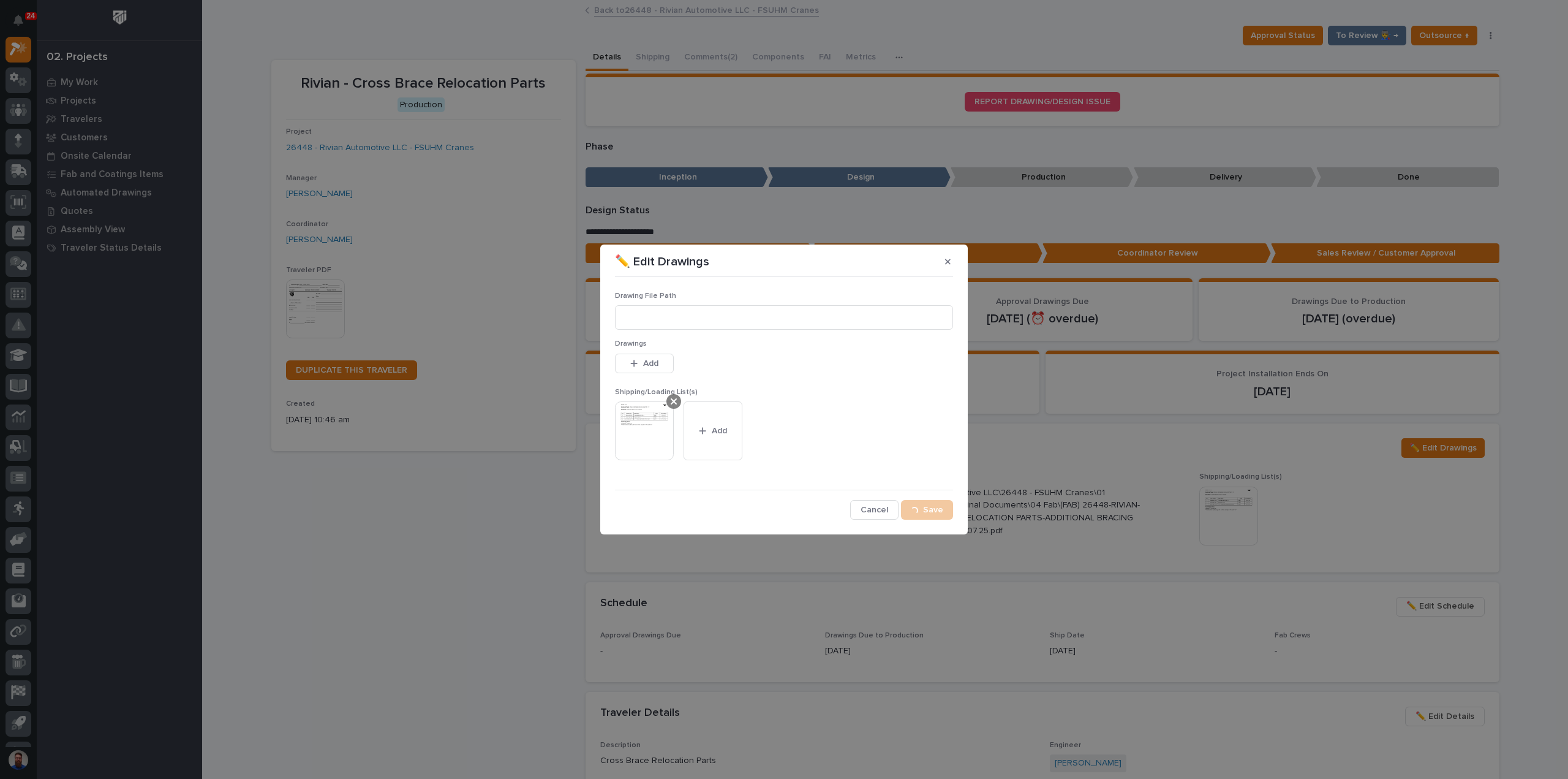
click at [670, 402] on icon at bounding box center [673, 401] width 6 height 10
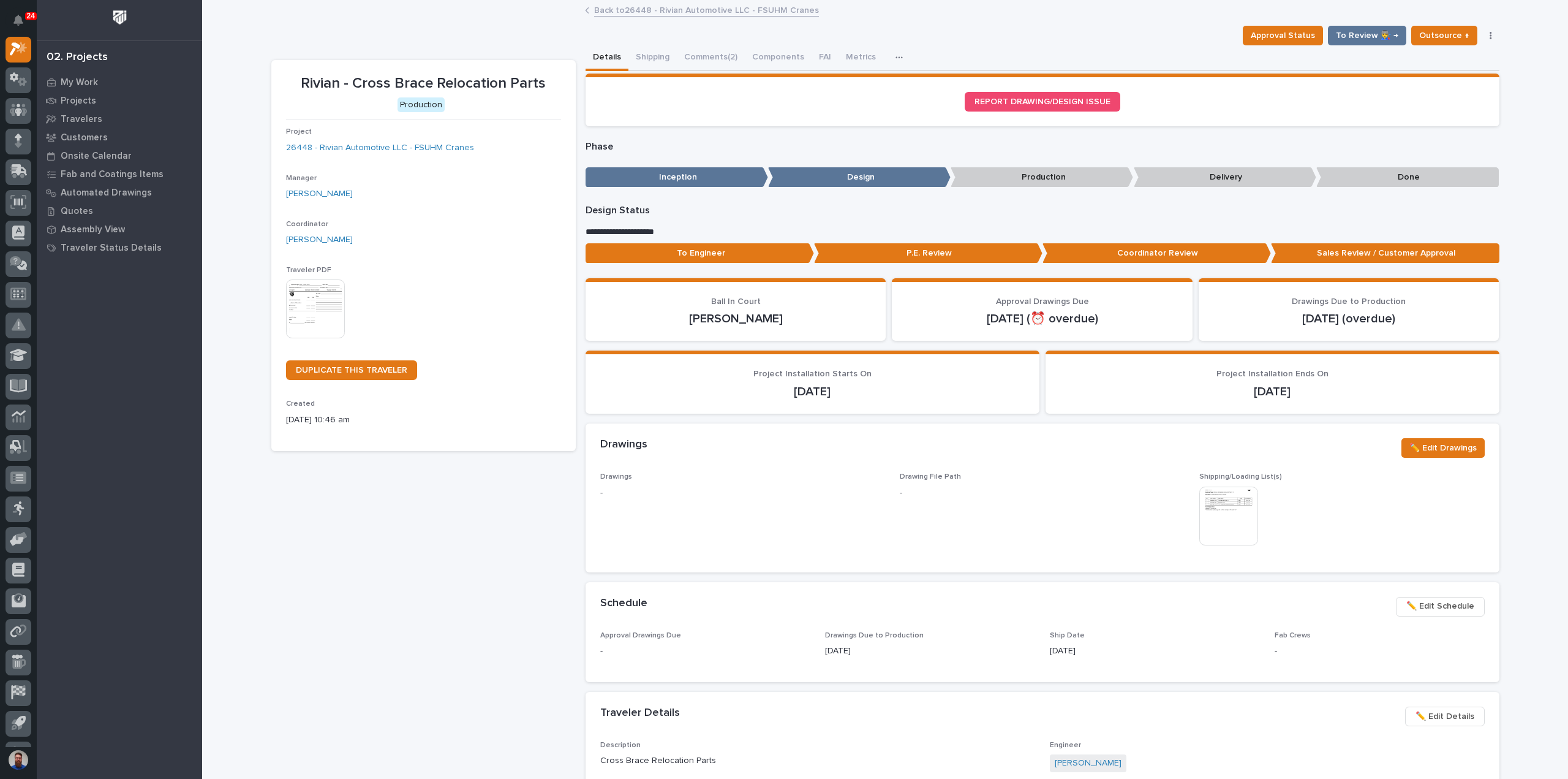
click at [1152, 259] on p "Coordinator Review" at bounding box center [1157, 253] width 228 height 20
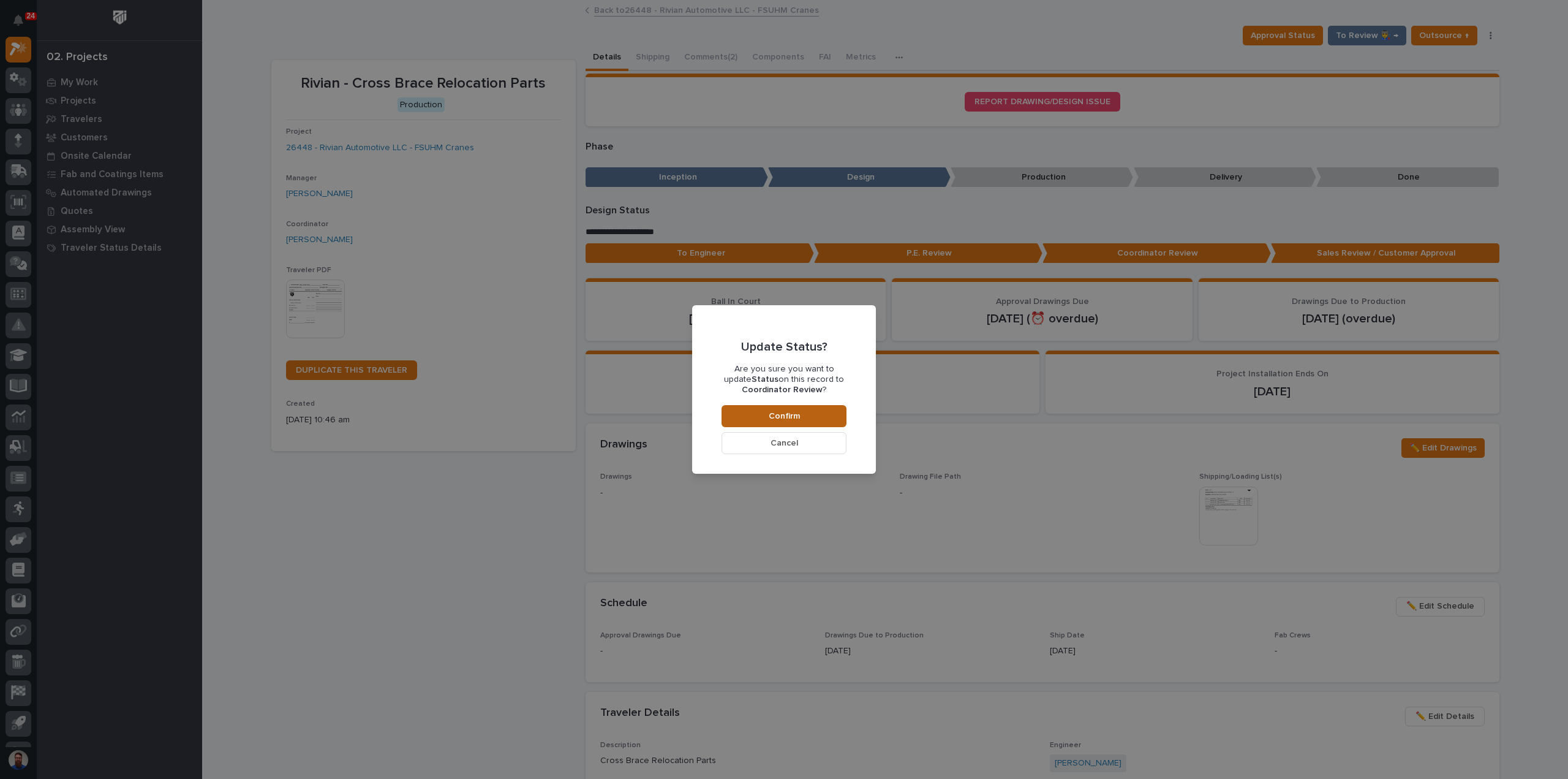
click at [777, 416] on span "Confirm" at bounding box center [785, 415] width 32 height 11
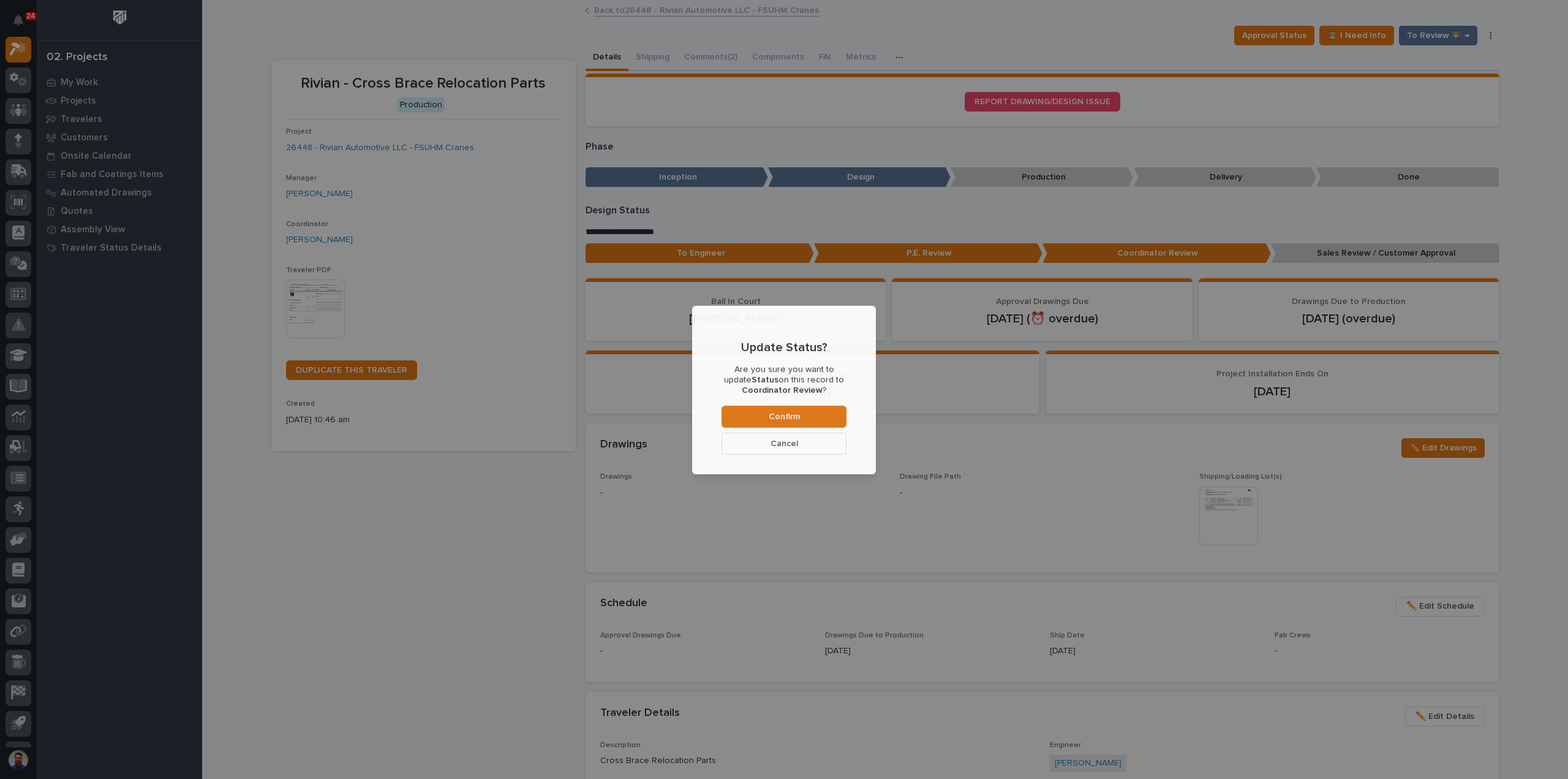
scroll to position [73, 0]
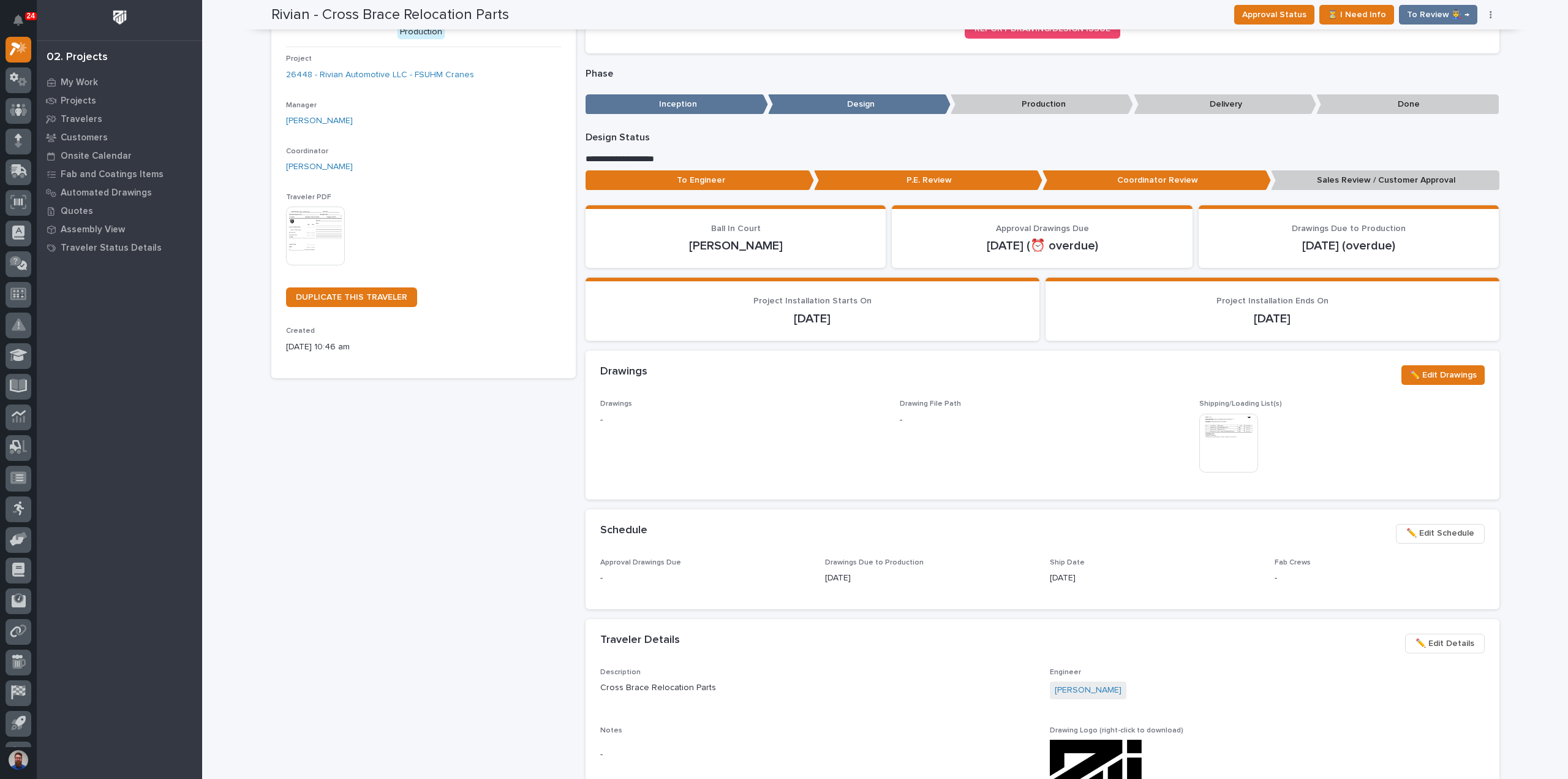
click at [347, 505] on div "Rivian - Cross Brace Relocation Parts Production Project 26448 - Rivian Automot…" at bounding box center [423, 642] width 305 height 1310
click at [1437, 377] on span "✏️ Edit Drawings" at bounding box center [1443, 375] width 67 height 15
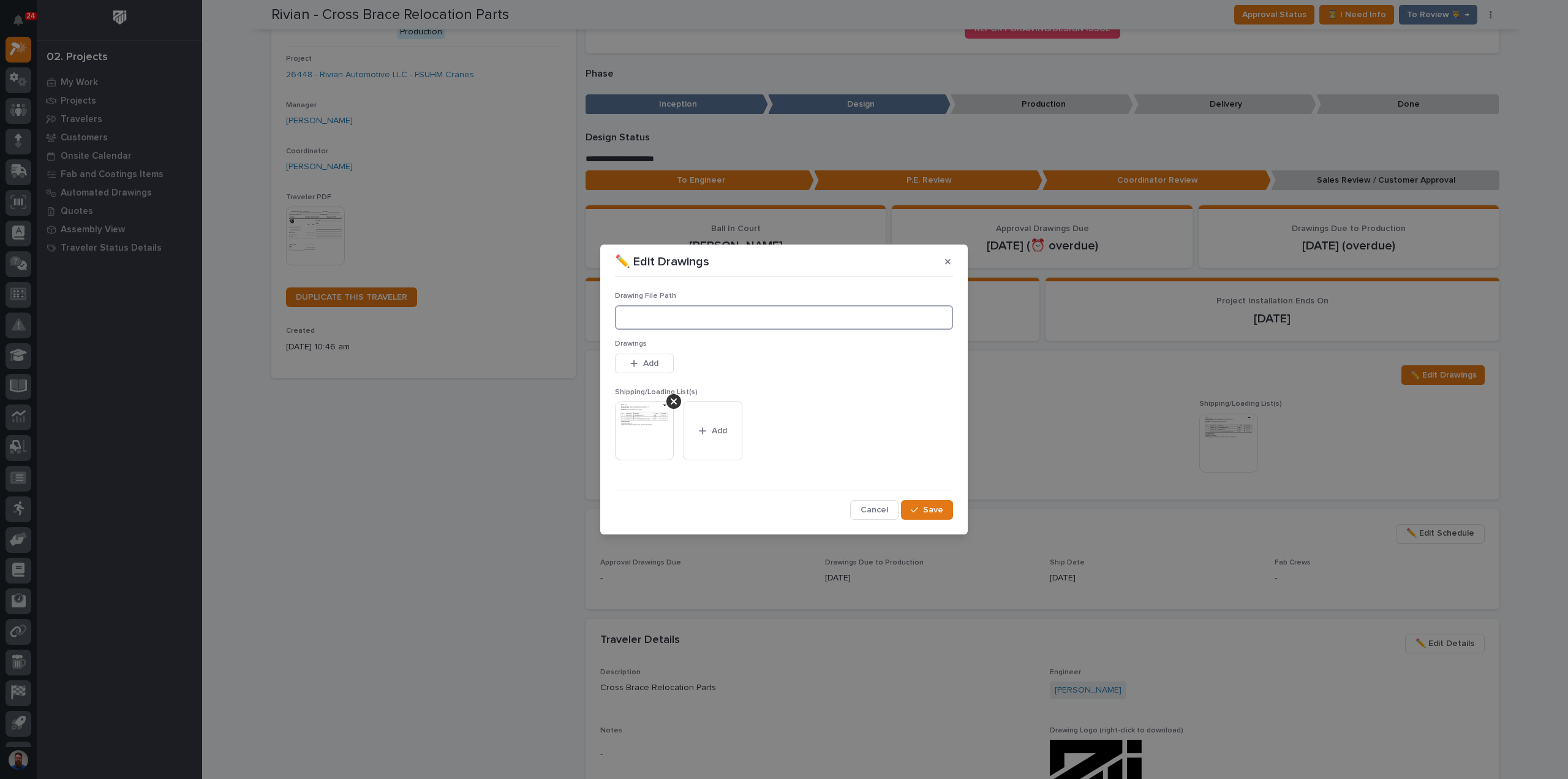
click at [688, 324] on input at bounding box center [784, 317] width 338 height 25
paste input ""M:\Rivian Automotive LLC\26448 - FSUHM Cranes\01 Engineering\09 Final Document…"
type input "M:\Rivian Automotive LLC\26448 - FSUHM Cranes\01 Engineering\09 Final Documents…"
click at [651, 370] on button "Add" at bounding box center [644, 364] width 58 height 20
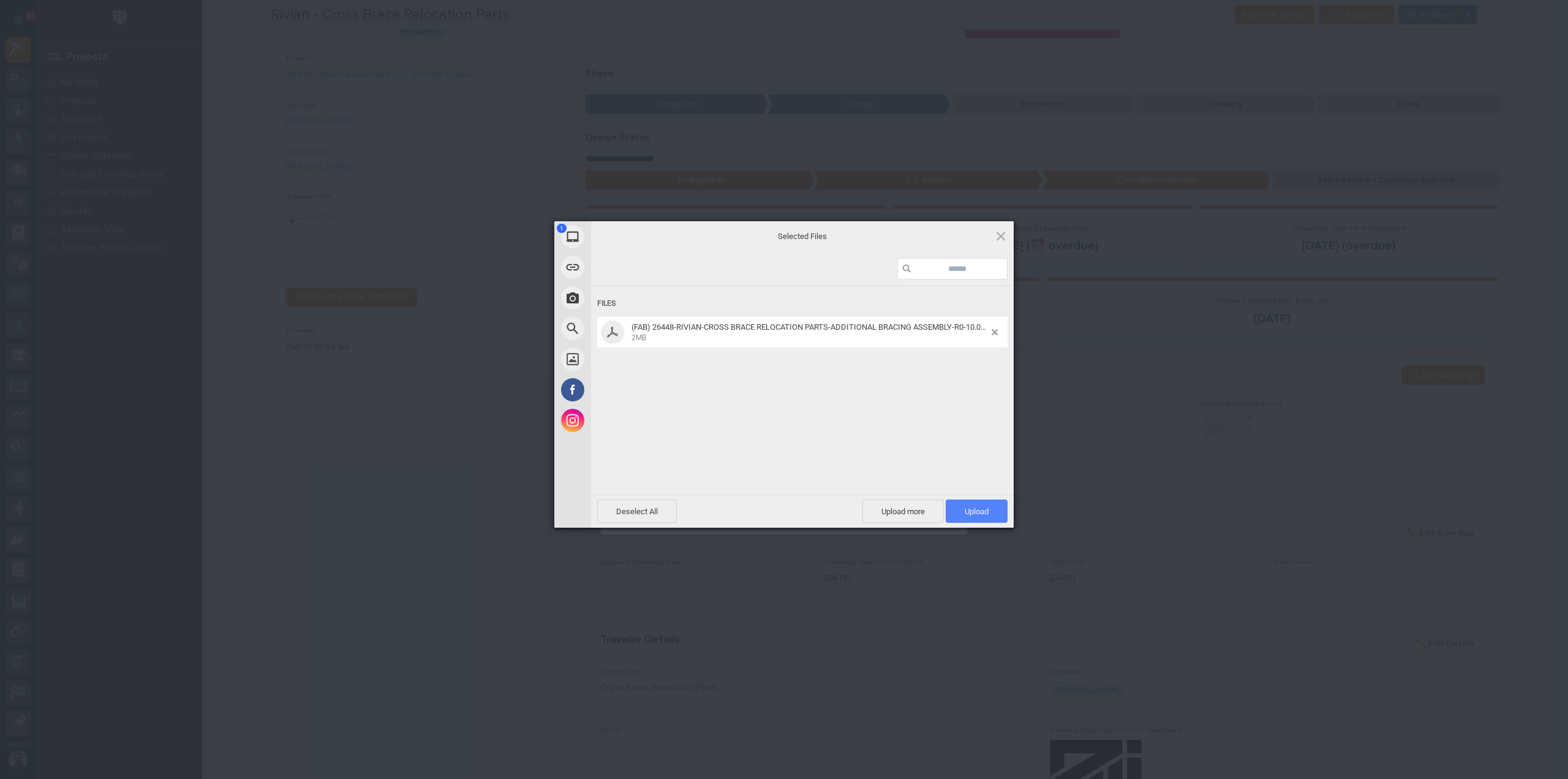
click at [969, 506] on span "Upload 1" at bounding box center [977, 511] width 62 height 24
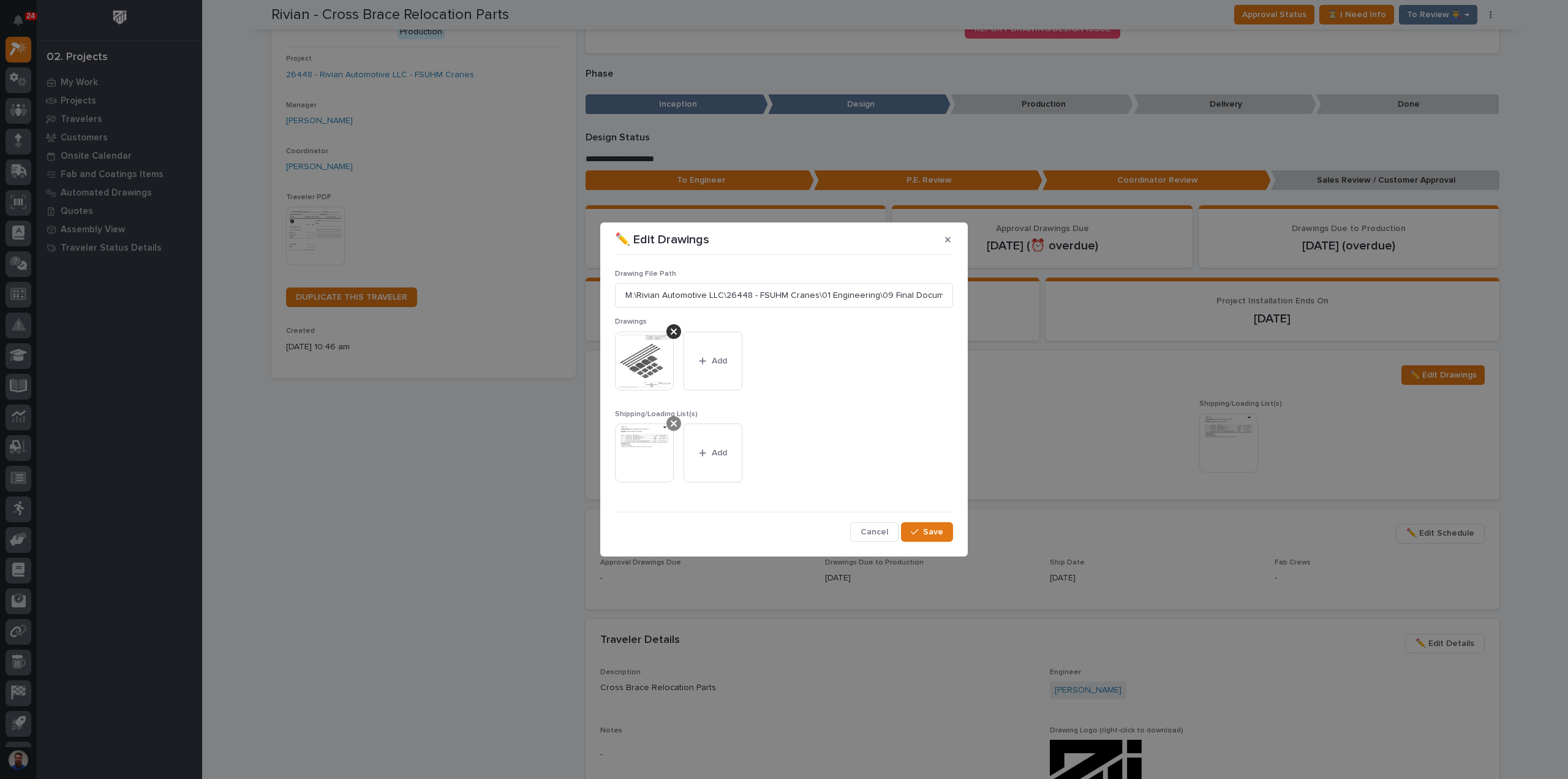
click at [671, 421] on icon at bounding box center [673, 423] width 6 height 6
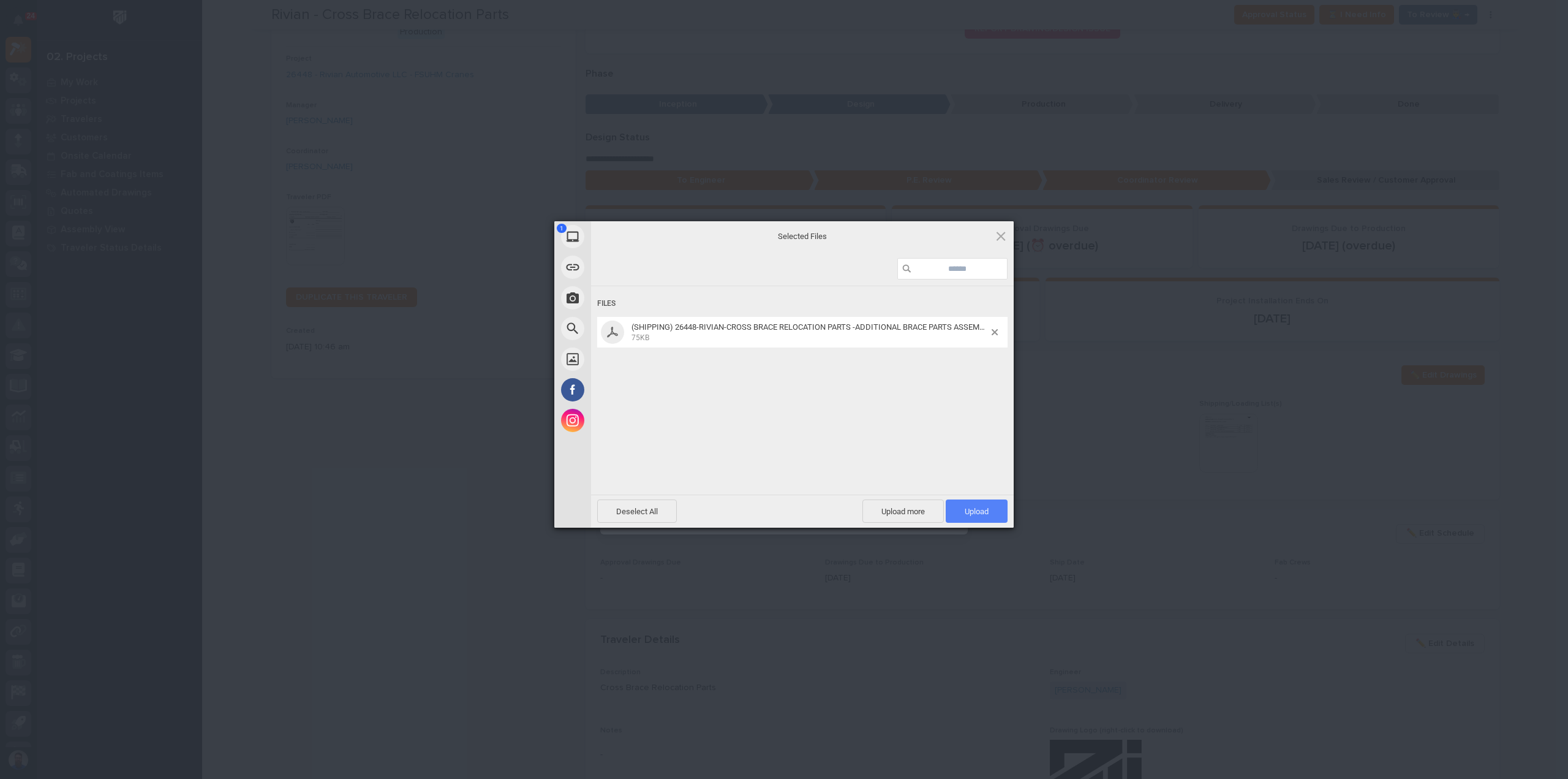
click at [970, 506] on span "Upload 1" at bounding box center [977, 510] width 24 height 9
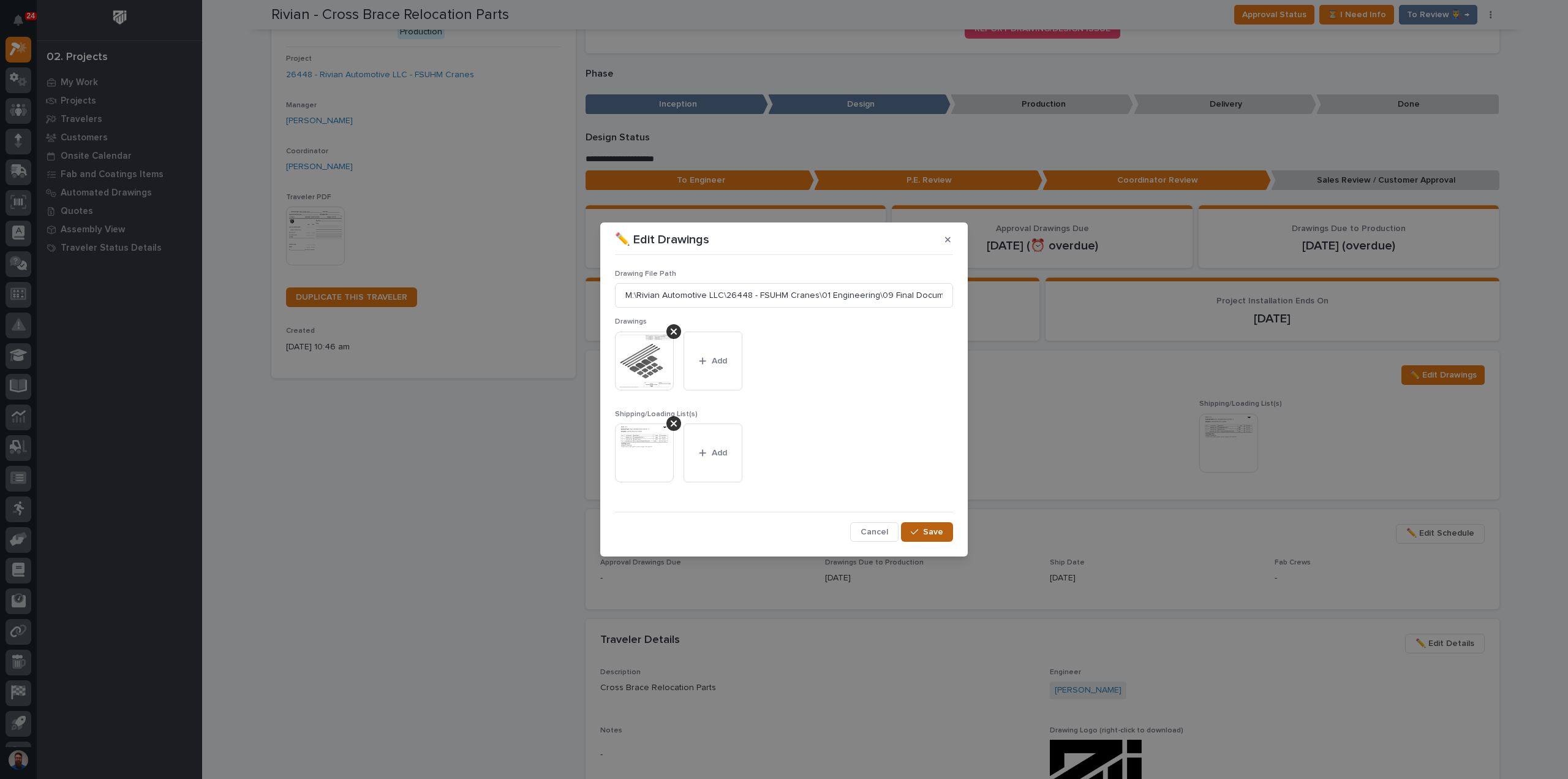
click at [930, 537] on button "Save" at bounding box center [926, 532] width 52 height 20
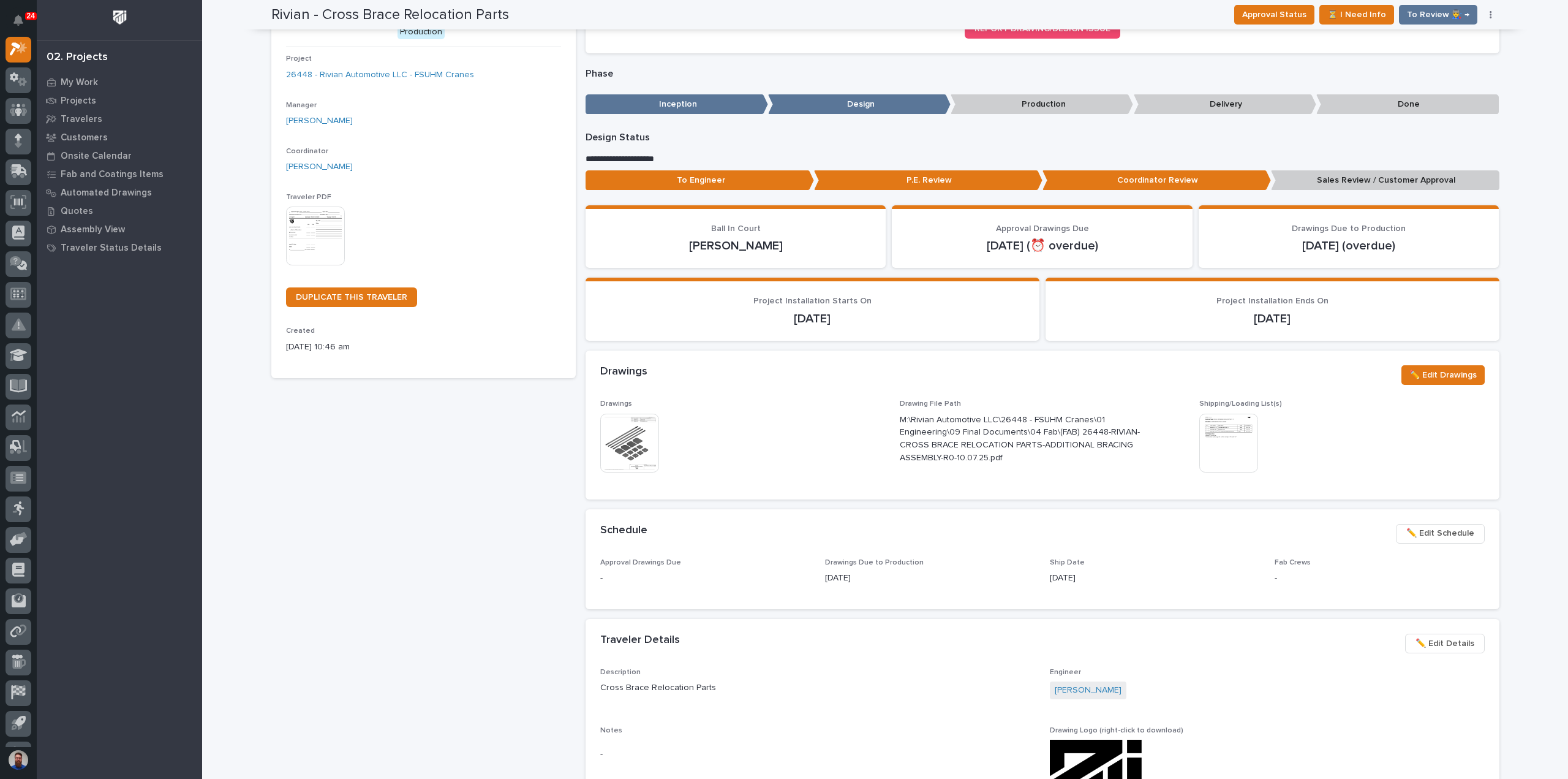
drag, startPoint x: 363, startPoint y: 540, endPoint x: 386, endPoint y: 539, distance: 23.0
click at [364, 540] on div "Rivian - Cross Brace Relocation Parts Production Project 26448 - Rivian Automot…" at bounding box center [423, 642] width 305 height 1310
click at [450, 534] on div "Rivian - Cross Brace Relocation Parts Production Project 26448 - Rivian Automot…" at bounding box center [423, 642] width 305 height 1310
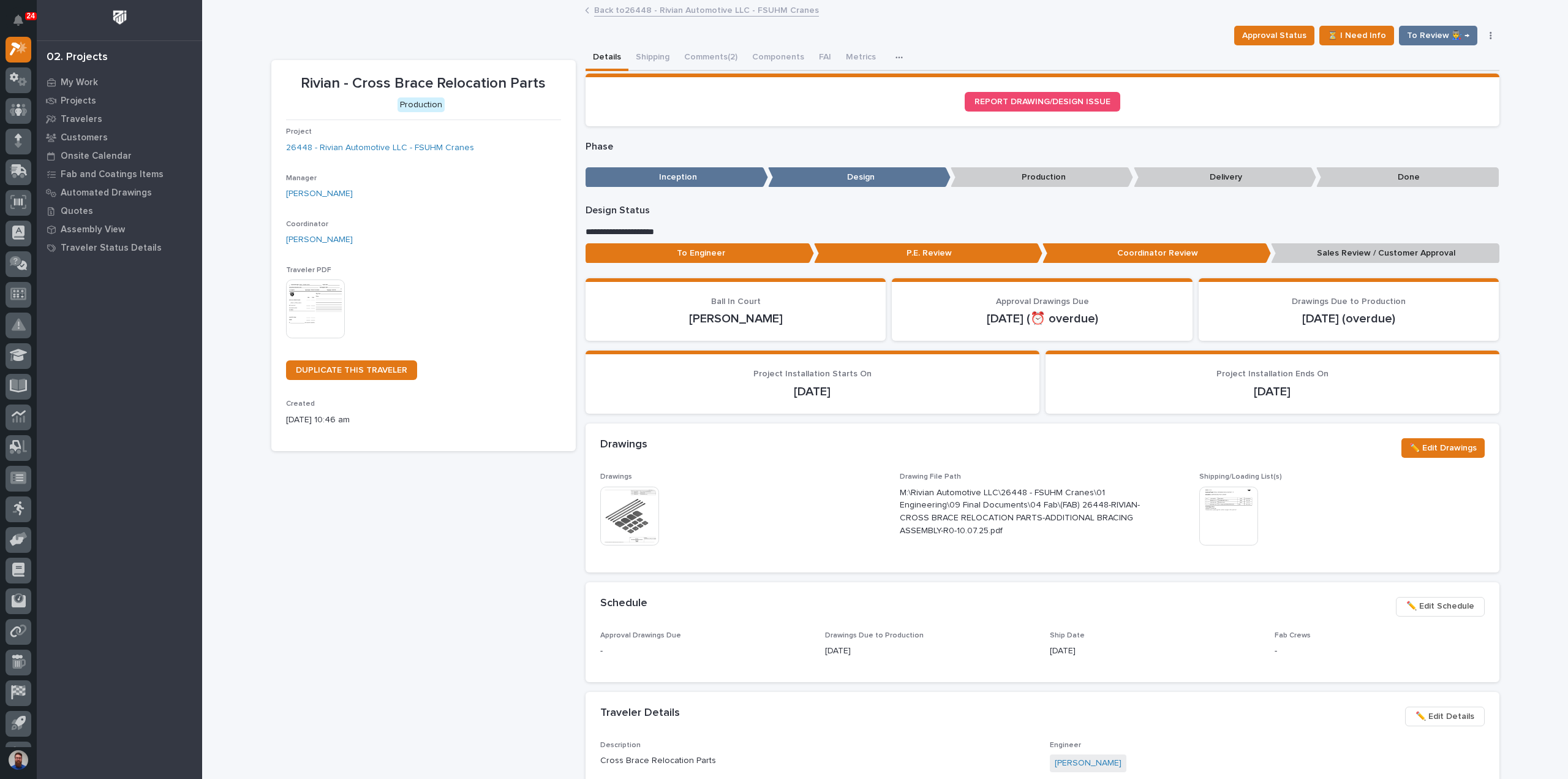
click at [1339, 254] on p "Sales Review / Customer Approval" at bounding box center [1385, 253] width 228 height 20
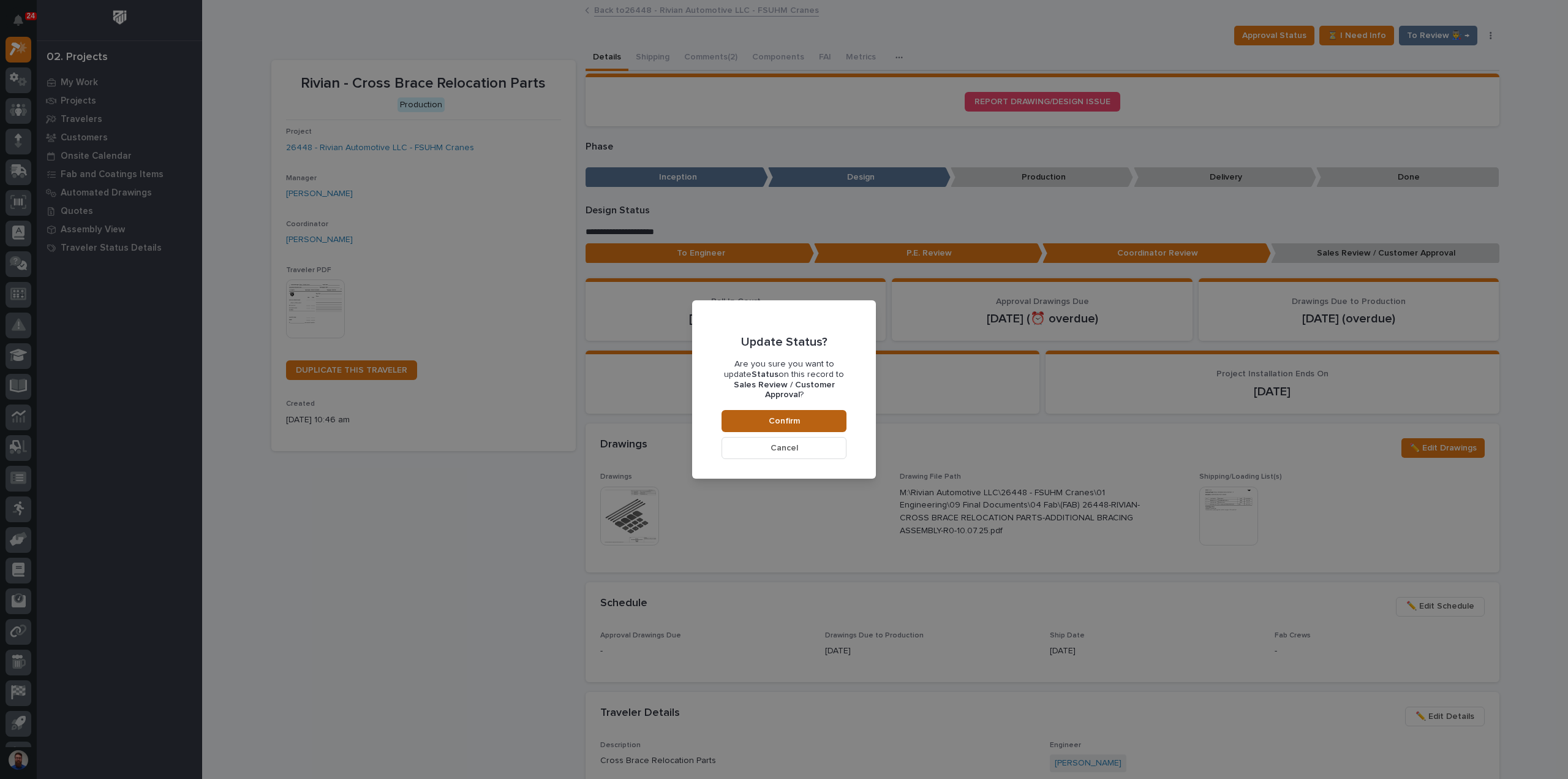
click at [743, 410] on button "Confirm" at bounding box center [784, 421] width 125 height 22
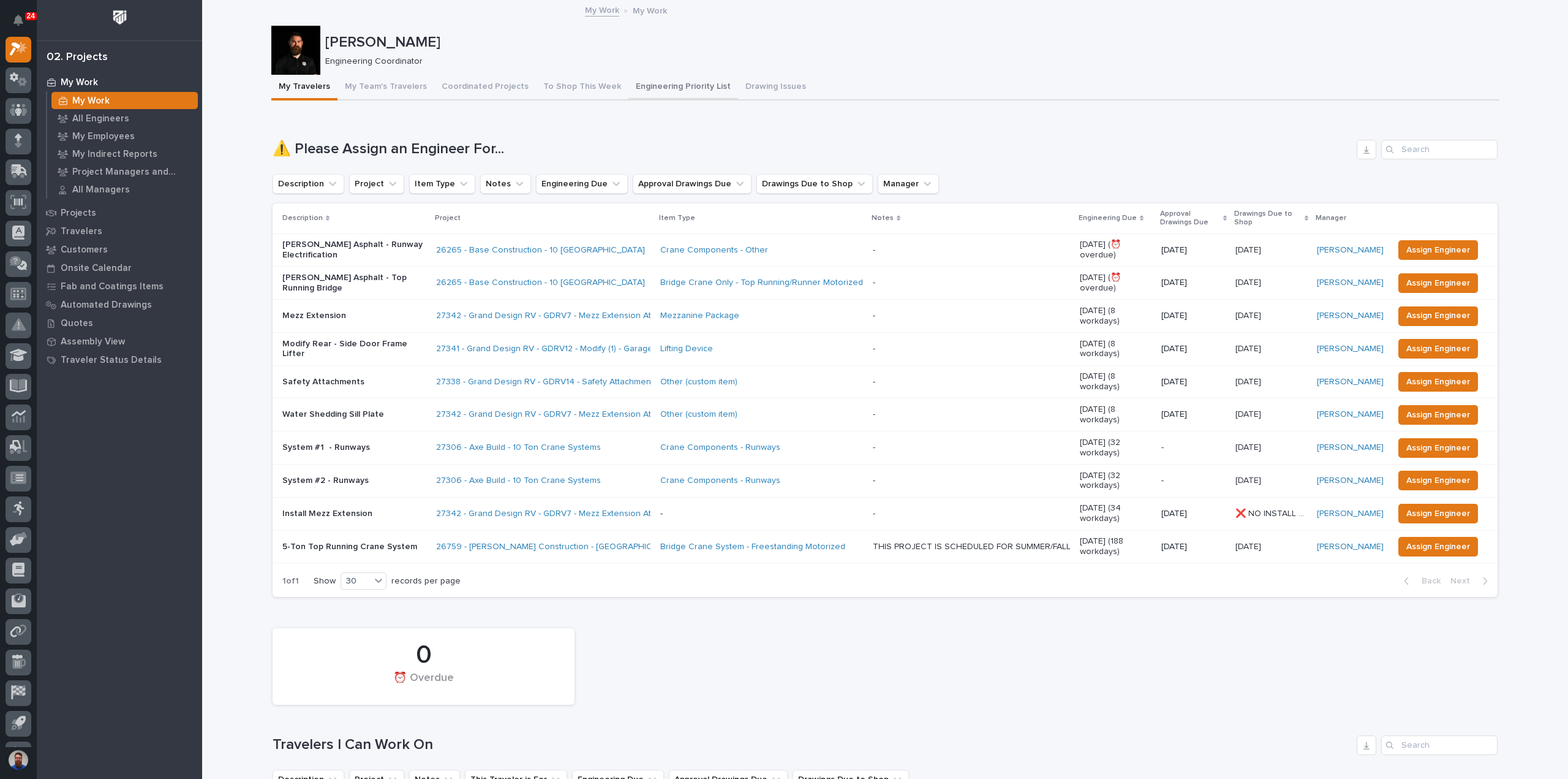
click at [680, 91] on button "Engineering Priority List" at bounding box center [683, 88] width 110 height 26
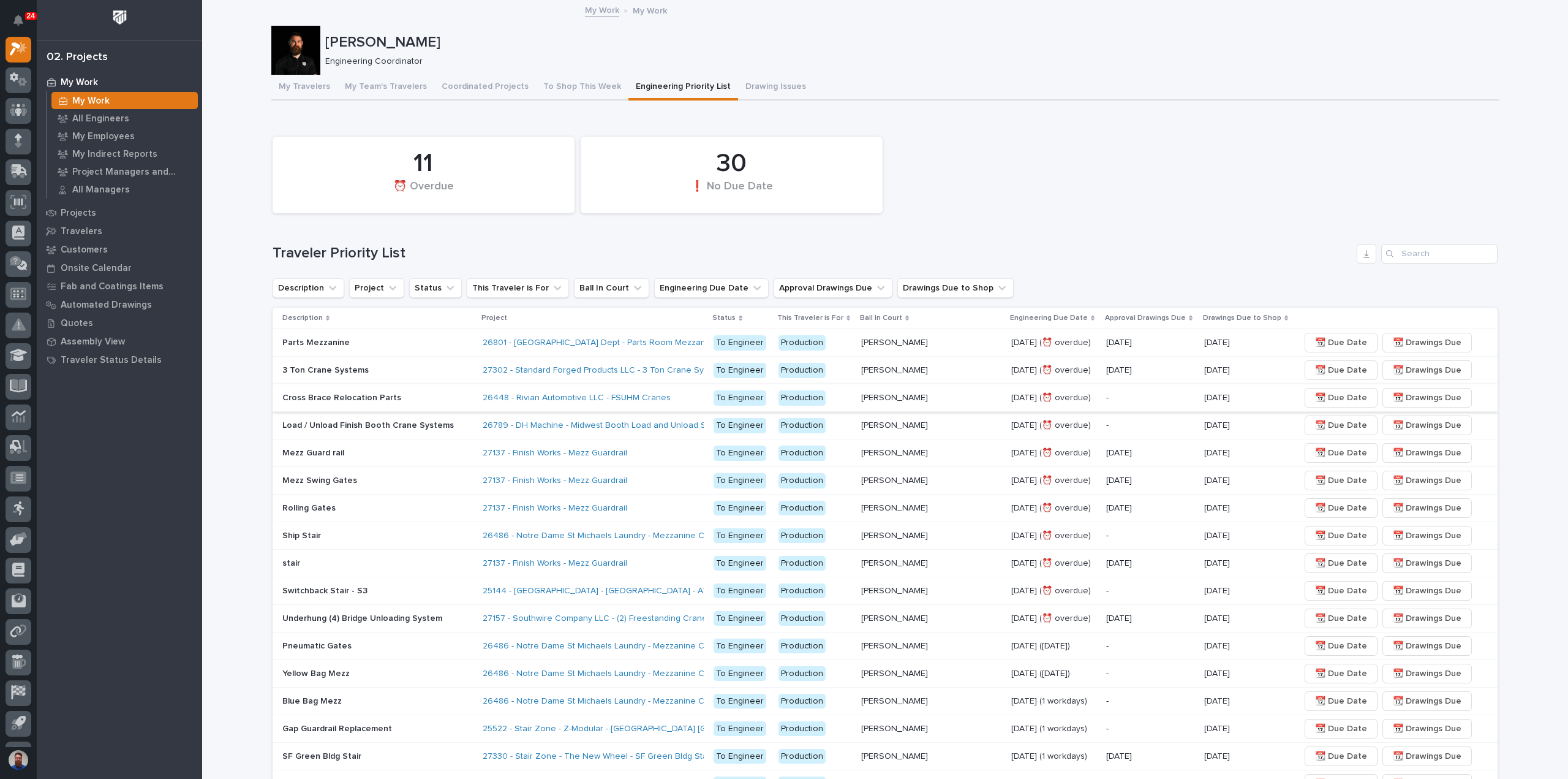
click at [1321, 397] on span "📆 Due Date" at bounding box center [1341, 397] width 52 height 15
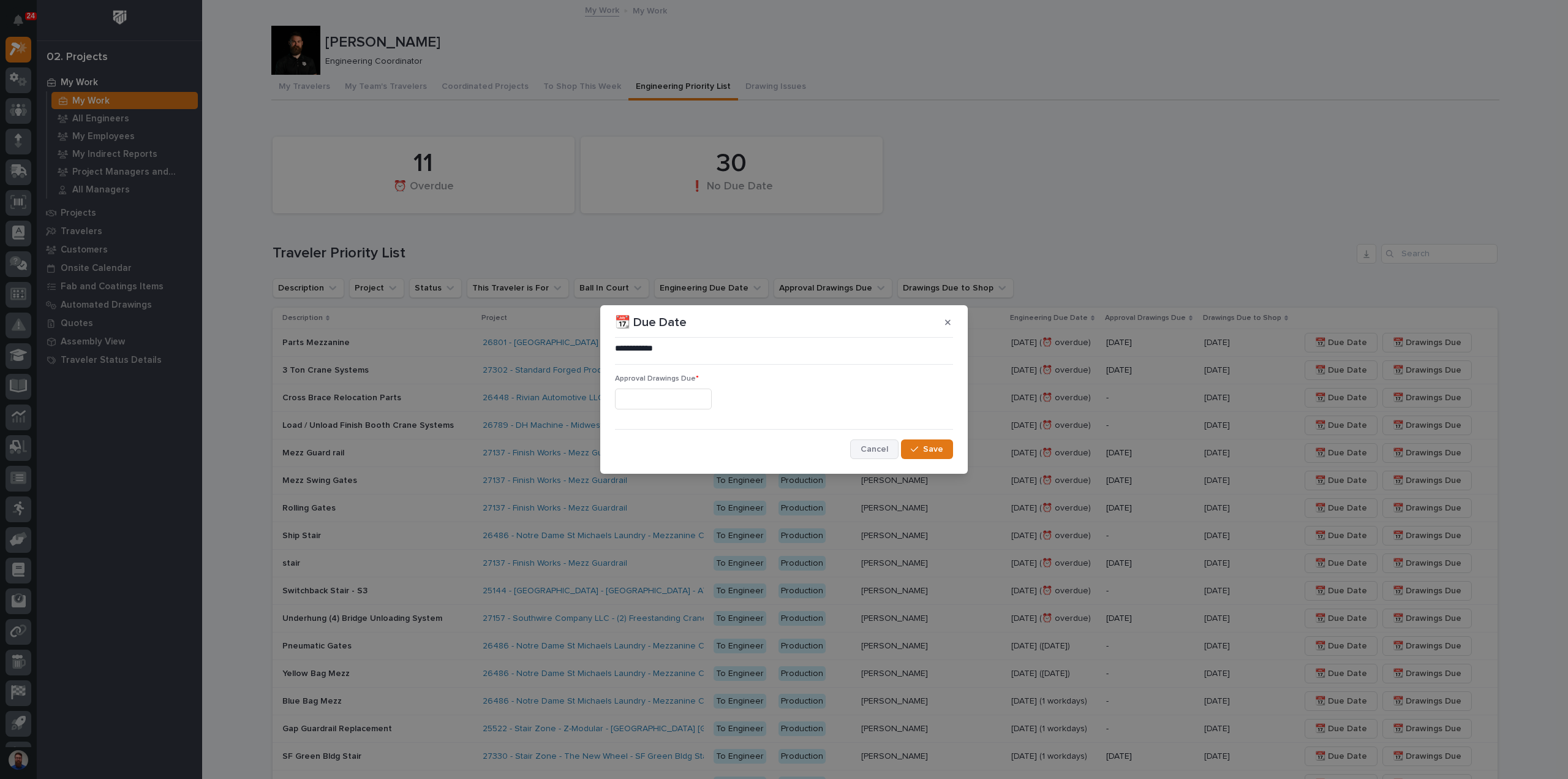
click at [874, 447] on span "Cancel" at bounding box center [875, 449] width 28 height 11
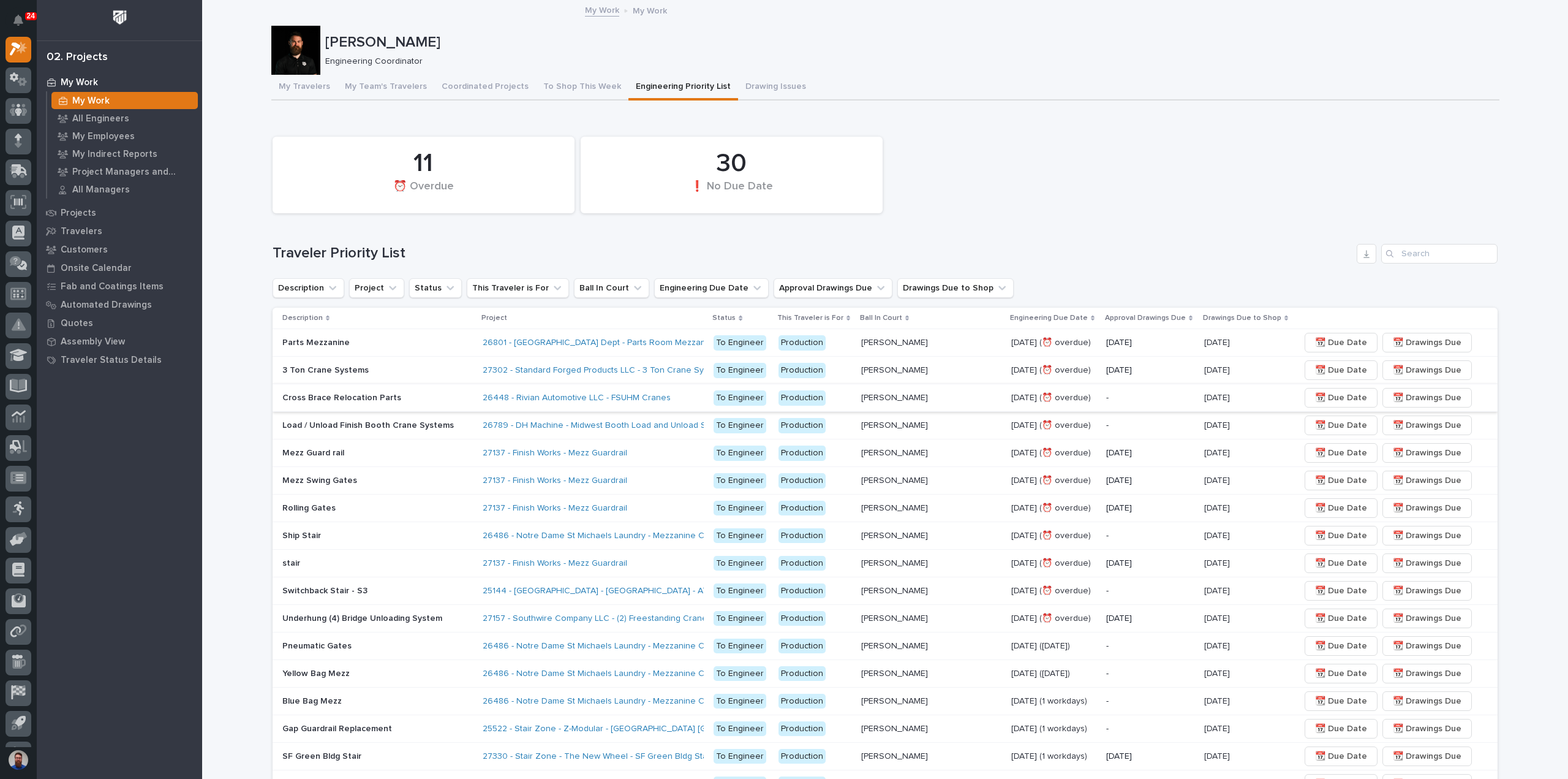
click at [1393, 395] on span "📆 Drawings Due" at bounding box center [1427, 397] width 68 height 15
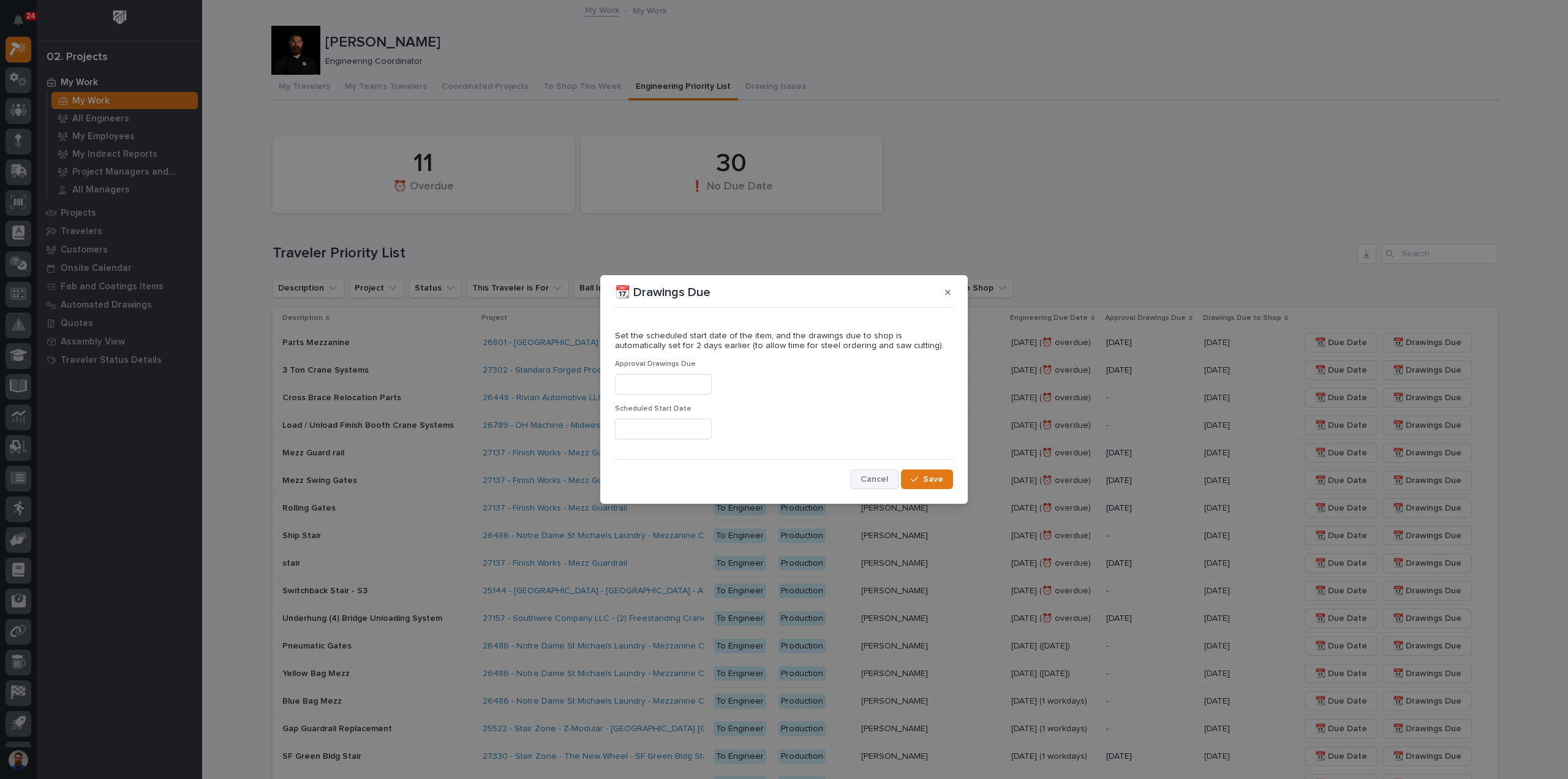
click at [874, 479] on span "Cancel" at bounding box center [875, 478] width 28 height 11
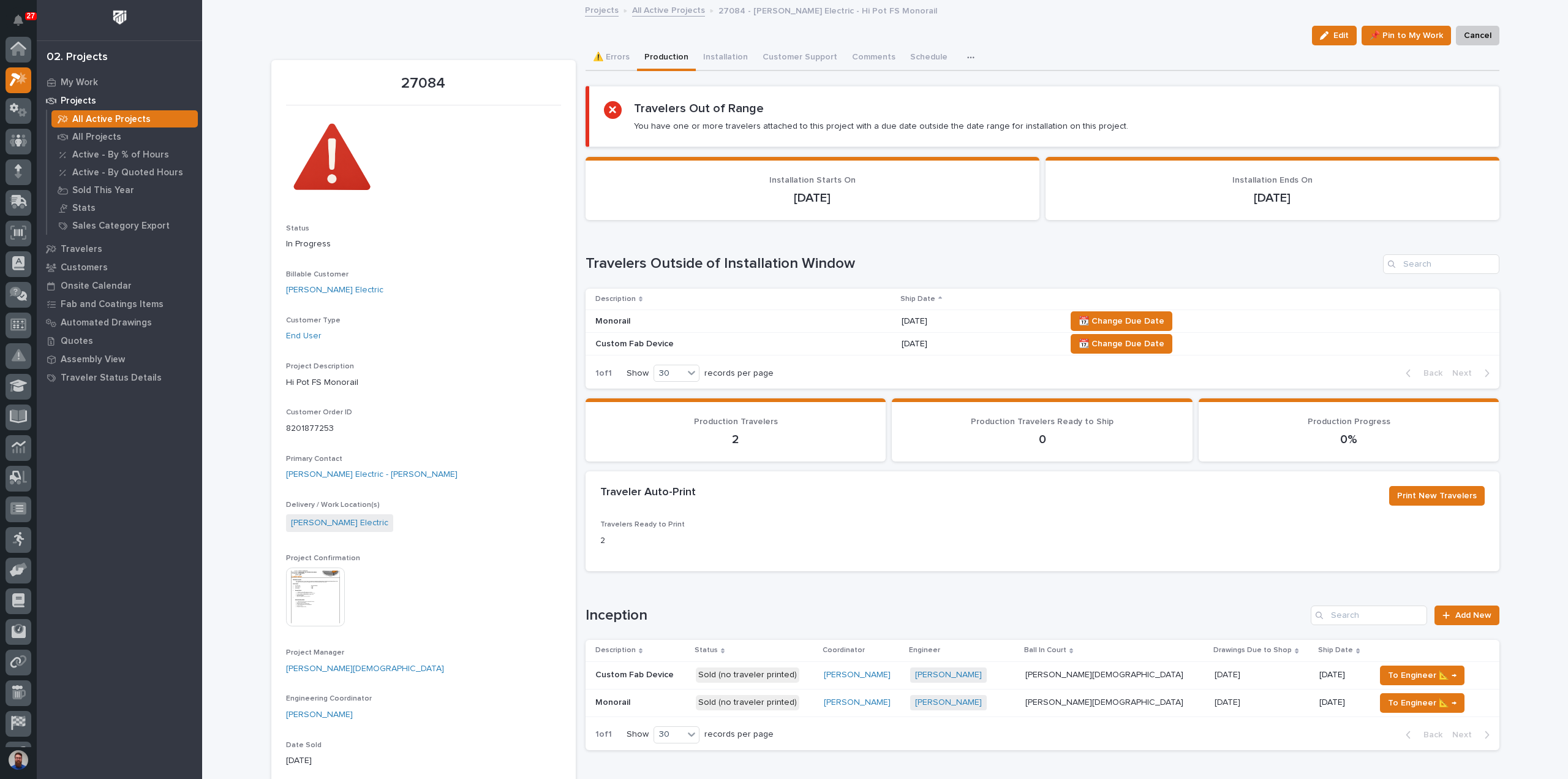
scroll to position [31, 0]
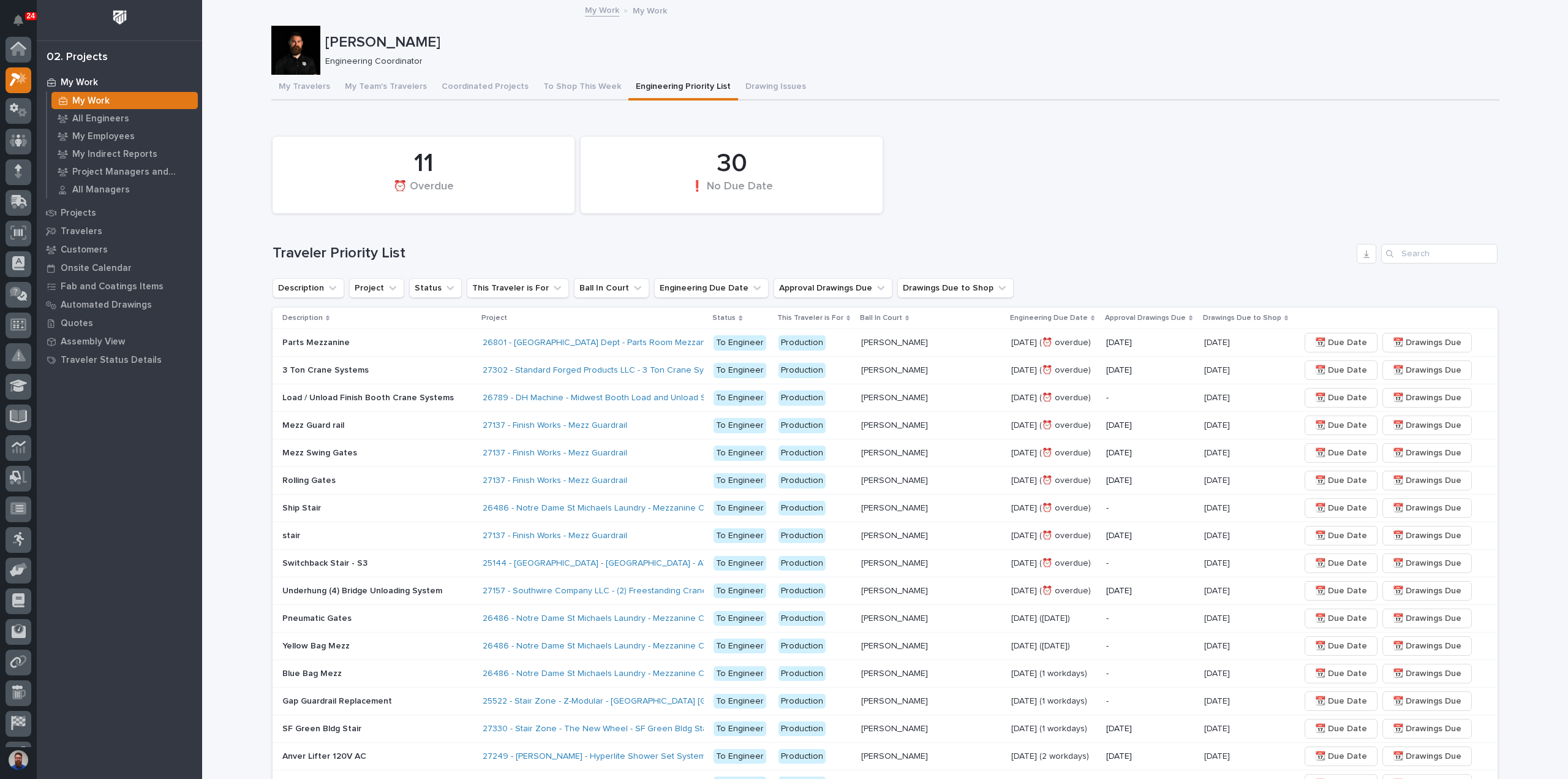
scroll to position [31, 0]
